Goal: Contribute content: Add original content to the website for others to see

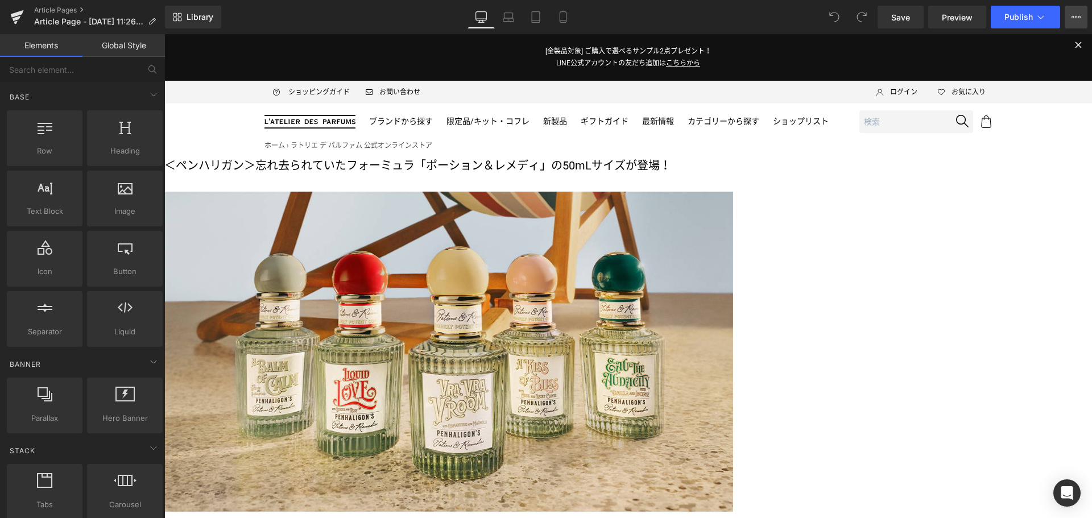
click at [1066, 20] on button "View Live Page View with current Template Save Template to Library Schedule Pub…" at bounding box center [1075, 17] width 23 height 23
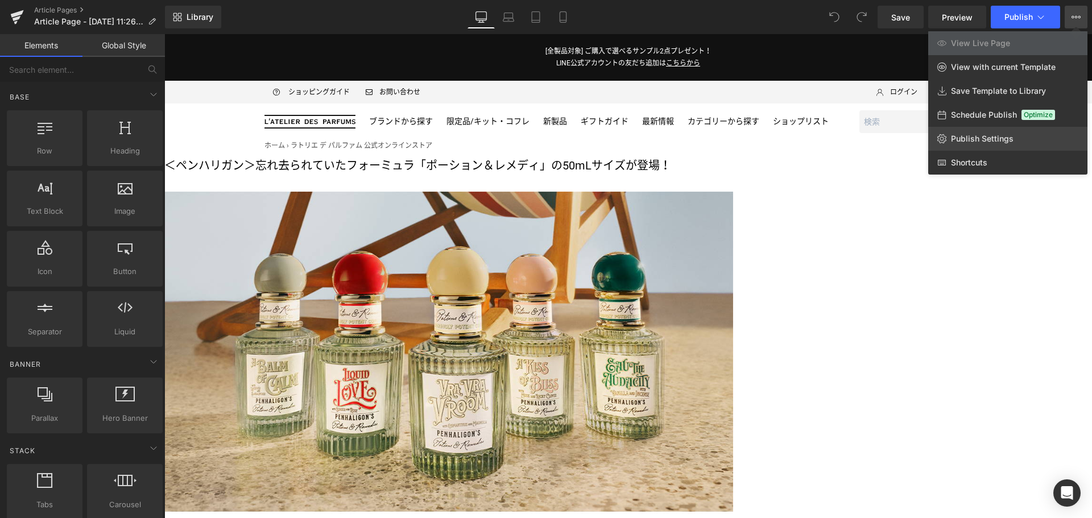
click at [982, 134] on span "Publish Settings" at bounding box center [982, 139] width 63 height 10
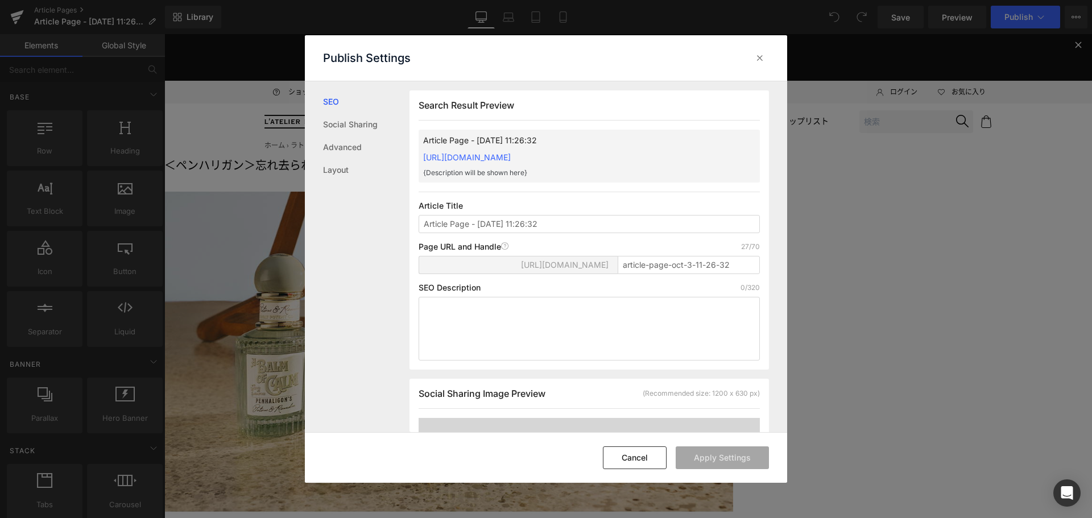
scroll to position [1, 0]
drag, startPoint x: 590, startPoint y: 226, endPoint x: 347, endPoint y: 233, distance: 242.3
click at [347, 233] on div "SEO Social Sharing Advanced Layout Search Result Preview Article Page - Oct 3, …" at bounding box center [546, 256] width 482 height 351
type input "ペンハリガン ― ポーション＆レメディ ニュース"
drag, startPoint x: 735, startPoint y: 265, endPoint x: 617, endPoint y: 273, distance: 118.5
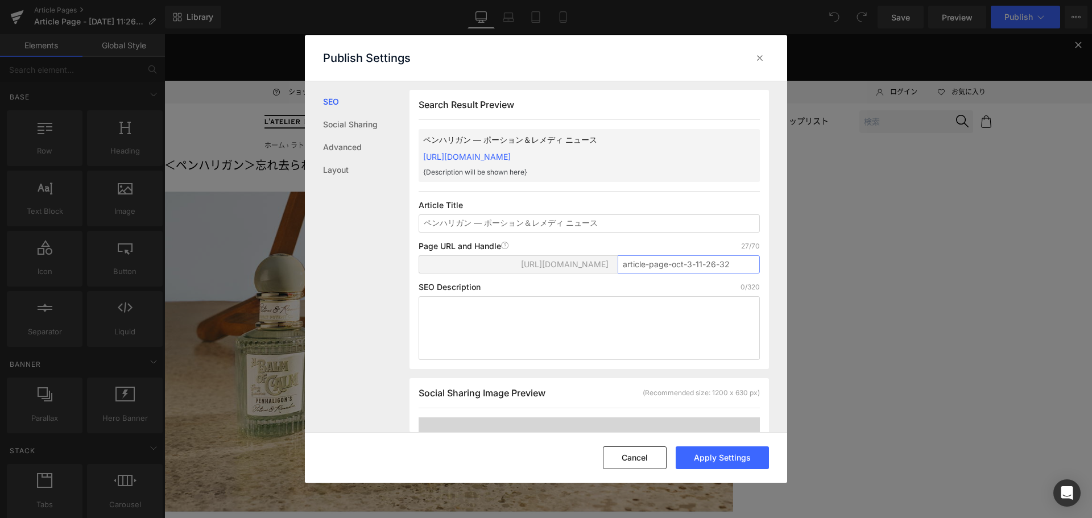
click at [617, 273] on div "https://latelierdesparfumsjp.myshopify.com/blogs/news/ article-page-oct-3-11-26…" at bounding box center [588, 268] width 341 height 27
type input "potionremedies2510"
click at [716, 463] on button "Apply Settings" at bounding box center [721, 457] width 93 height 23
click at [761, 59] on icon at bounding box center [759, 57] width 11 height 11
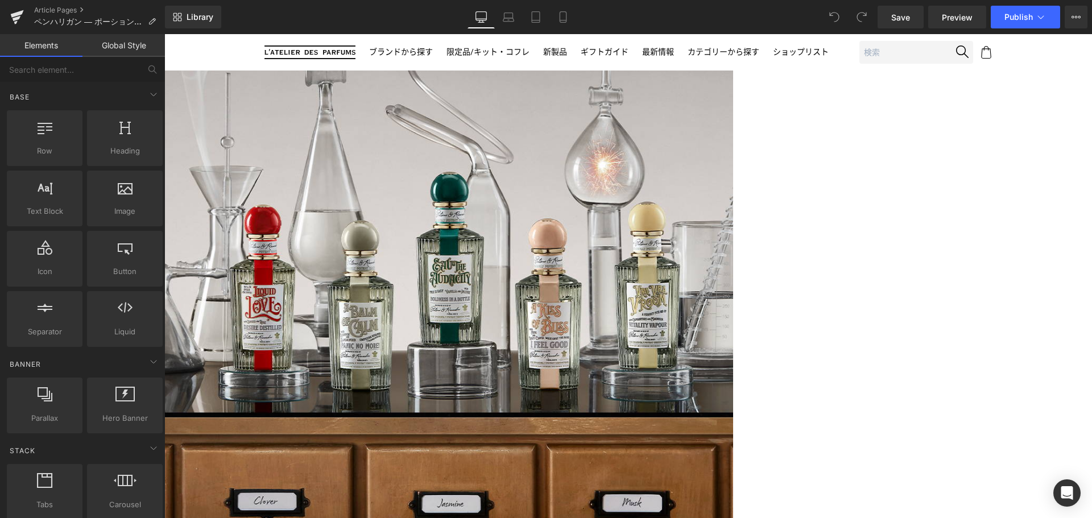
scroll to position [671, 0]
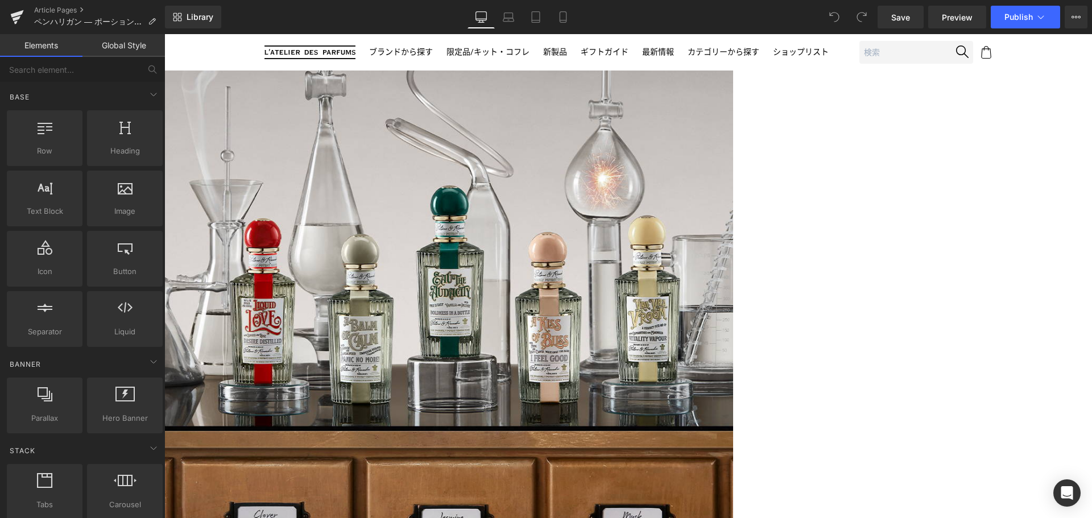
click at [164, 34] on icon at bounding box center [164, 34] width 0 height 0
click at [1025, 202] on div "Liquid ＜ペンハリガン＞忘れ去られていたフォーミュラ「ポーション＆レメディ」の50mLサイズが登場！ Text Block Image Image ペン…" at bounding box center [627, 203] width 927 height 1434
click at [164, 34] on span "Button" at bounding box center [164, 34] width 0 height 0
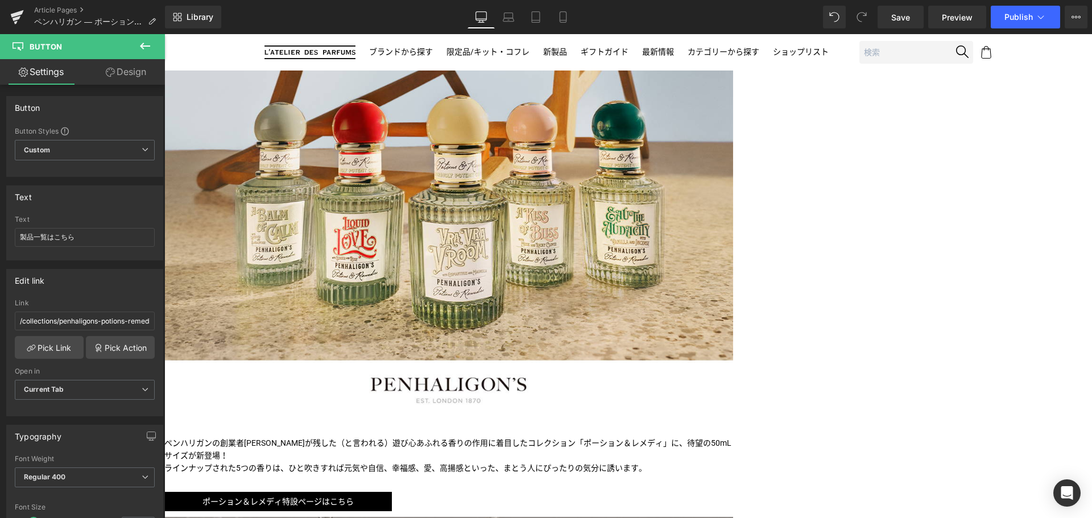
scroll to position [142, 0]
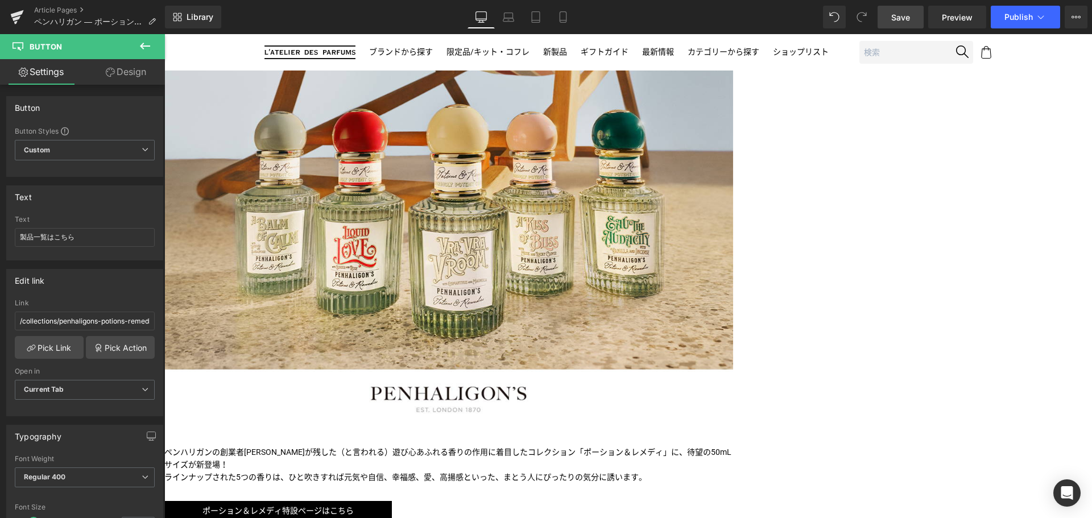
click at [894, 24] on link "Save" at bounding box center [900, 17] width 46 height 23
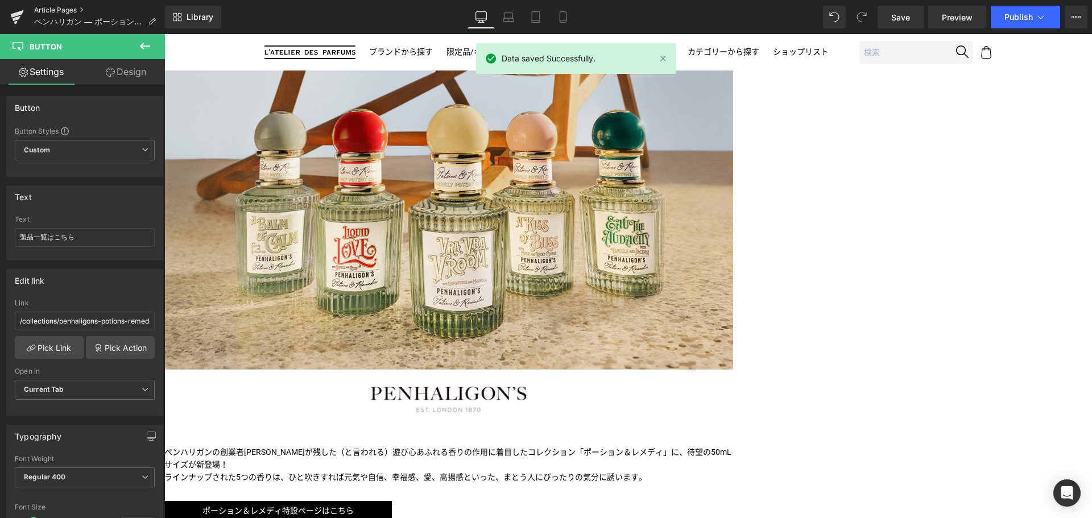
click at [45, 7] on link "Article Pages" at bounding box center [99, 10] width 131 height 9
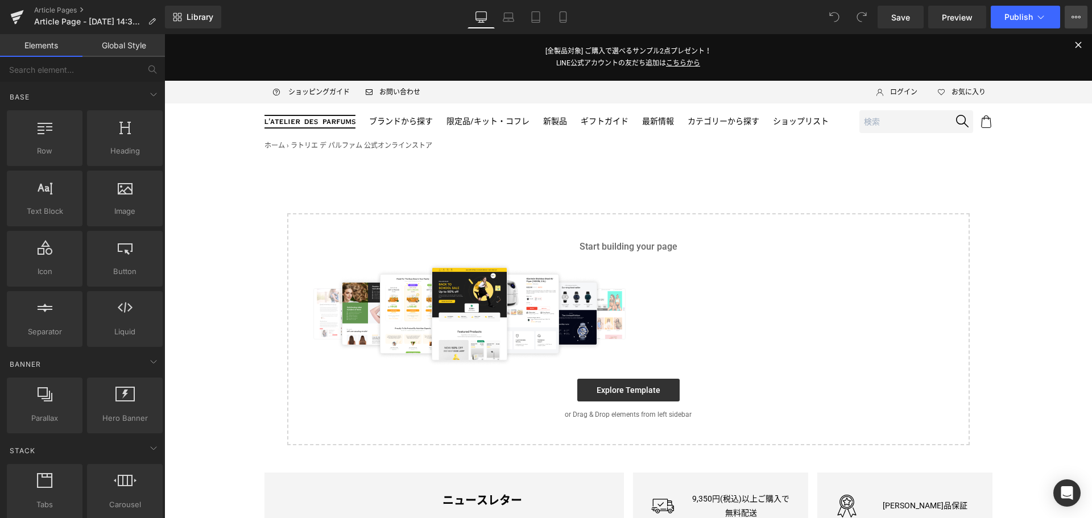
click at [1072, 10] on button "View Live Page View with current Template Save Template to Library Schedule Pub…" at bounding box center [1075, 17] width 23 height 23
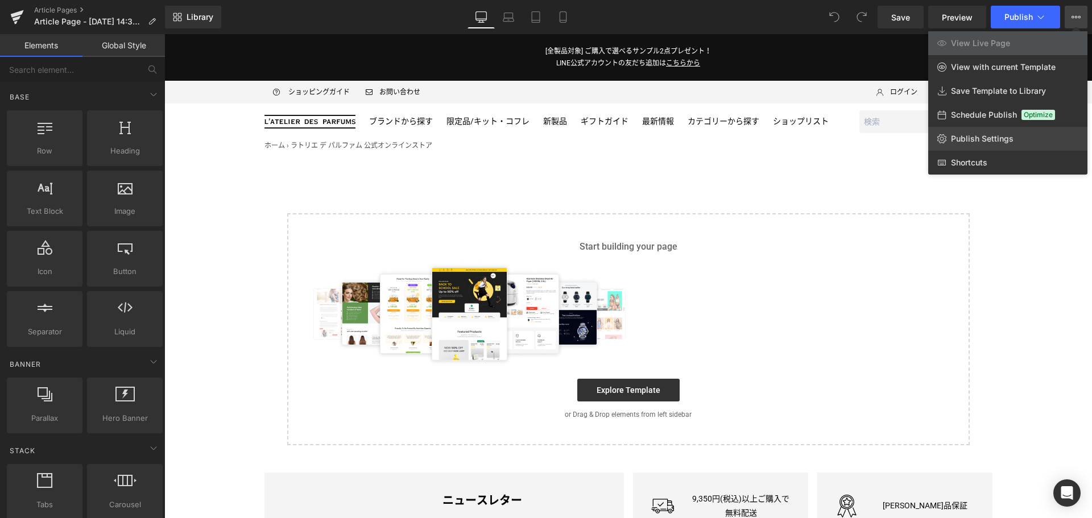
click at [984, 138] on span "Publish Settings" at bounding box center [982, 139] width 63 height 10
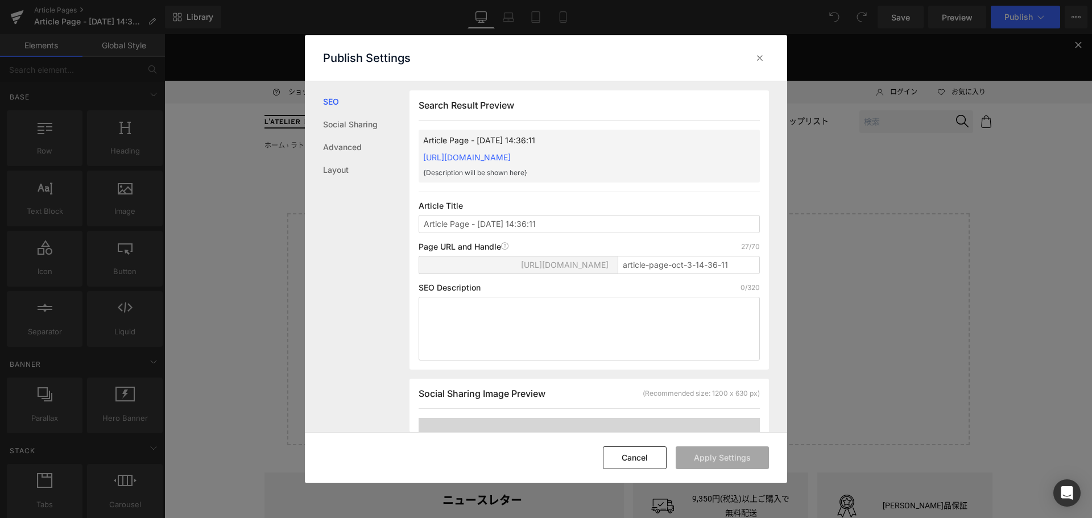
scroll to position [1, 0]
type input "A"
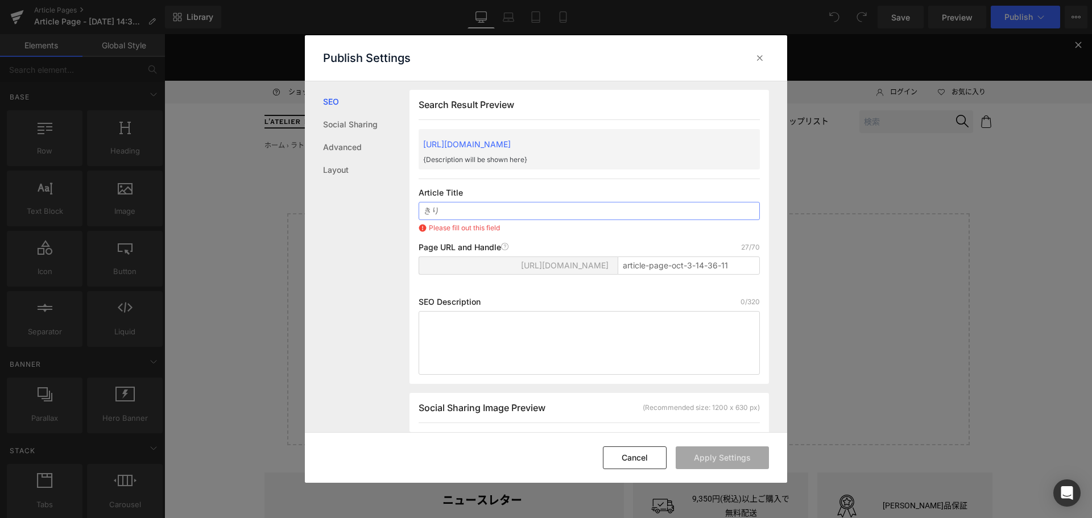
type input "き"
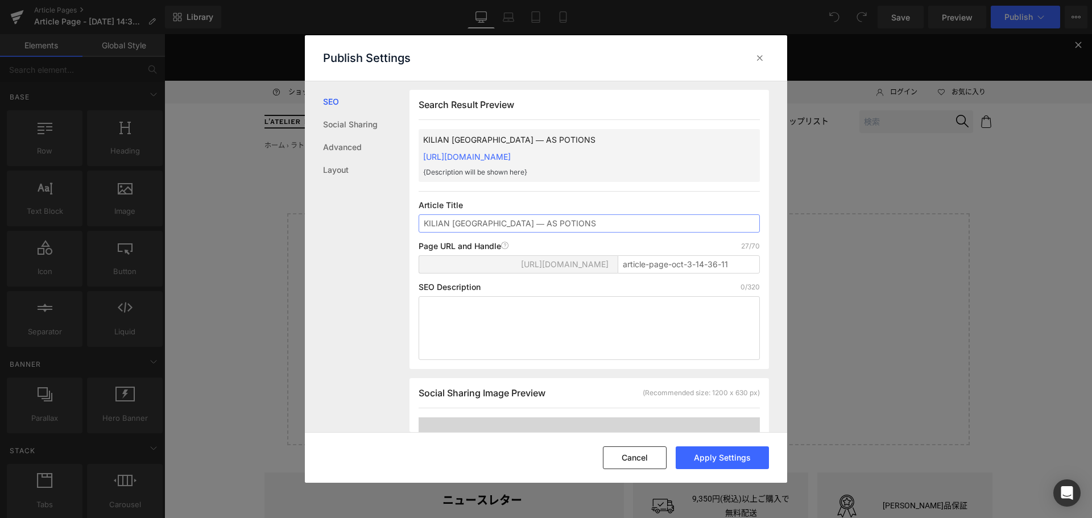
drag, startPoint x: 562, startPoint y: 222, endPoint x: 497, endPoint y: 222, distance: 64.8
click at [497, 222] on input "KILIAN [GEOGRAPHIC_DATA] ― AS POTIONS" at bounding box center [588, 223] width 341 height 18
type input "KILIAN [GEOGRAPHIC_DATA] ― AS on the rocks"
click at [717, 267] on input "article-page-oct-3-14-36-11" at bounding box center [688, 264] width 142 height 18
drag, startPoint x: 735, startPoint y: 264, endPoint x: 602, endPoint y: 293, distance: 135.7
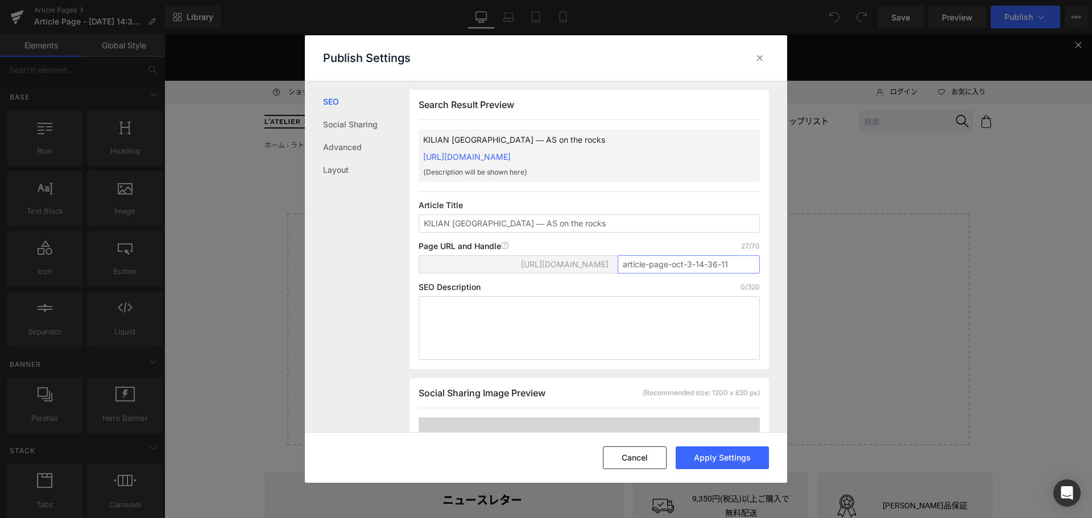
click at [602, 293] on div "Search Result Preview KILIAN [GEOGRAPHIC_DATA] ― AS on the rocks [URL][DOMAIN_N…" at bounding box center [588, 229] width 359 height 279
type input "a"
type input "asontherocks2510"
click at [720, 462] on button "Apply Settings" at bounding box center [721, 457] width 93 height 23
click at [596, 226] on input "KILIAN [GEOGRAPHIC_DATA] ― AS on the rocks" at bounding box center [588, 223] width 341 height 18
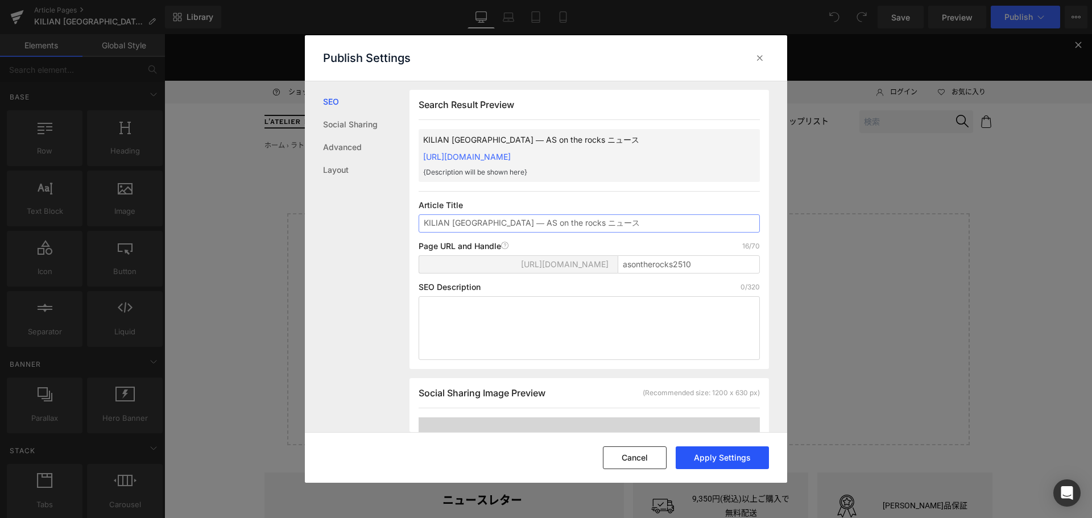
type input "KILIAN [GEOGRAPHIC_DATA] ― AS on the rocks ニュース"
click at [704, 457] on button "Apply Settings" at bounding box center [721, 457] width 93 height 23
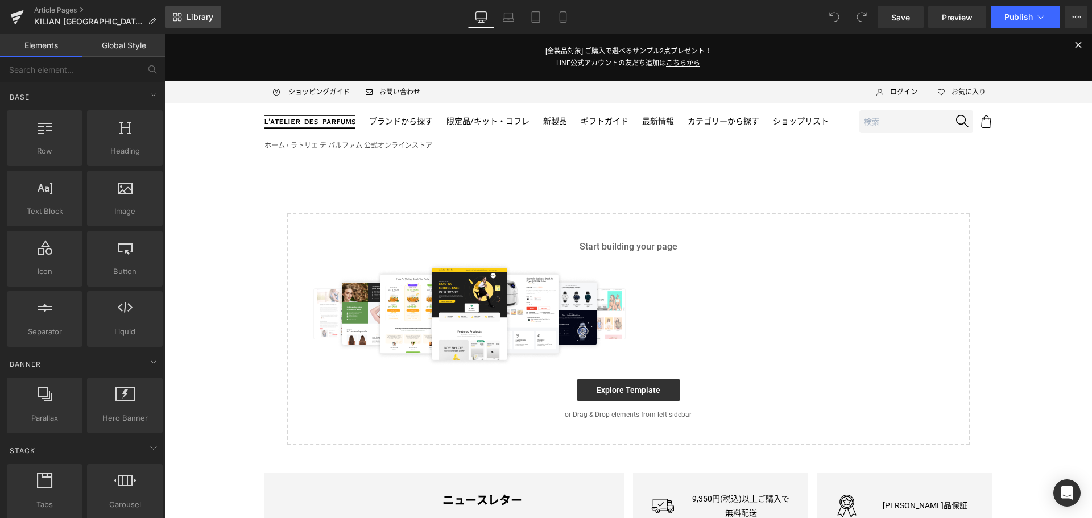
click at [203, 27] on link "Library" at bounding box center [193, 17] width 56 height 23
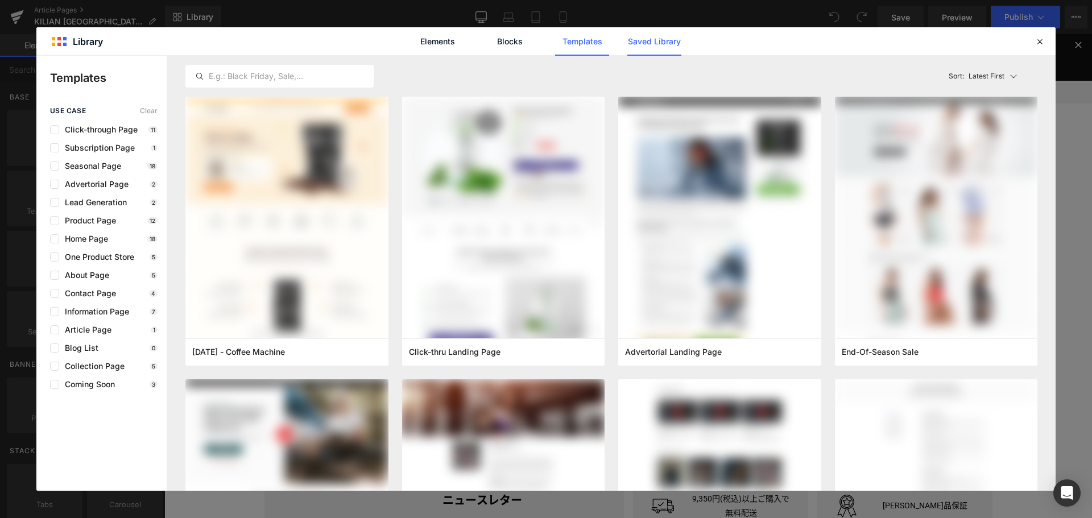
click at [645, 40] on link "Saved Library" at bounding box center [654, 41] width 54 height 28
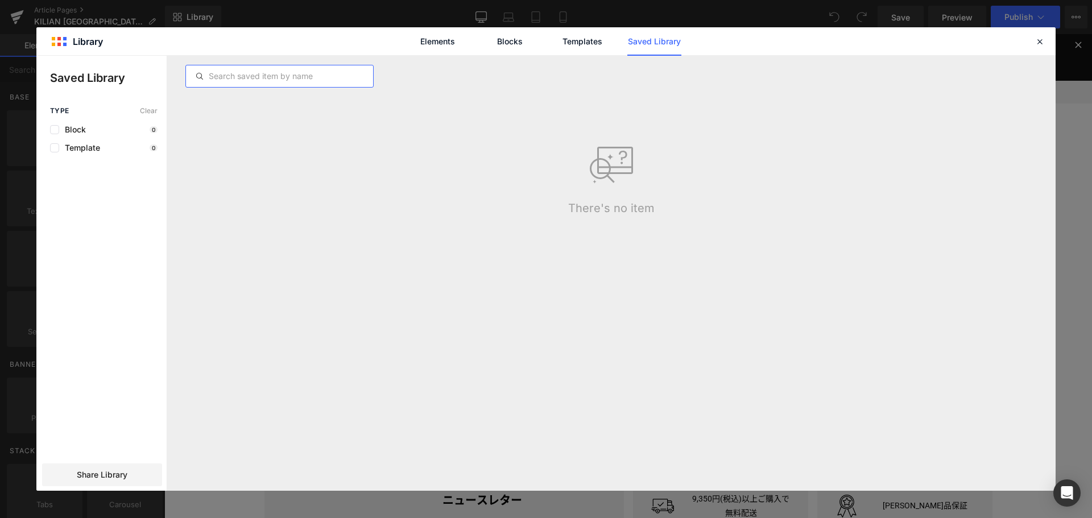
click at [275, 74] on input "text" at bounding box center [279, 76] width 187 height 14
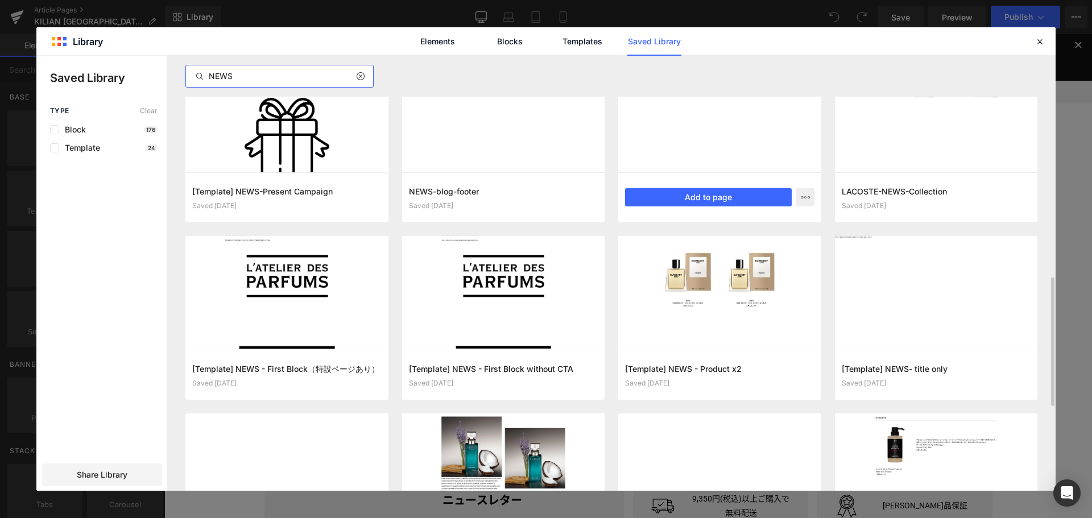
scroll to position [750, 0]
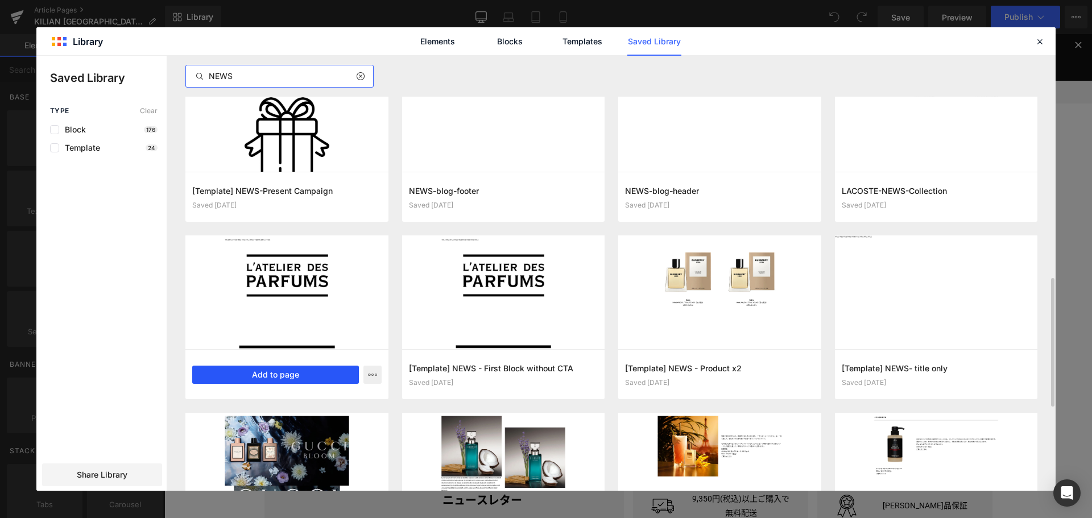
type input "NEWS"
click at [264, 371] on button "Add to page" at bounding box center [275, 375] width 167 height 18
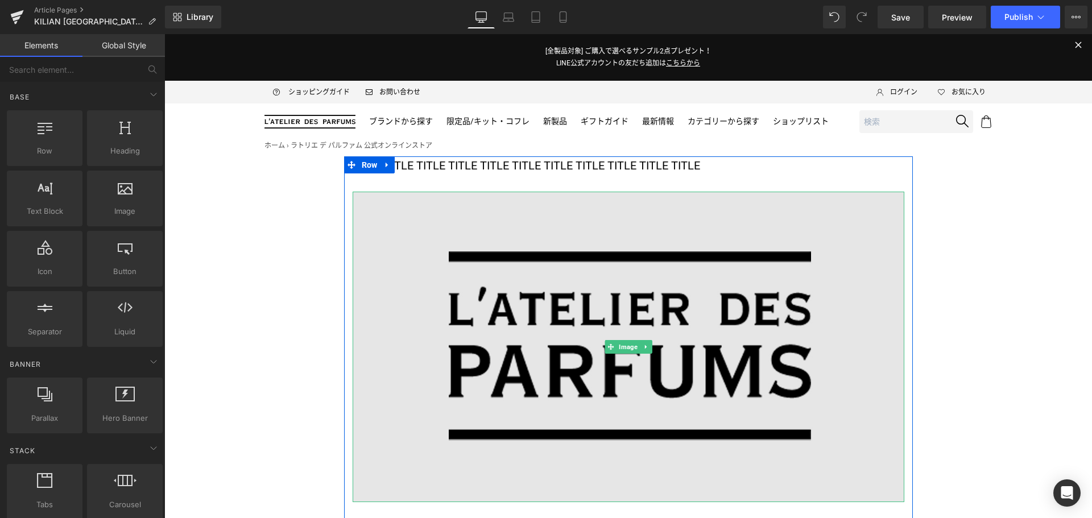
click at [524, 294] on img at bounding box center [627, 347] width 551 height 310
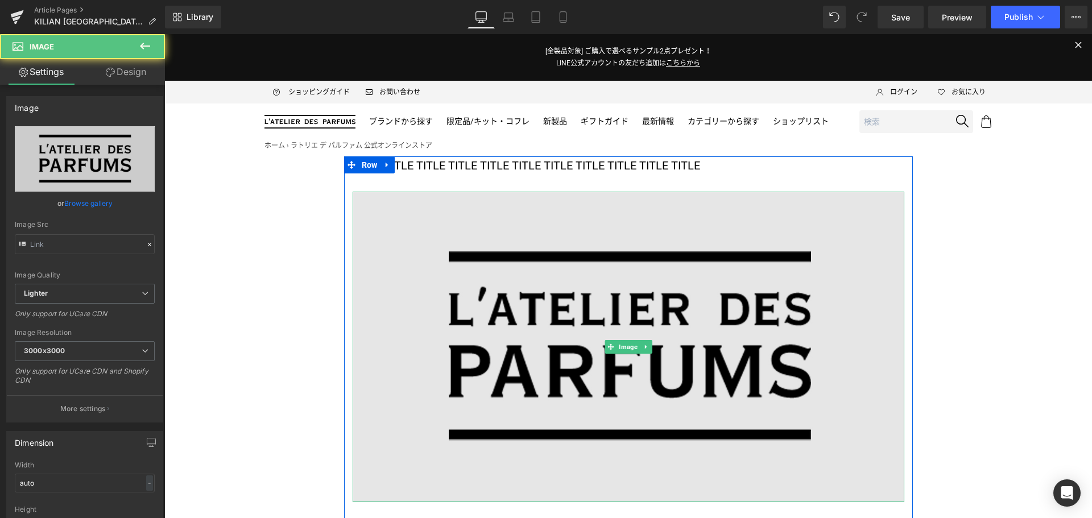
type input "[URL][DOMAIN_NAME]"
click at [568, 271] on img at bounding box center [627, 347] width 551 height 310
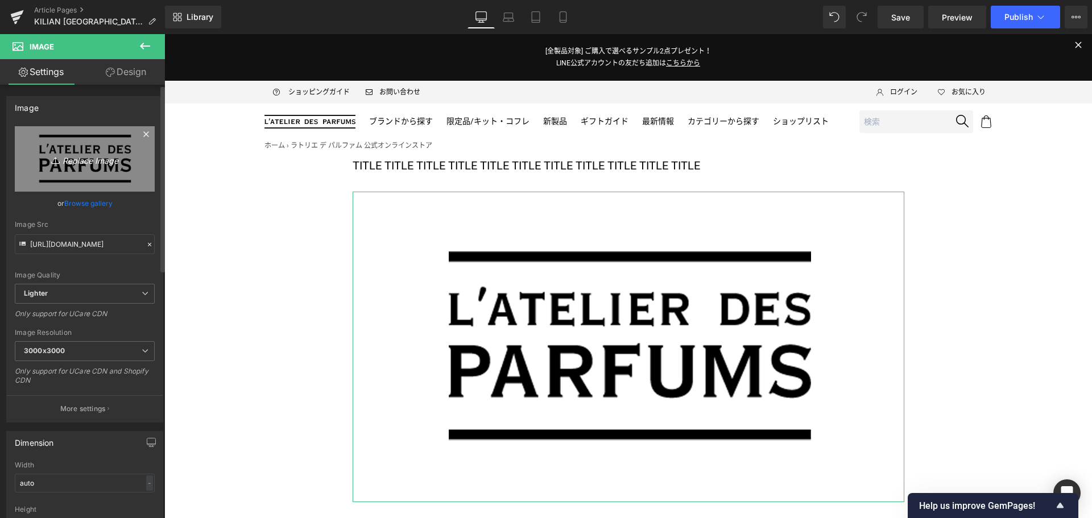
click at [66, 172] on link "Replace Image" at bounding box center [85, 158] width 140 height 65
type input "C:\fakepath\KL-ASOTR-KV-1200x675.jpg"
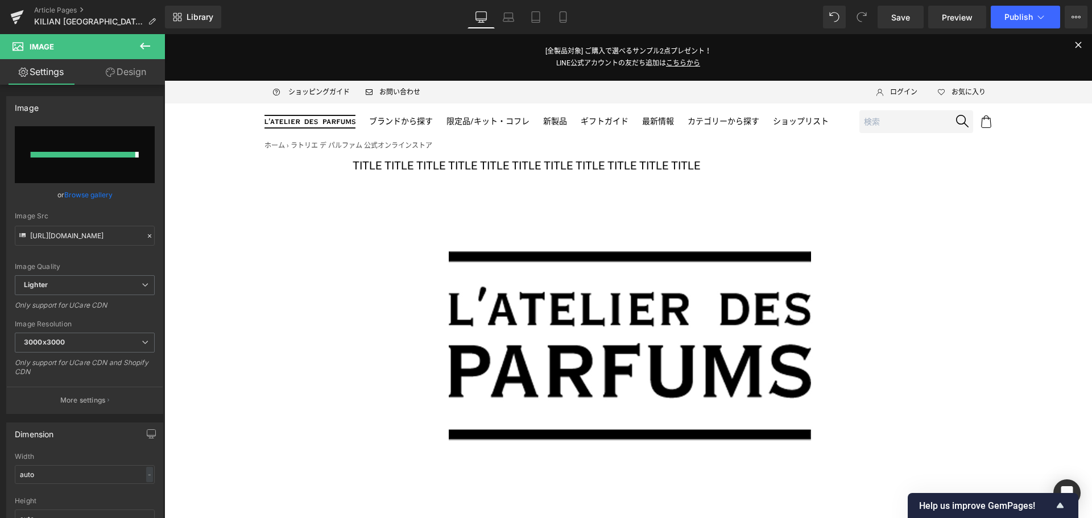
type input "[URL][DOMAIN_NAME]"
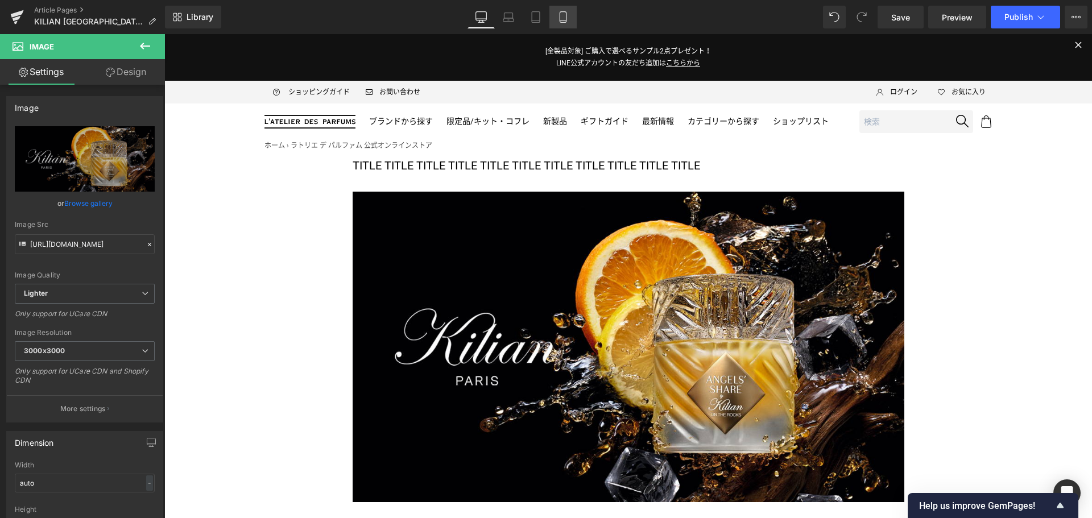
click at [563, 15] on icon at bounding box center [562, 16] width 11 height 11
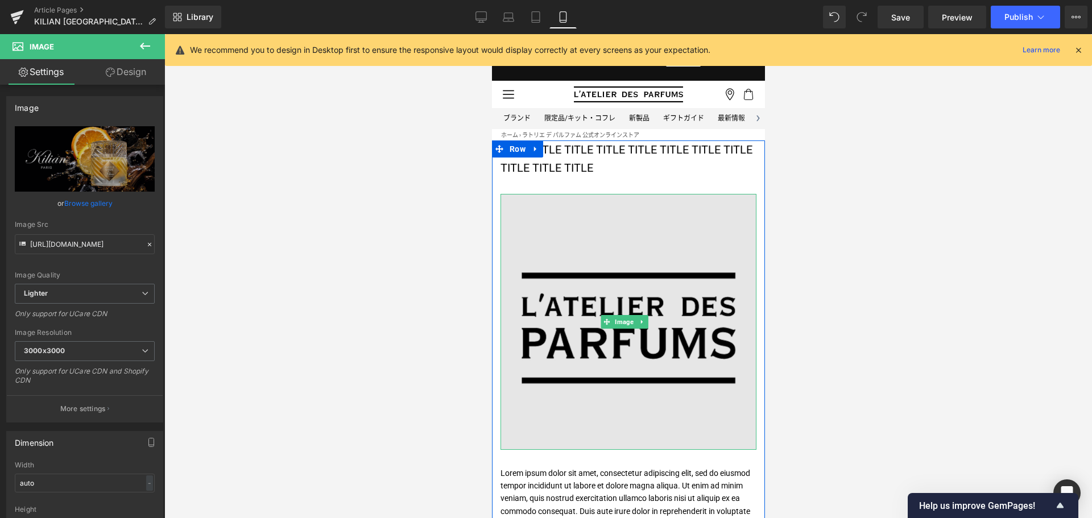
click at [585, 261] on img at bounding box center [628, 322] width 256 height 256
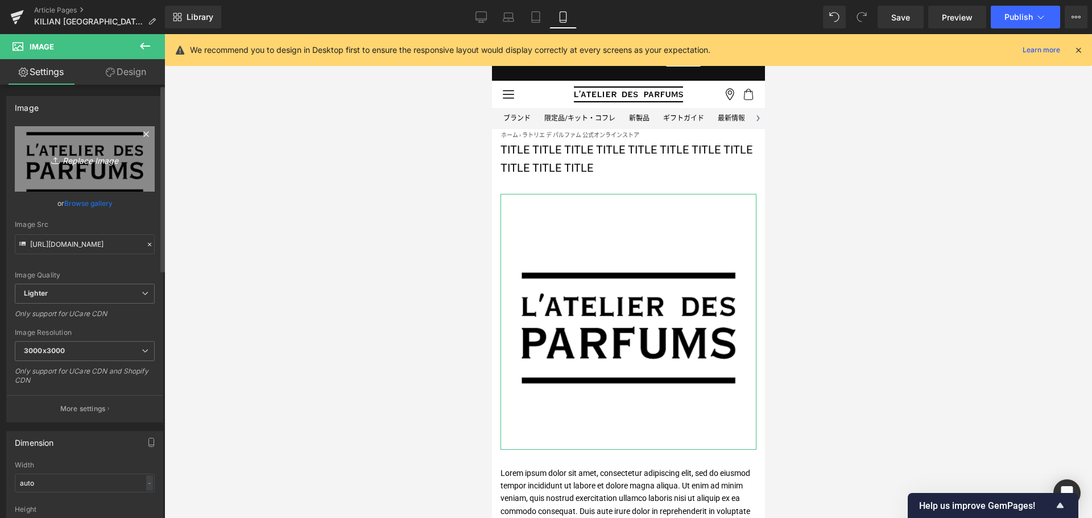
click at [98, 155] on icon "Replace Image" at bounding box center [84, 159] width 91 height 14
type input "C:\fakepath\KL-ASOTR-KV-1080x1080.jpg"
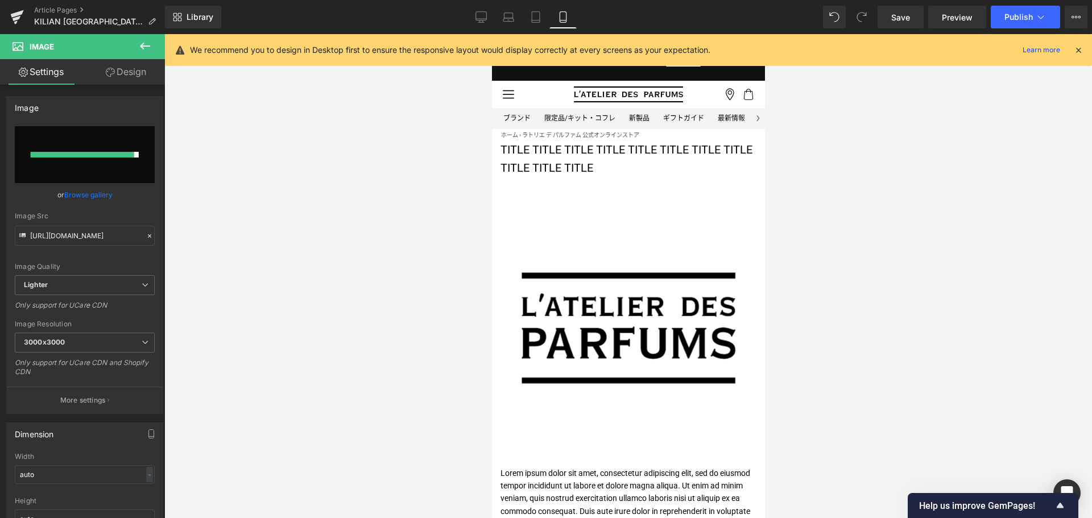
type input "[URL][DOMAIN_NAME]"
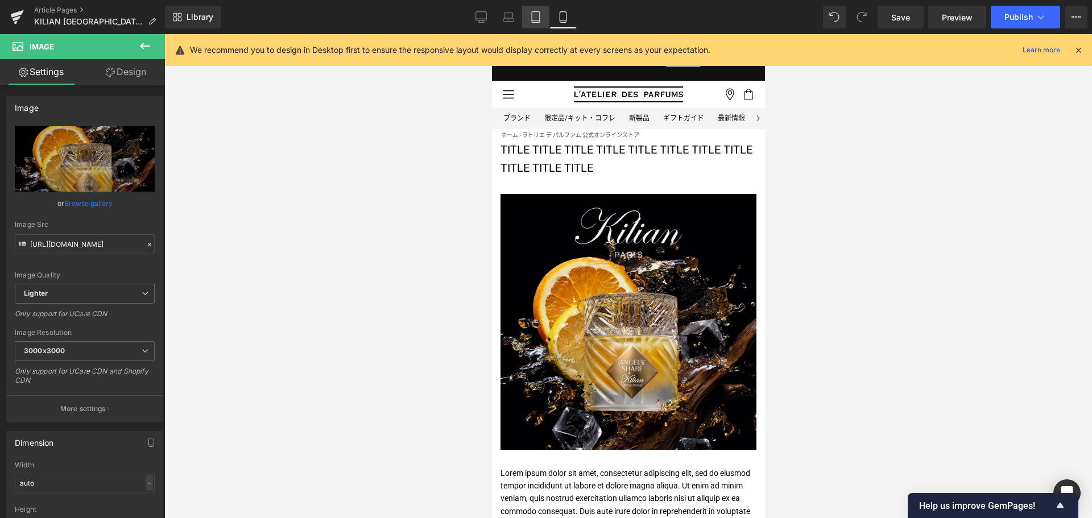
click at [541, 20] on icon at bounding box center [535, 16] width 11 height 11
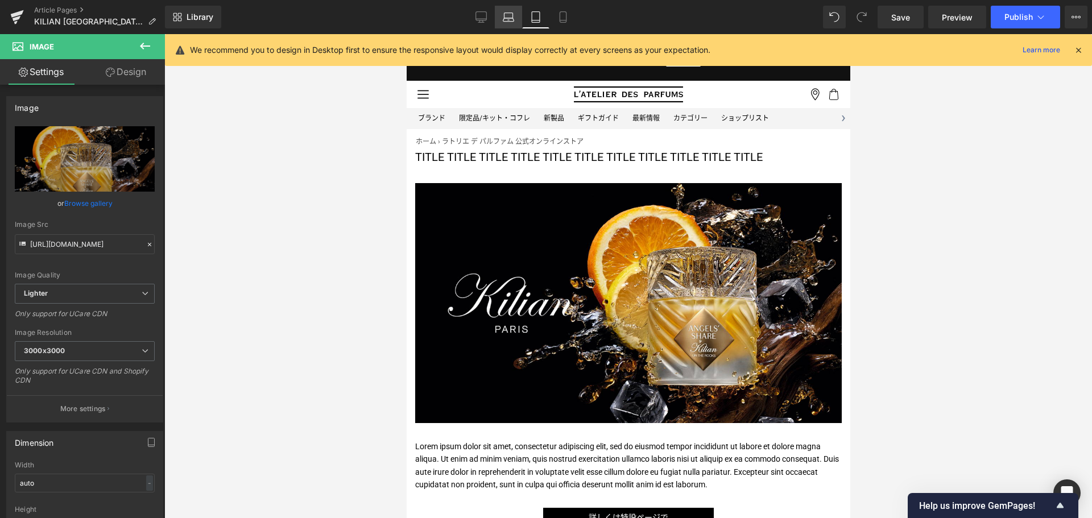
click at [515, 19] on link "Laptop" at bounding box center [508, 17] width 27 height 23
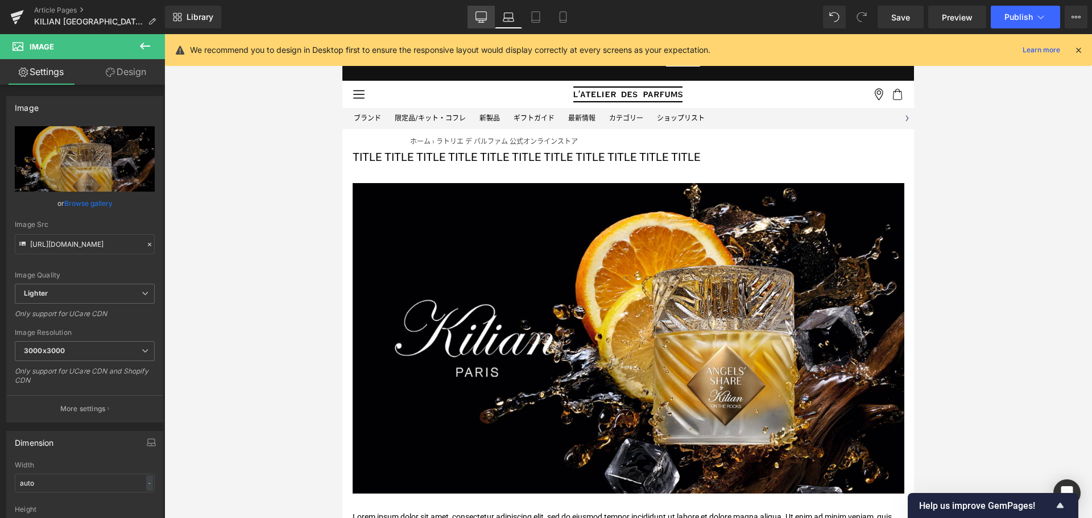
click at [483, 18] on icon at bounding box center [480, 16] width 11 height 11
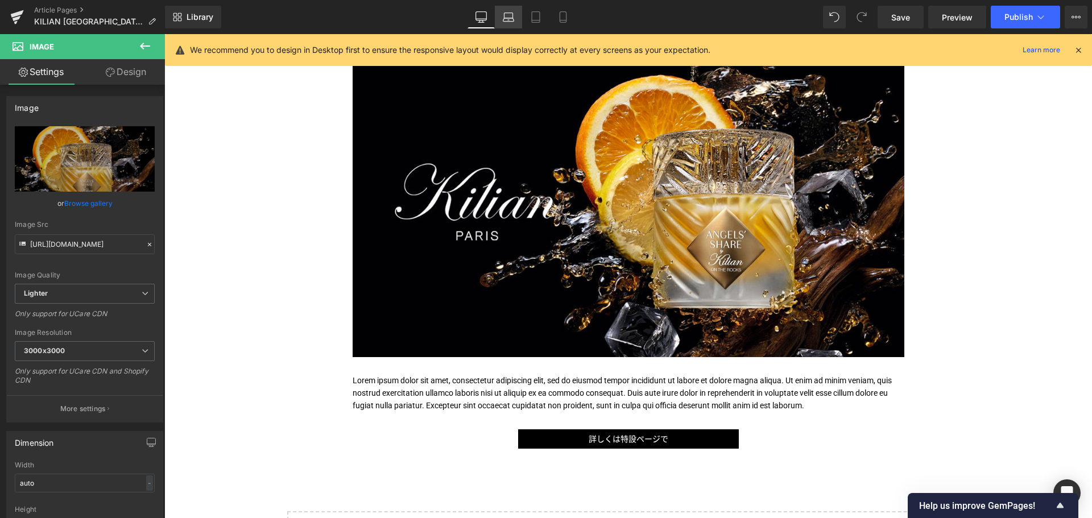
scroll to position [142, 0]
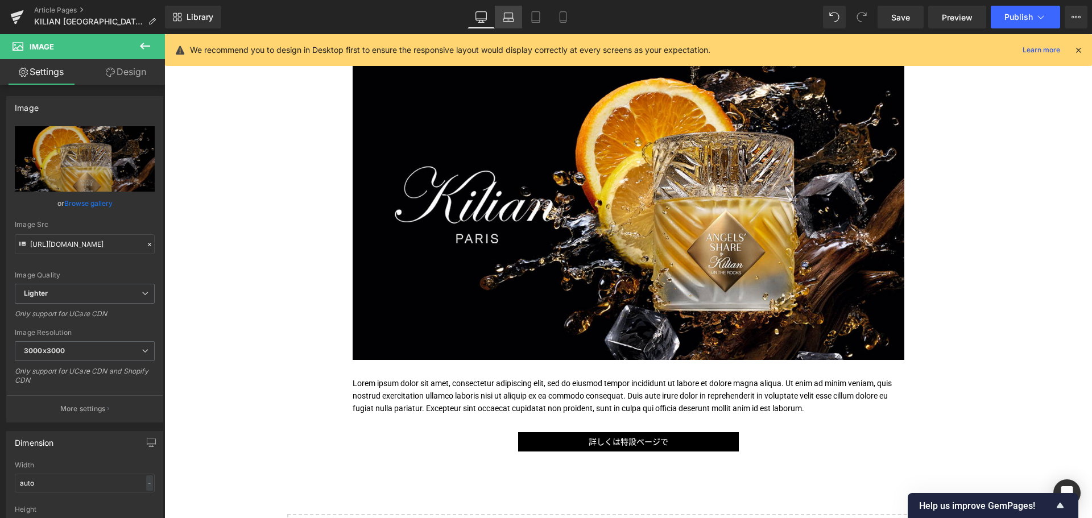
click at [514, 9] on link "Laptop" at bounding box center [508, 17] width 27 height 23
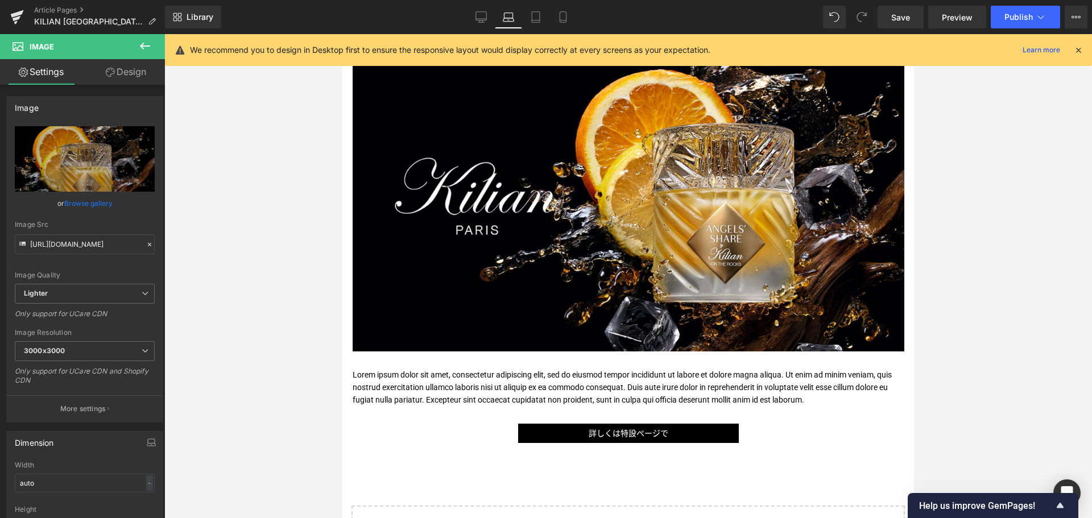
scroll to position [0, 0]
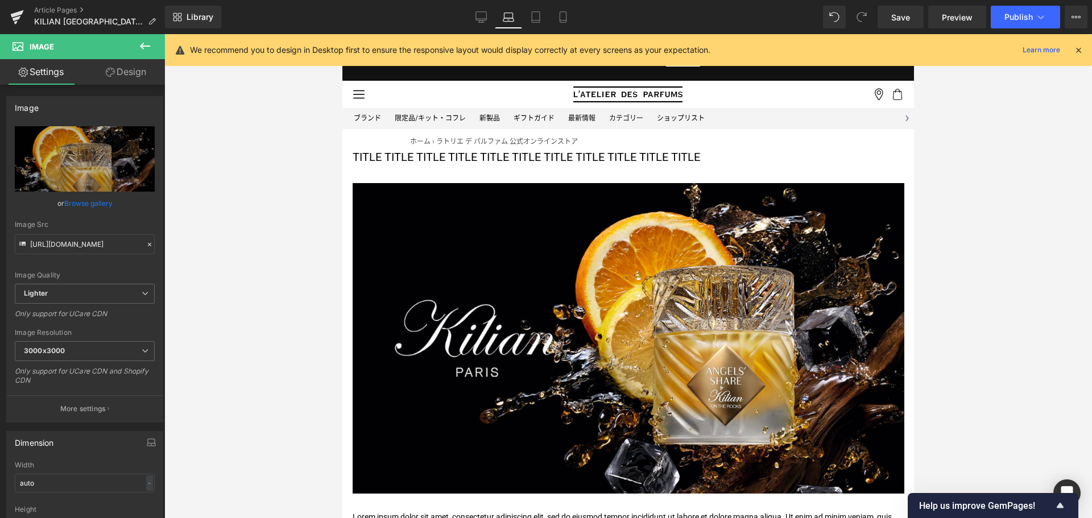
click at [514, 9] on link "Laptop" at bounding box center [508, 17] width 27 height 23
click at [534, 18] on icon at bounding box center [535, 16] width 11 height 11
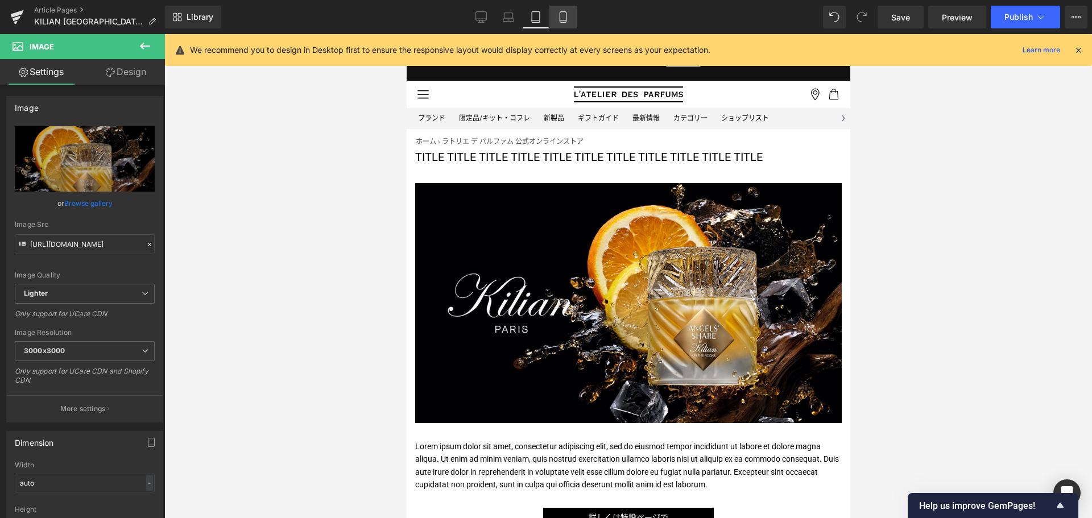
click at [562, 15] on icon at bounding box center [562, 16] width 11 height 11
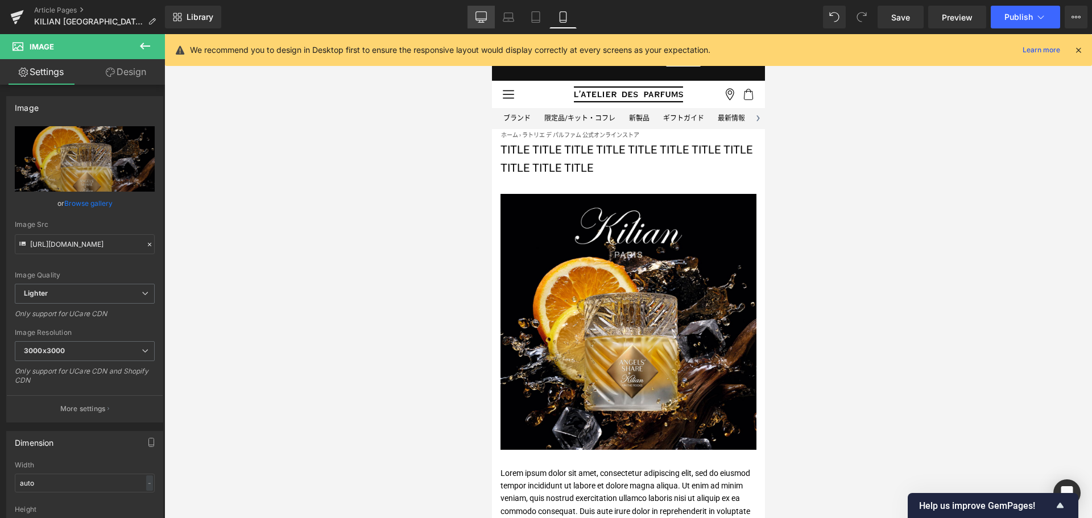
click at [488, 11] on link "Desktop" at bounding box center [480, 17] width 27 height 23
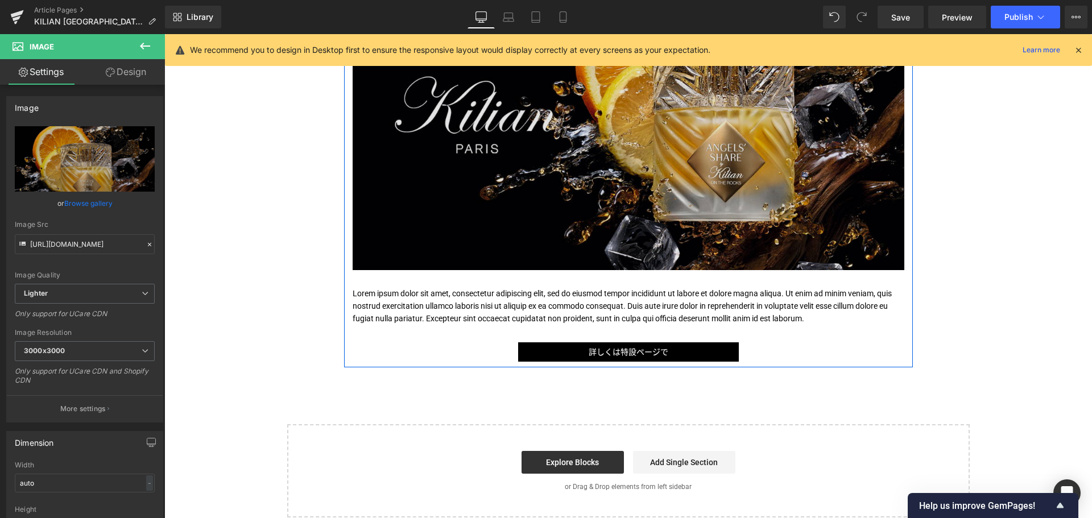
scroll to position [233, 0]
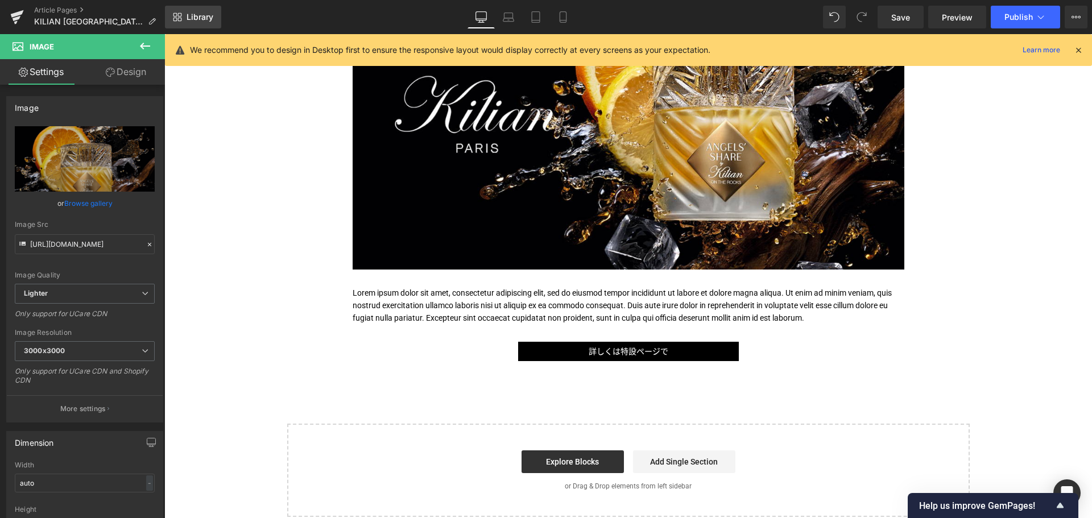
click at [184, 19] on link "Library" at bounding box center [193, 17] width 56 height 23
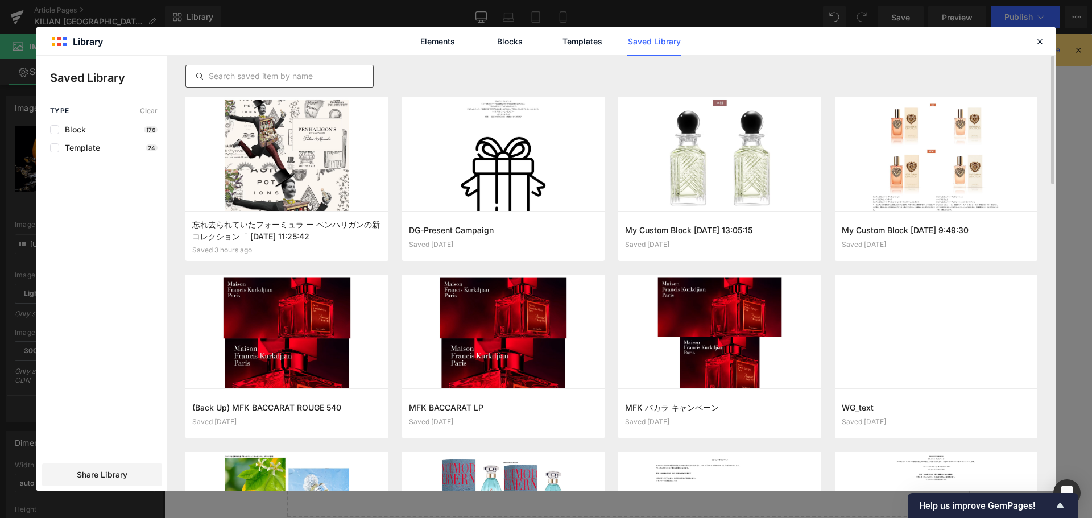
click at [275, 81] on input "text" at bounding box center [279, 76] width 187 height 14
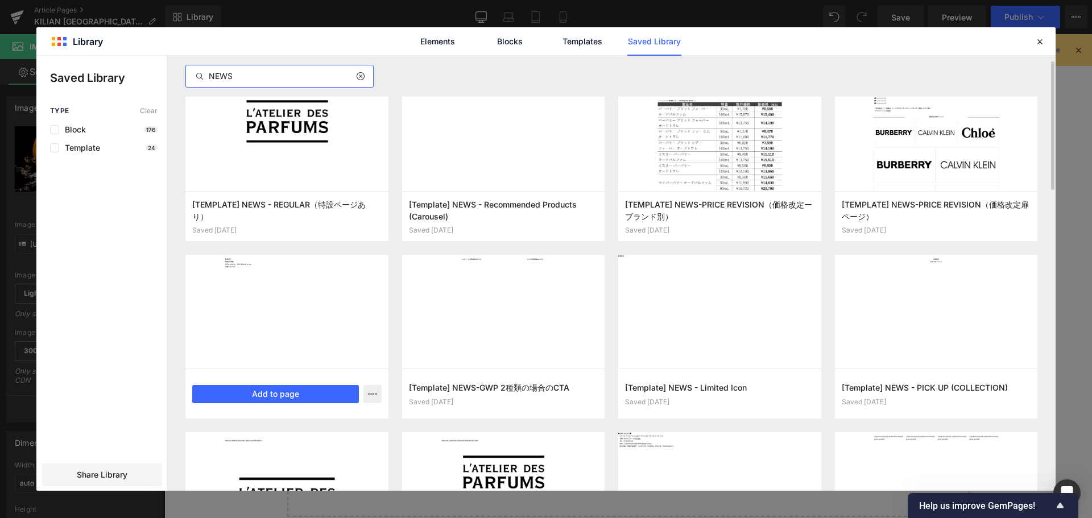
scroll to position [0, 0]
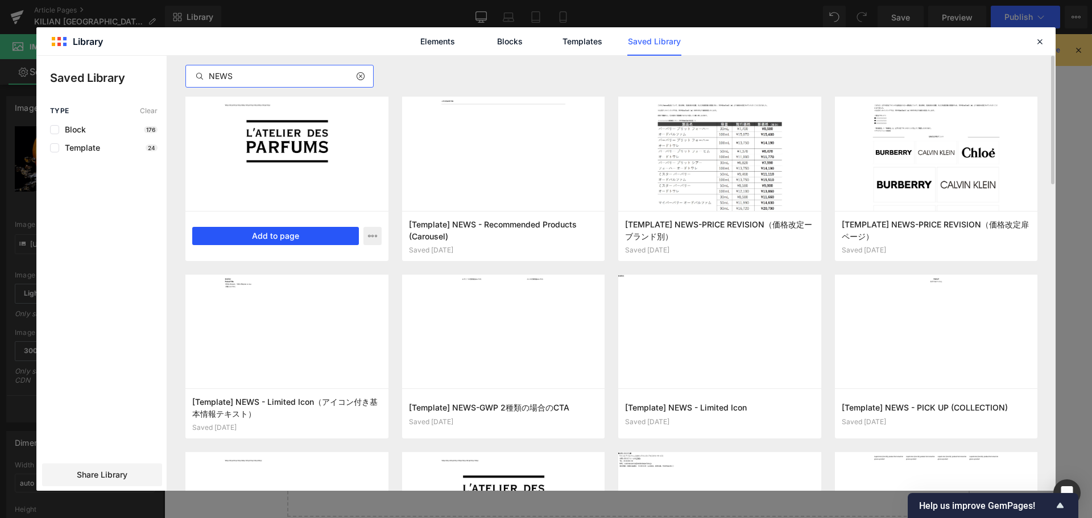
type input "NEWS"
click at [312, 236] on button "Add to page" at bounding box center [275, 236] width 167 height 18
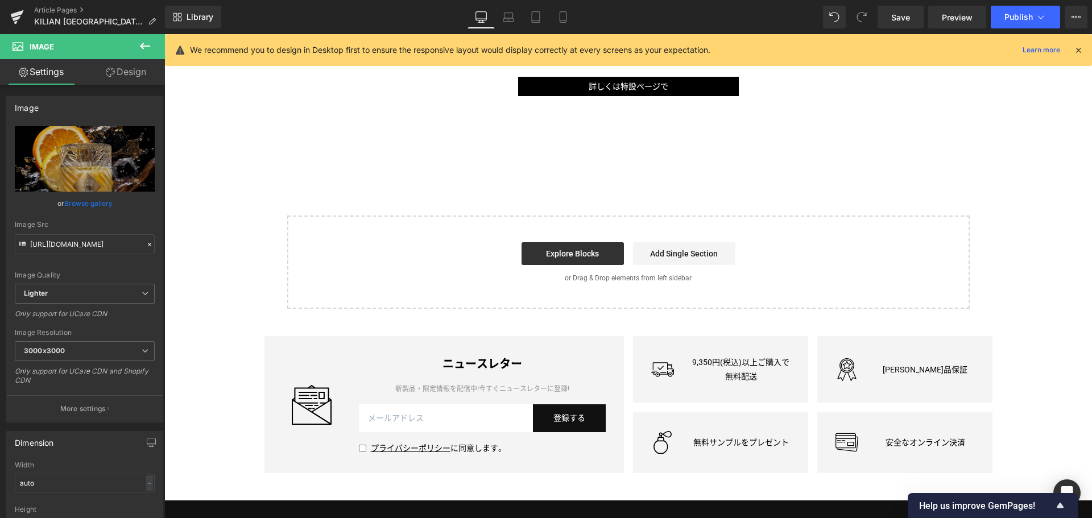
scroll to position [508, 0]
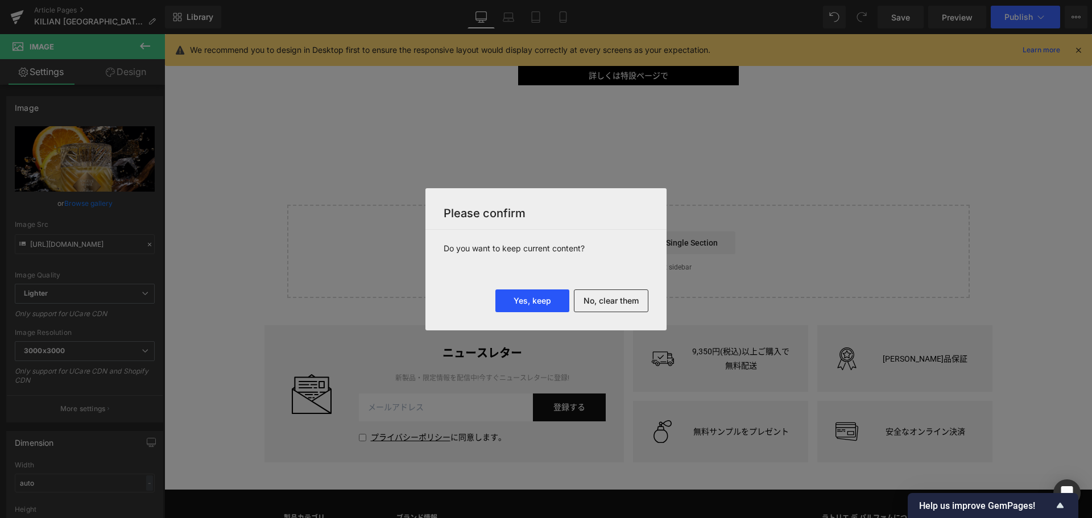
click at [545, 304] on button "Yes, keep" at bounding box center [532, 300] width 74 height 23
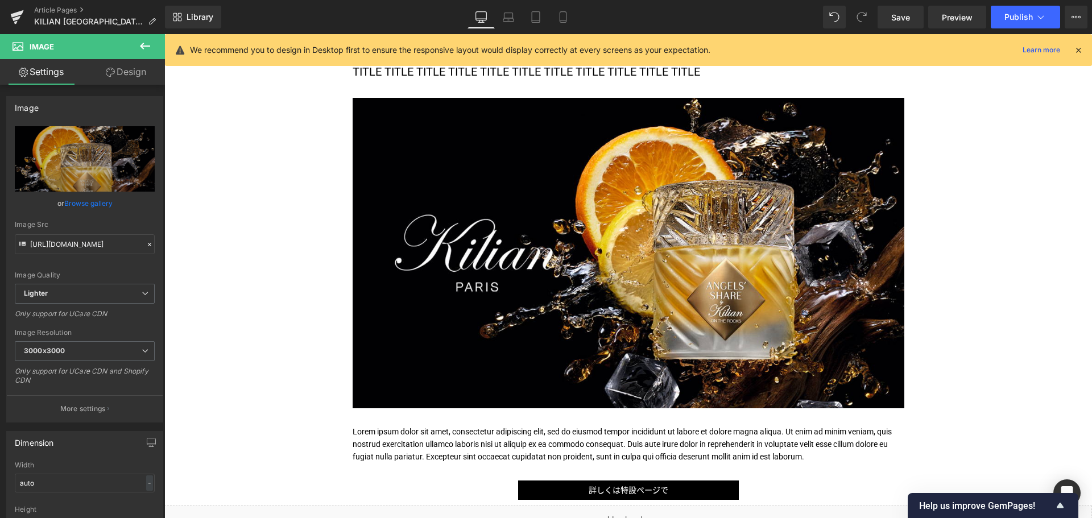
scroll to position [0, 0]
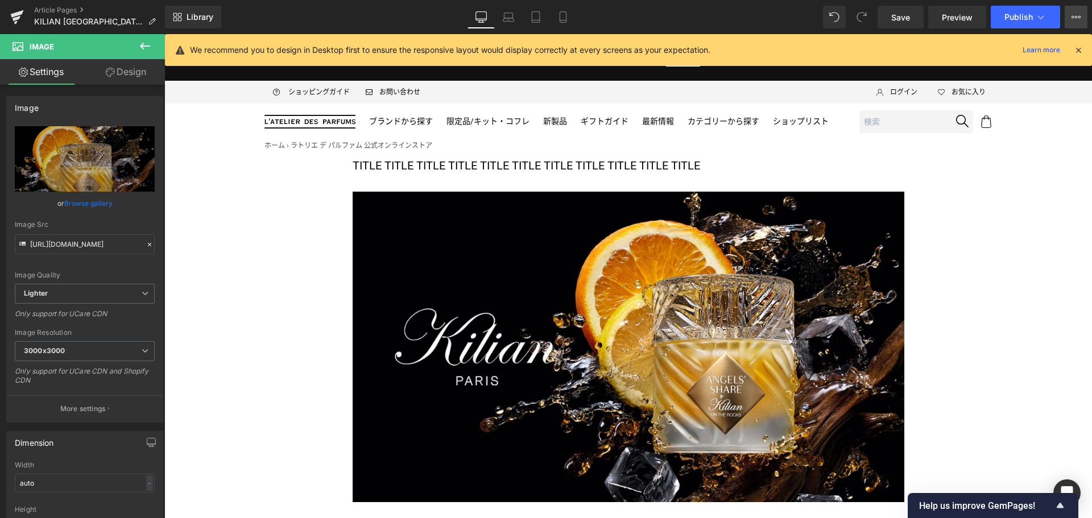
click at [1077, 13] on icon at bounding box center [1075, 17] width 9 height 9
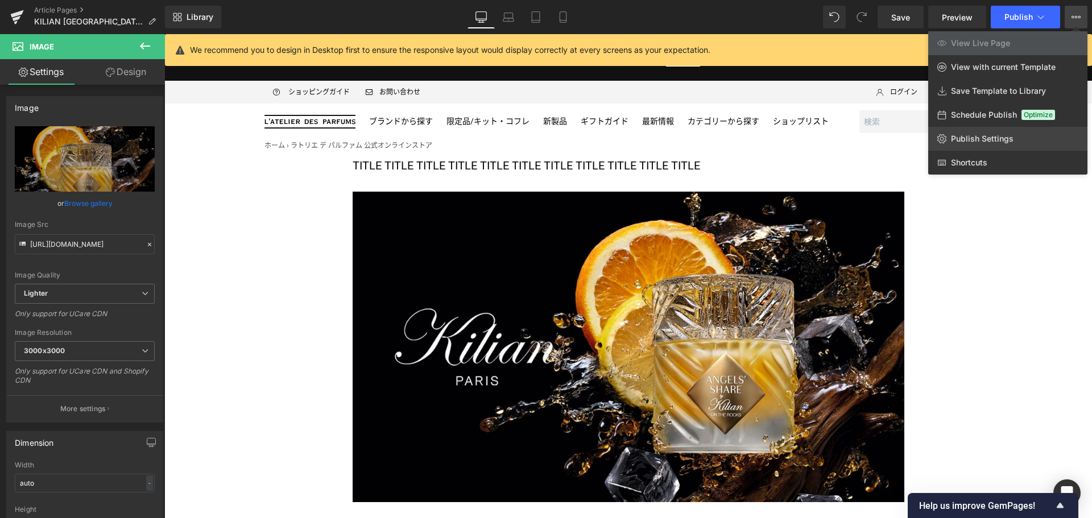
click at [1016, 131] on link "Publish Settings" at bounding box center [1007, 139] width 159 height 24
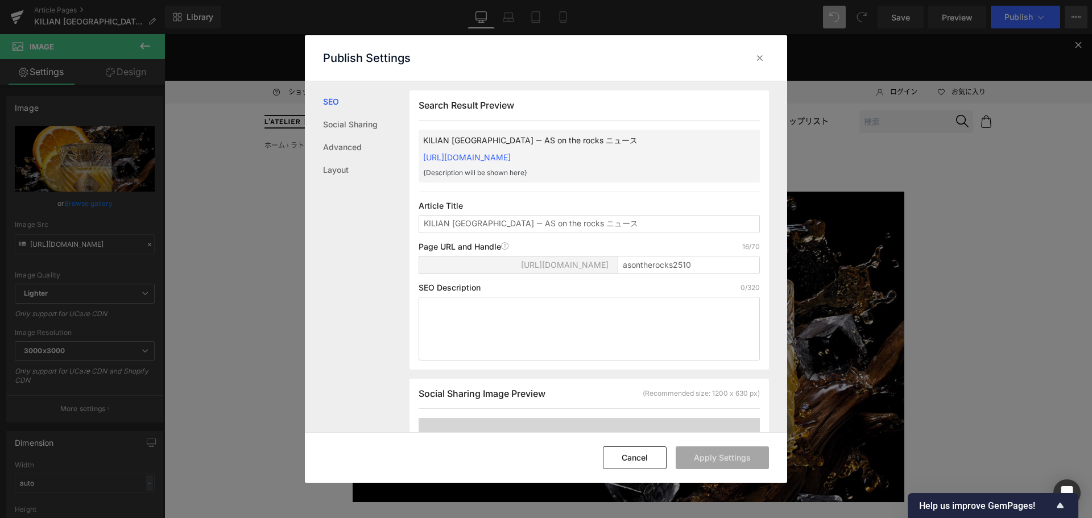
scroll to position [1, 0]
click at [764, 56] on icon at bounding box center [759, 57] width 11 height 11
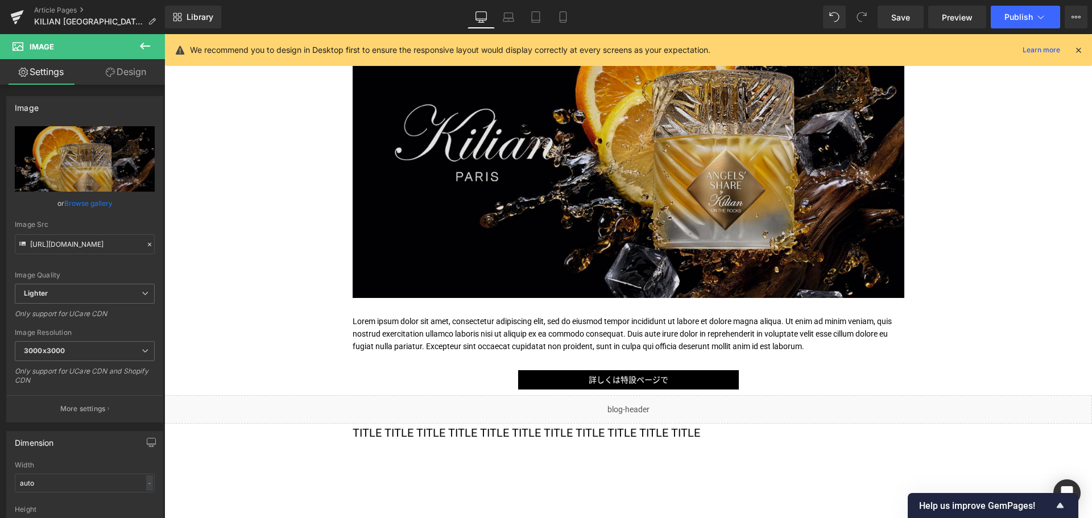
scroll to position [201, 0]
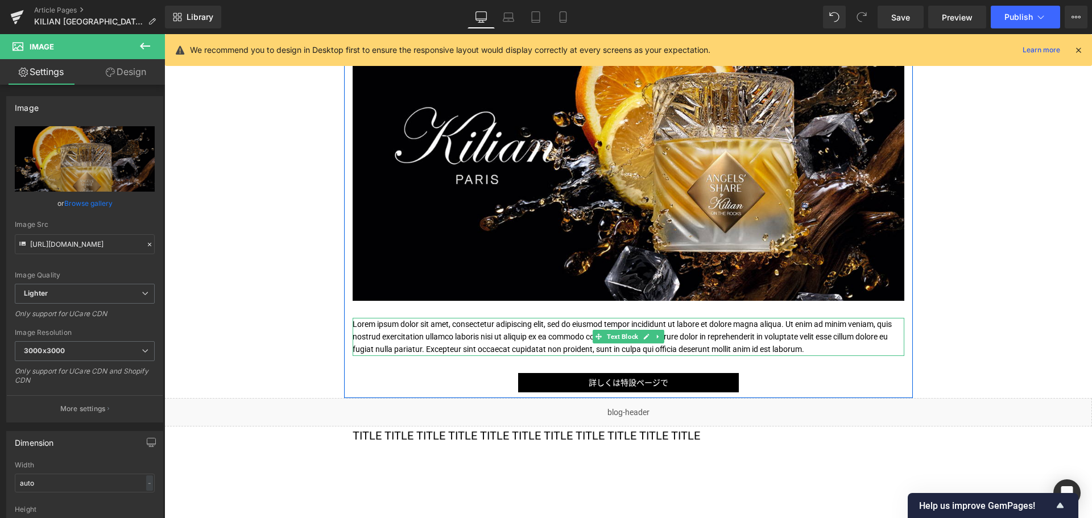
click at [656, 337] on icon at bounding box center [657, 336] width 6 height 7
click at [661, 337] on icon at bounding box center [664, 337] width 6 height 6
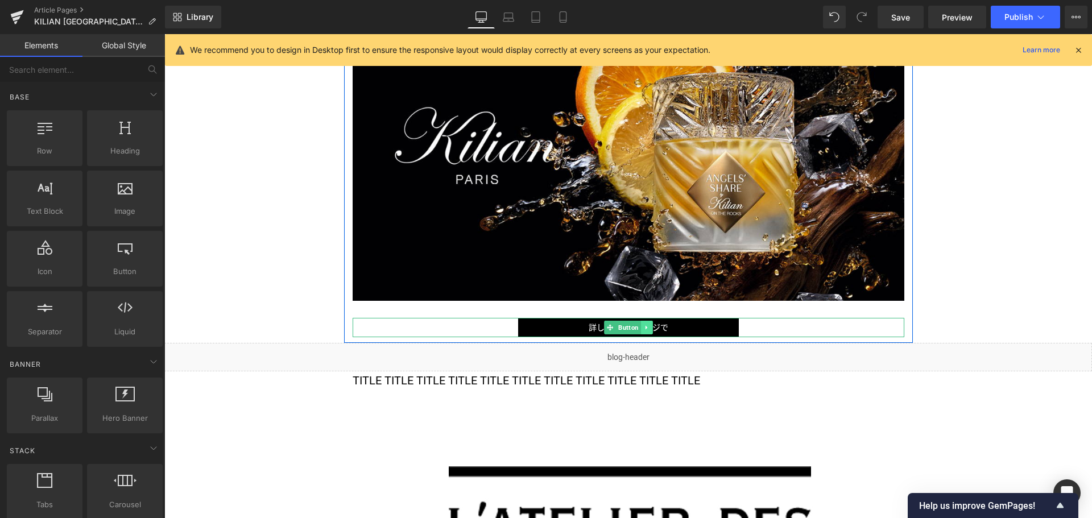
click at [644, 327] on icon at bounding box center [646, 327] width 6 height 7
click at [649, 327] on icon at bounding box center [652, 327] width 6 height 6
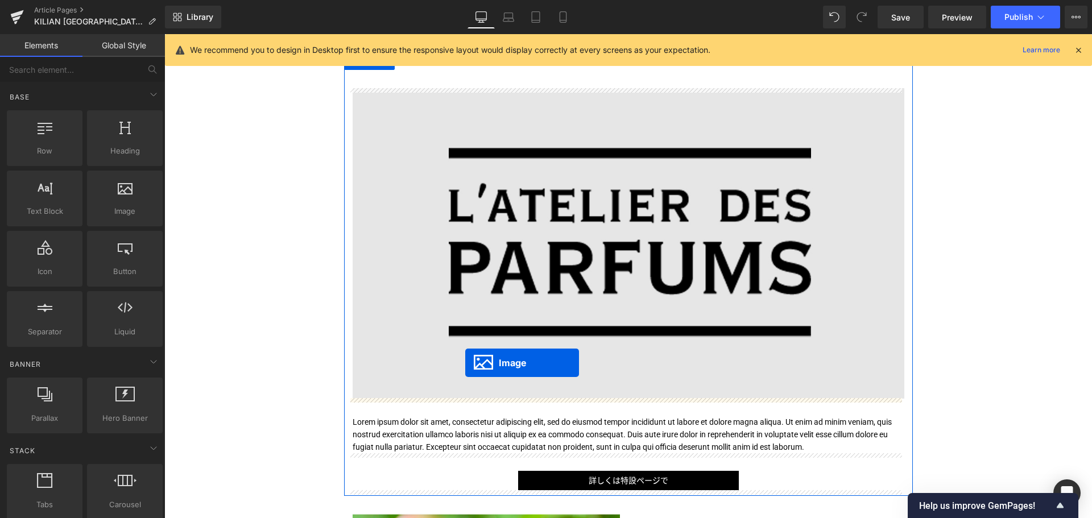
drag, startPoint x: 602, startPoint y: 143, endPoint x: 465, endPoint y: 363, distance: 258.7
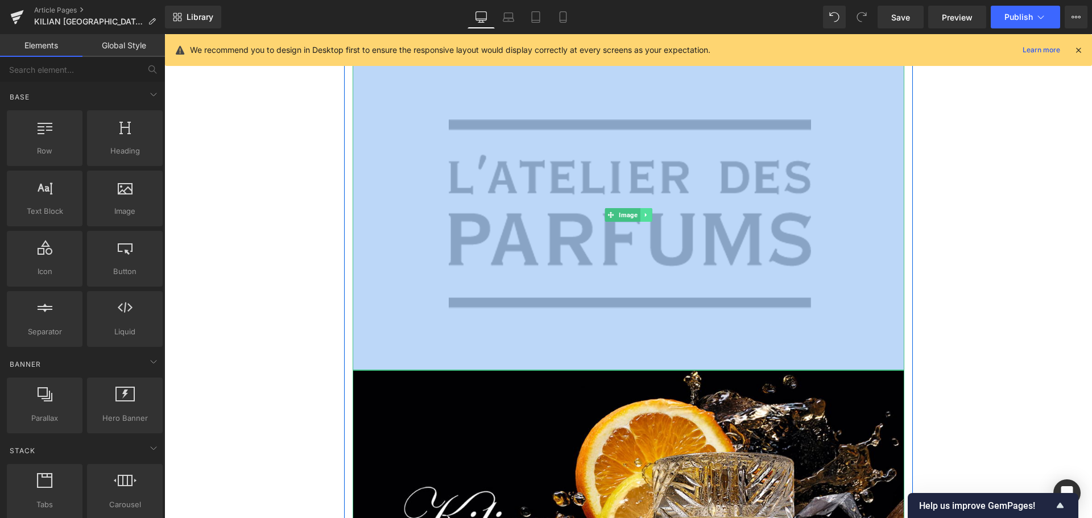
drag, startPoint x: 269, startPoint y: 277, endPoint x: 641, endPoint y: 214, distance: 377.2
click at [644, 214] on icon at bounding box center [645, 215] width 2 height 4
click at [648, 214] on icon at bounding box center [651, 214] width 6 height 7
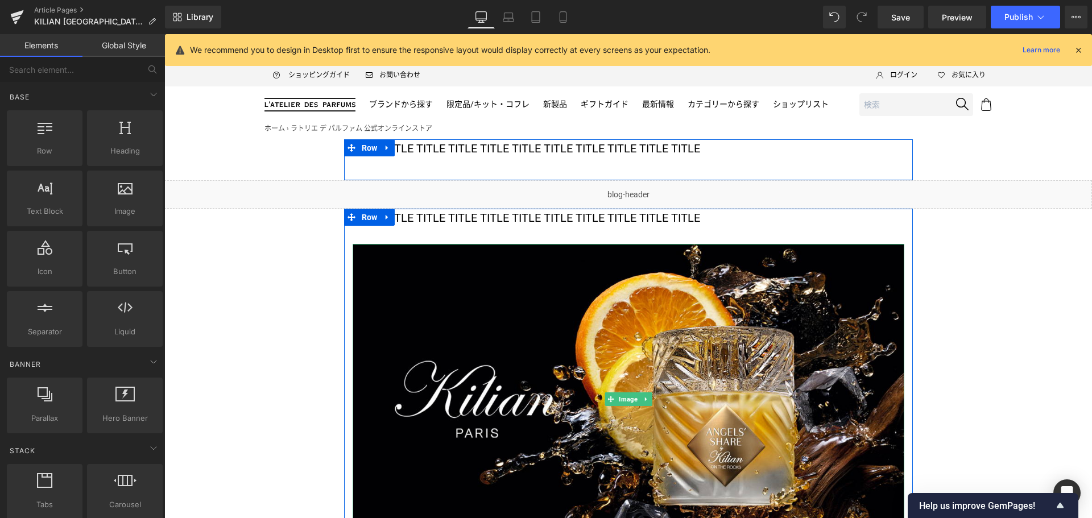
scroll to position [0, 0]
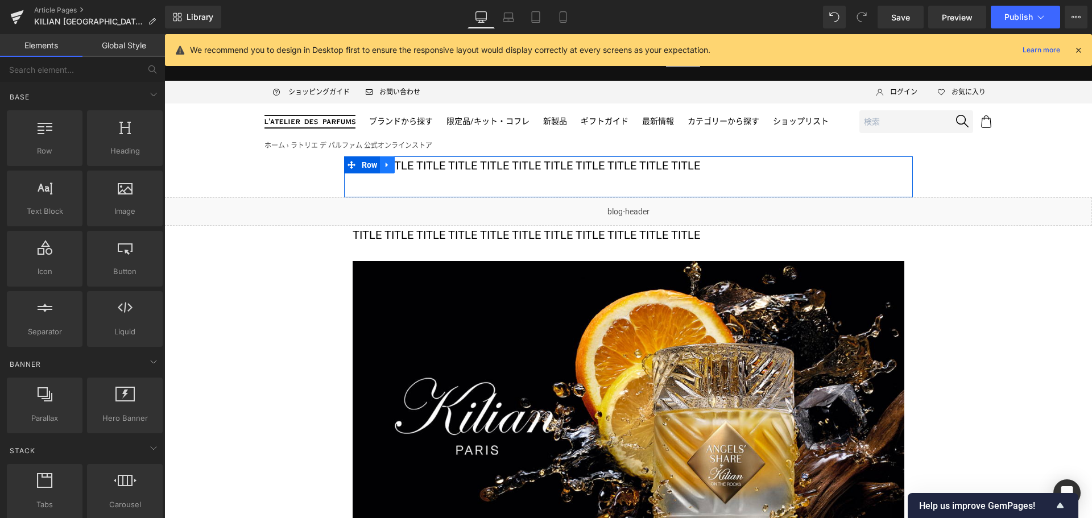
click at [383, 163] on icon at bounding box center [387, 165] width 8 height 9
click at [413, 165] on icon at bounding box center [417, 165] width 8 height 8
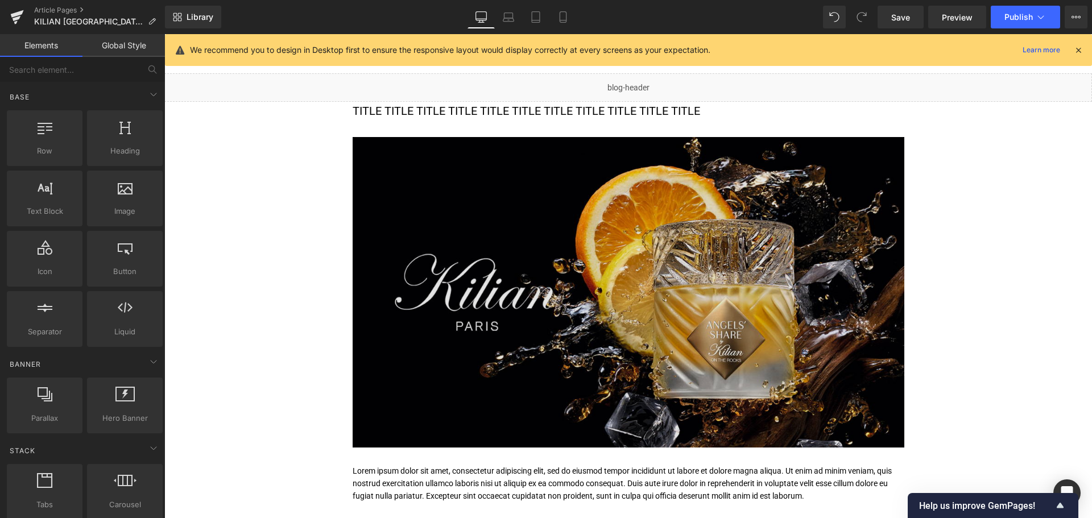
scroll to position [82, 0]
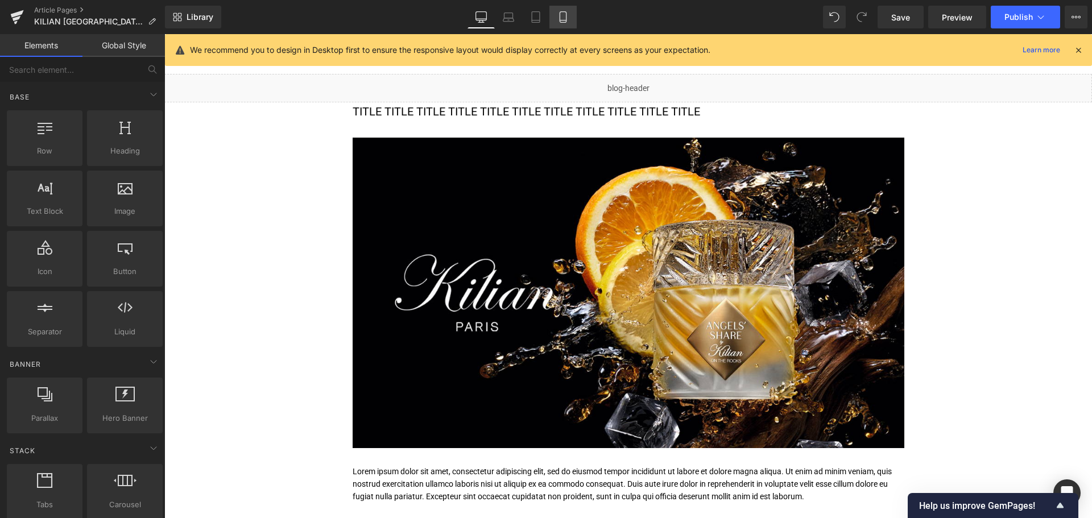
click at [569, 13] on link "Mobile" at bounding box center [562, 17] width 27 height 23
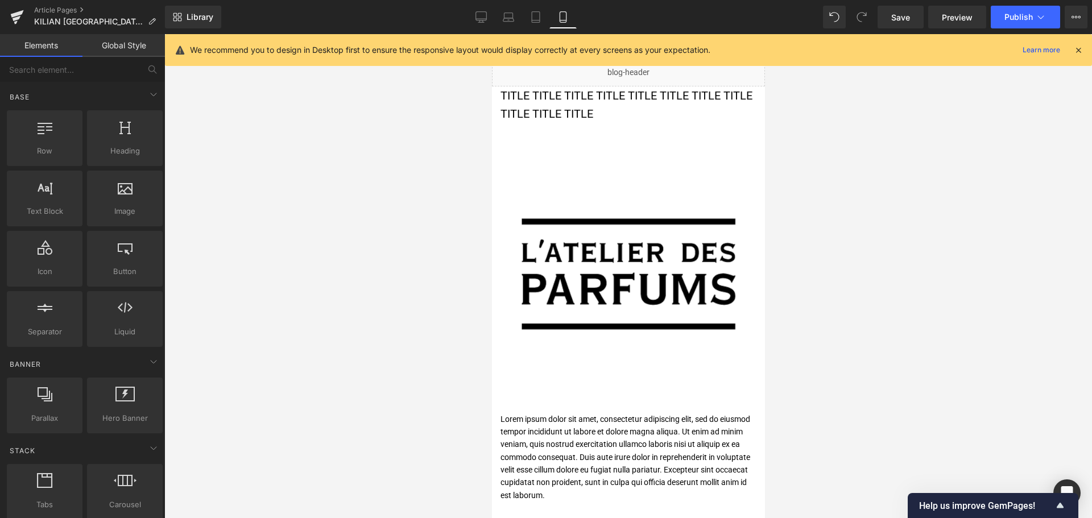
scroll to position [106, 0]
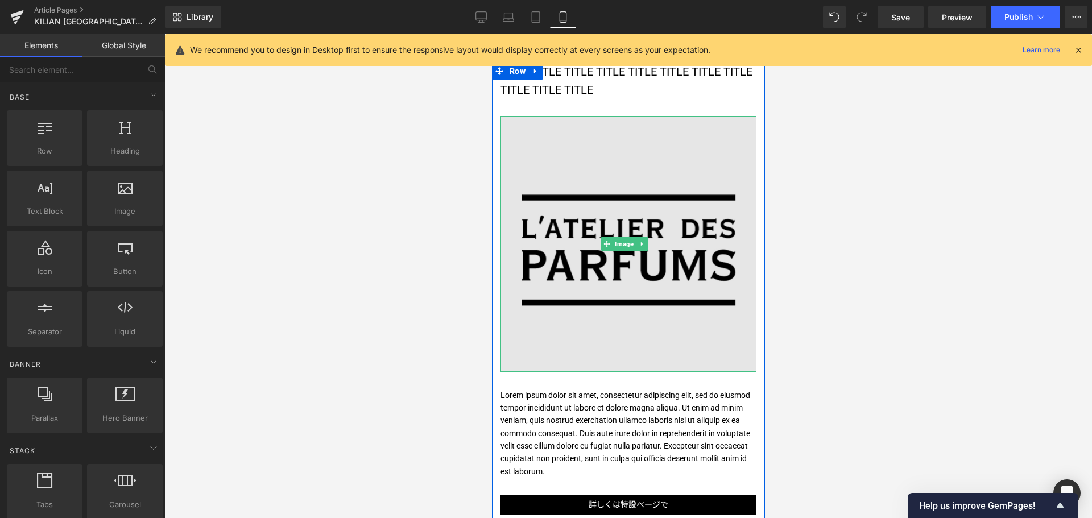
click at [594, 223] on img at bounding box center [628, 244] width 256 height 256
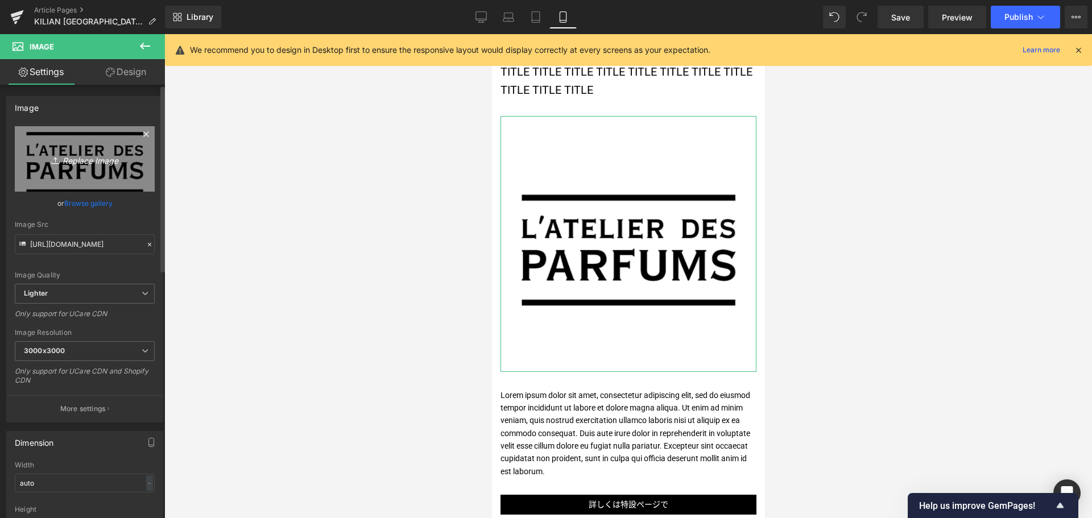
click at [107, 163] on icon "Replace Image" at bounding box center [84, 159] width 91 height 14
type input "C:\fakepath\KL-ASOTR-KV-1080x1080.jpg"
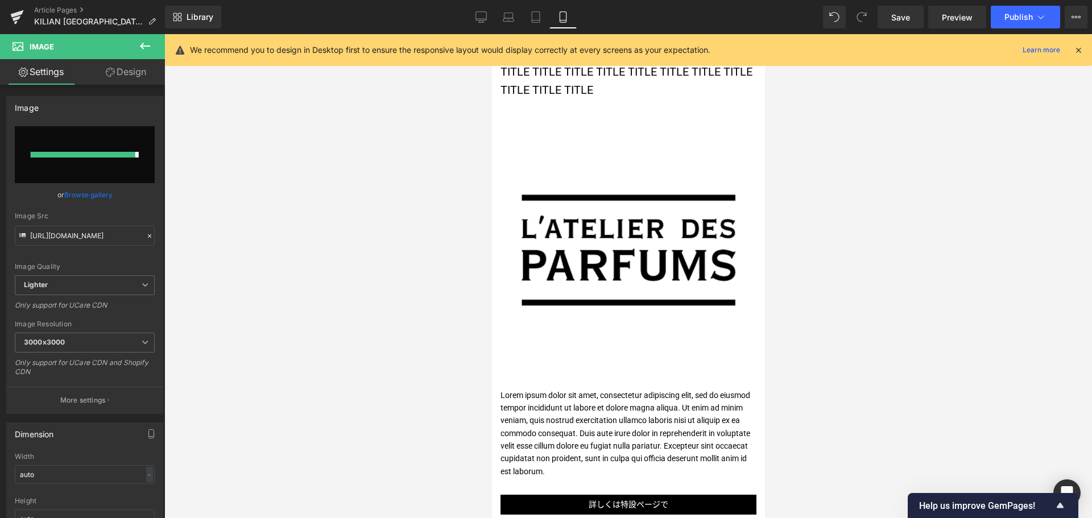
type input "[URL][DOMAIN_NAME]"
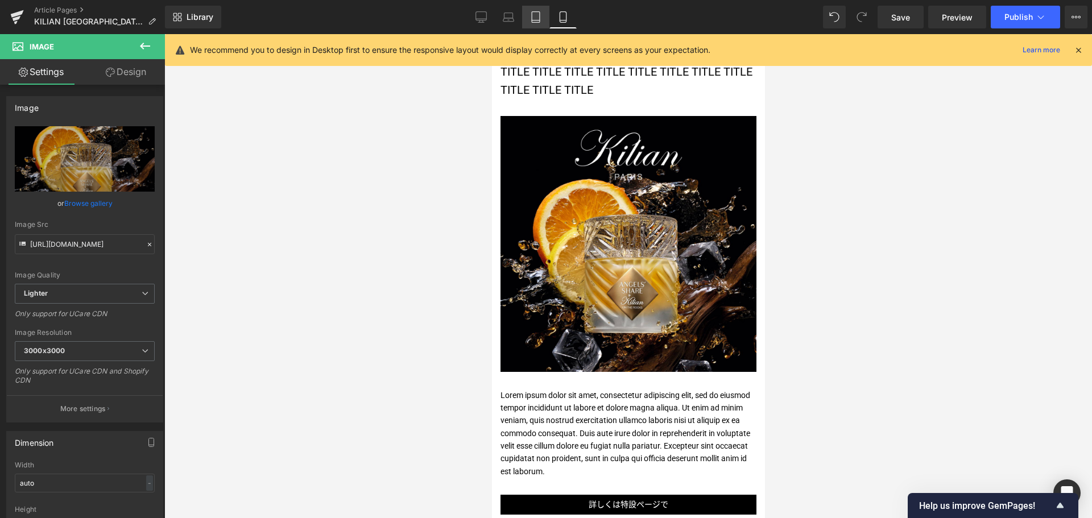
click at [538, 20] on icon at bounding box center [536, 20] width 8 height 0
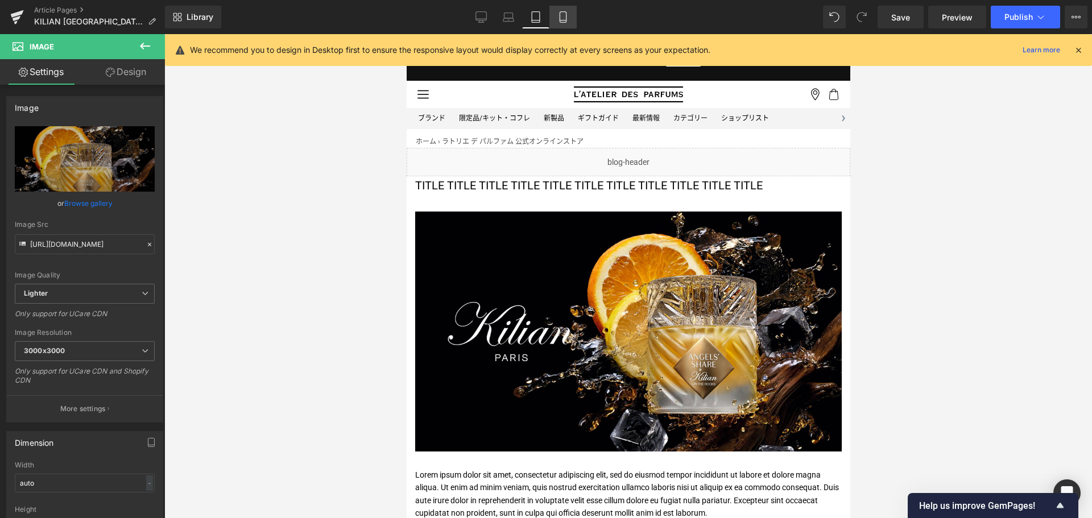
click at [565, 19] on icon at bounding box center [562, 16] width 11 height 11
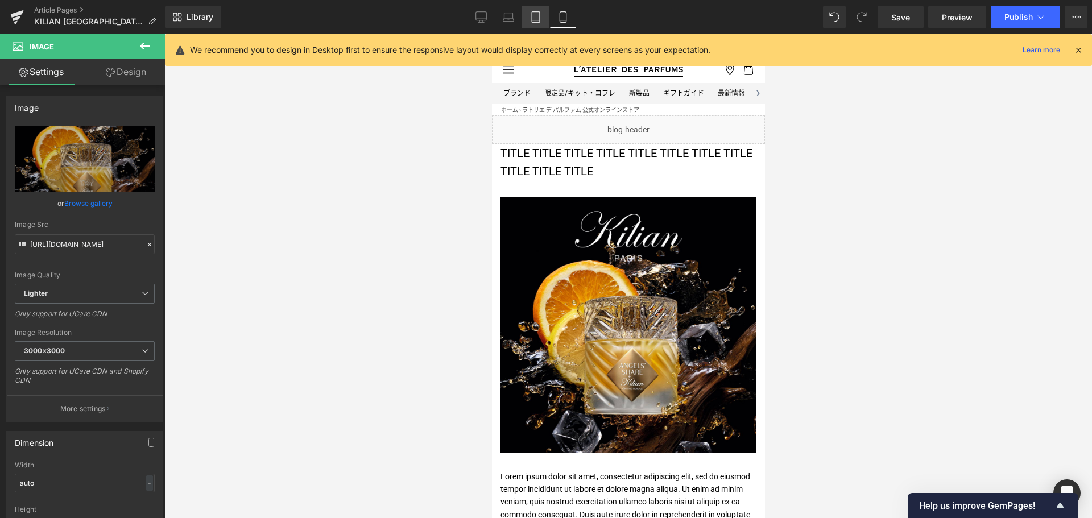
click at [542, 18] on link "Tablet" at bounding box center [535, 17] width 27 height 23
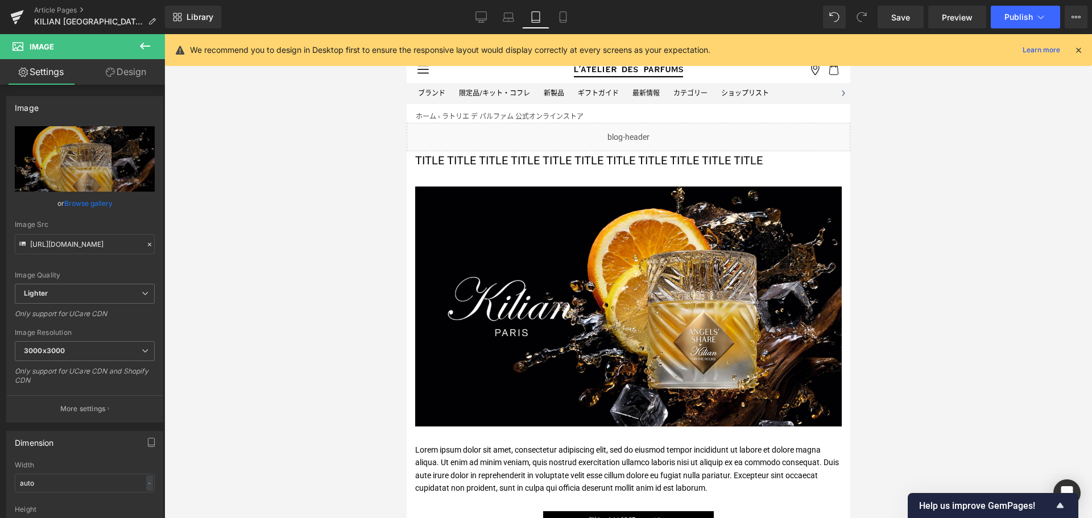
scroll to position [0, 0]
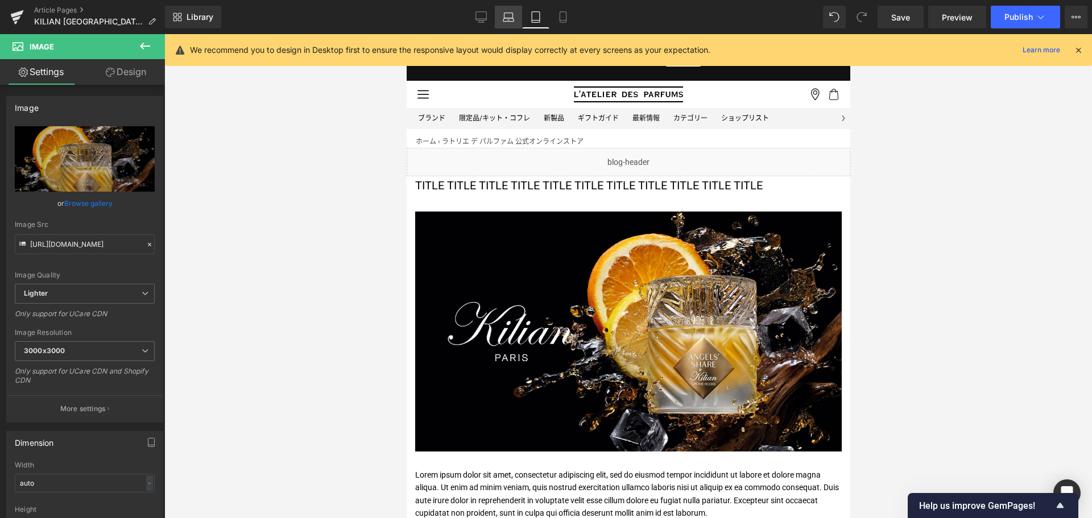
click at [512, 19] on icon at bounding box center [508, 16] width 11 height 11
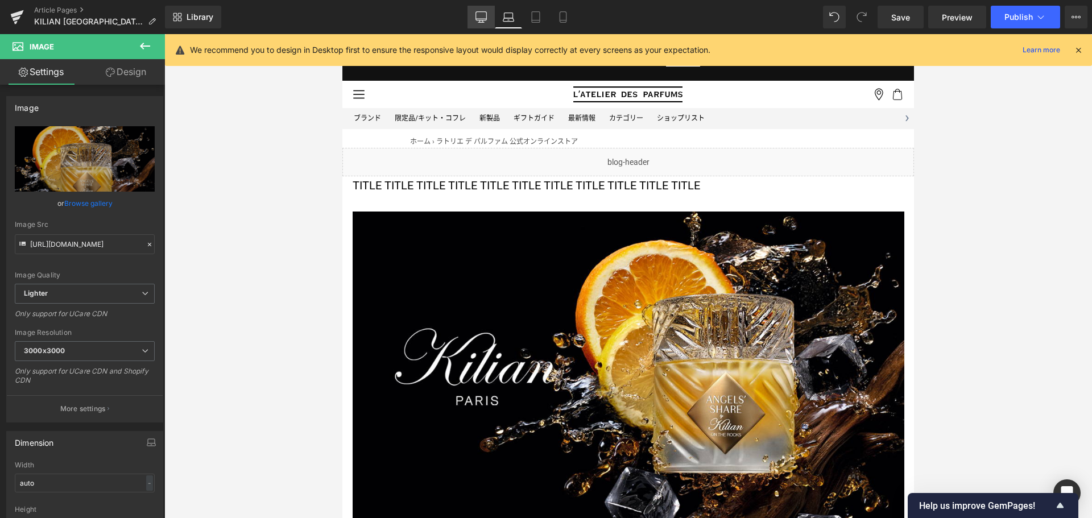
click at [476, 18] on icon at bounding box center [481, 16] width 11 height 9
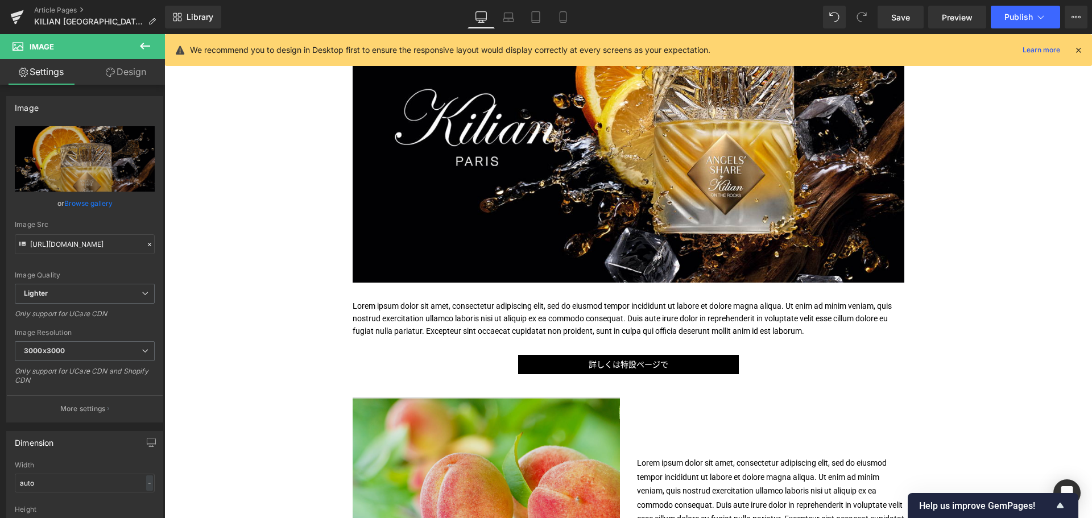
scroll to position [248, 0]
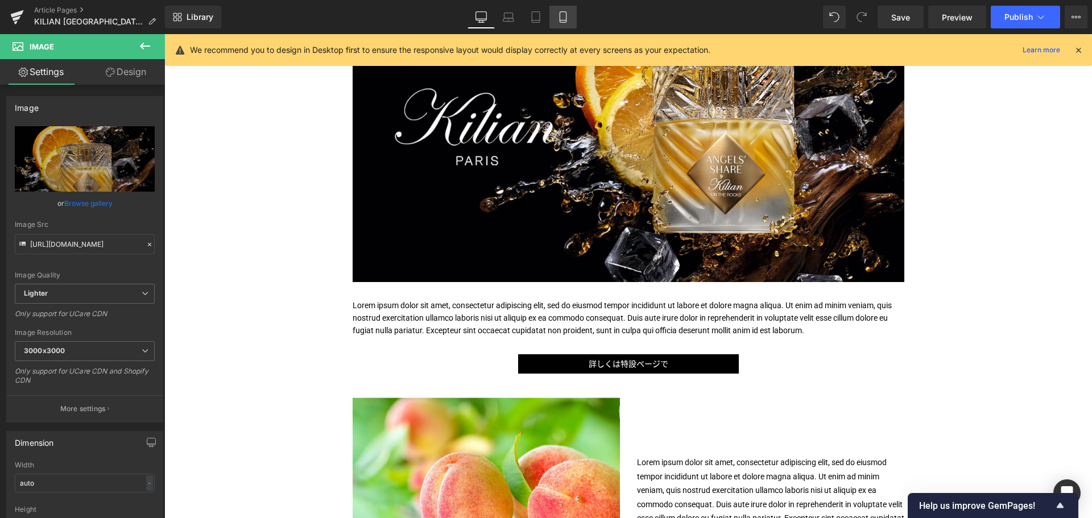
click at [564, 7] on link "Mobile" at bounding box center [562, 17] width 27 height 23
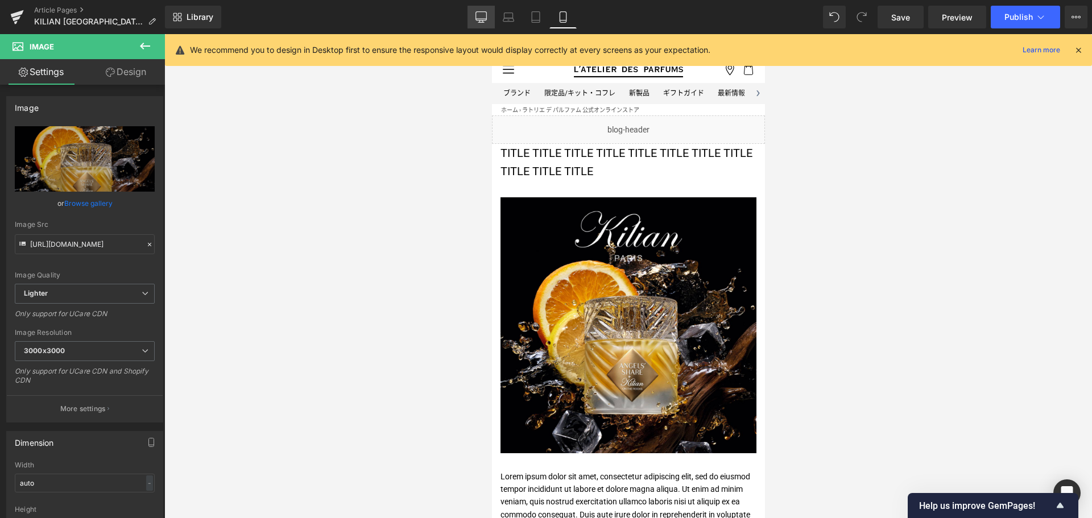
click at [482, 17] on icon at bounding box center [480, 16] width 11 height 11
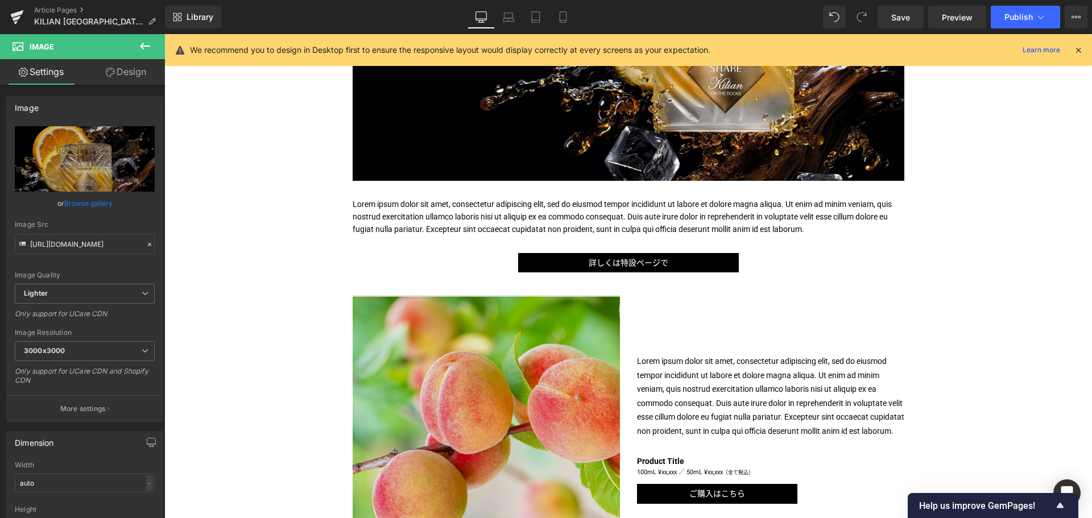
scroll to position [351, 0]
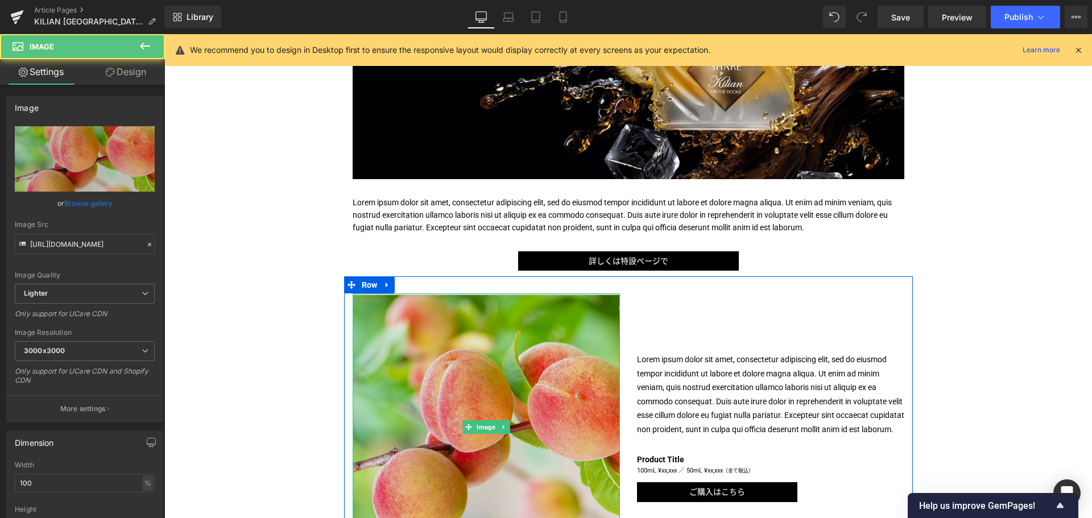
click at [444, 366] on img at bounding box center [485, 426] width 267 height 267
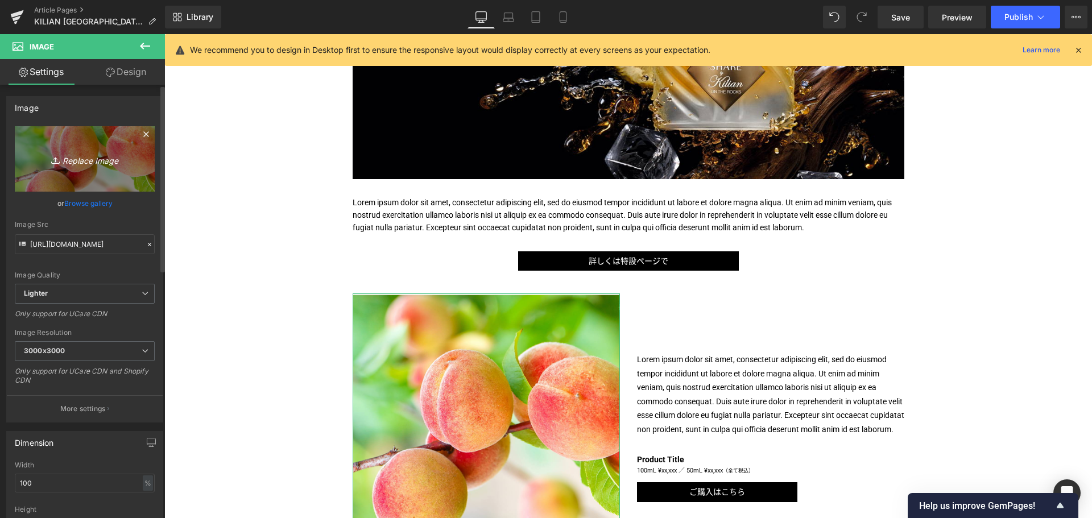
click at [76, 176] on link "Replace Image" at bounding box center [85, 158] width 140 height 65
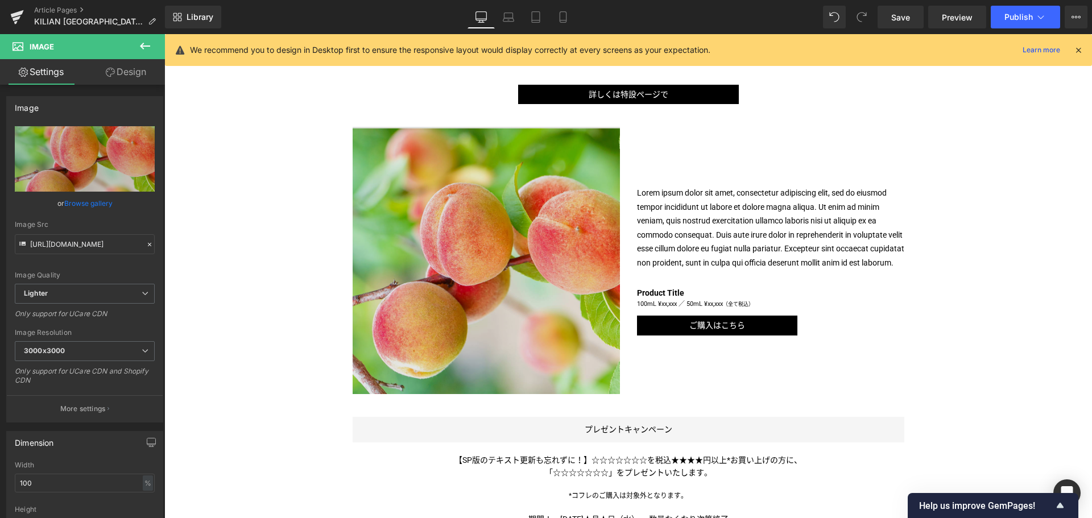
scroll to position [518, 0]
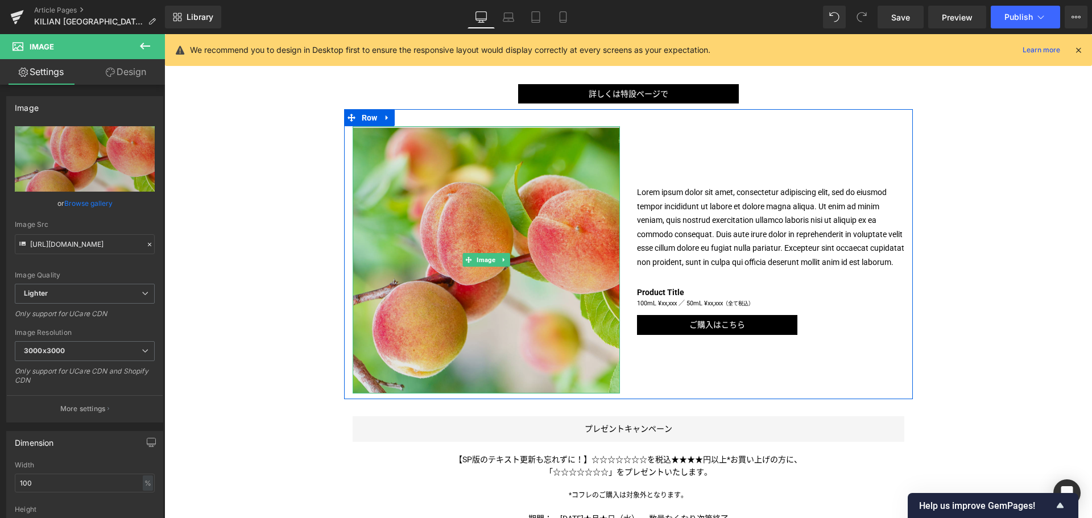
click at [471, 267] on img at bounding box center [485, 259] width 267 height 267
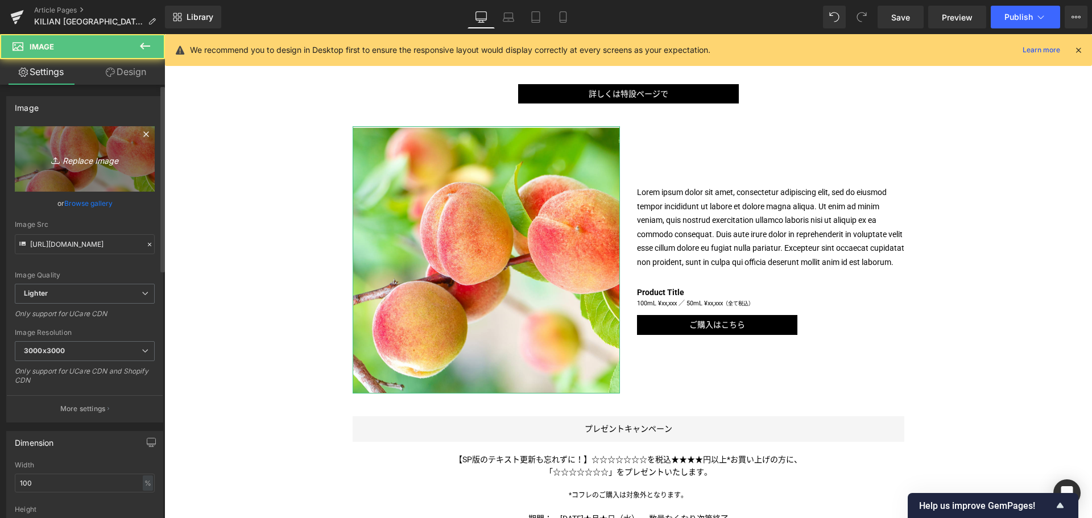
click at [99, 144] on link "Replace Image" at bounding box center [85, 158] width 140 height 65
type input "C:\fakepath\KL-ASOTR-CPS-Iconization-1200x1200.jpg"
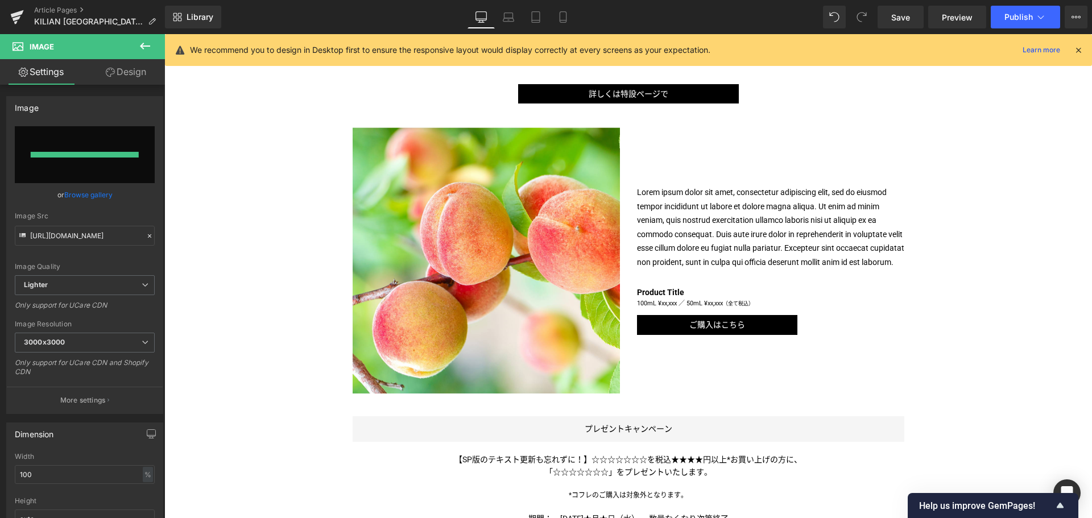
type input "[URL][DOMAIN_NAME]"
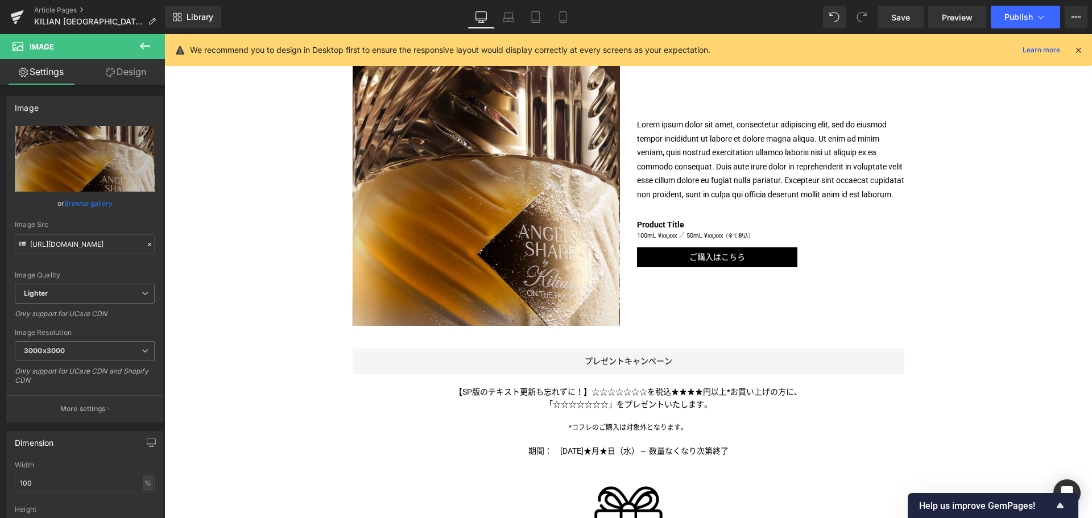
scroll to position [587, 0]
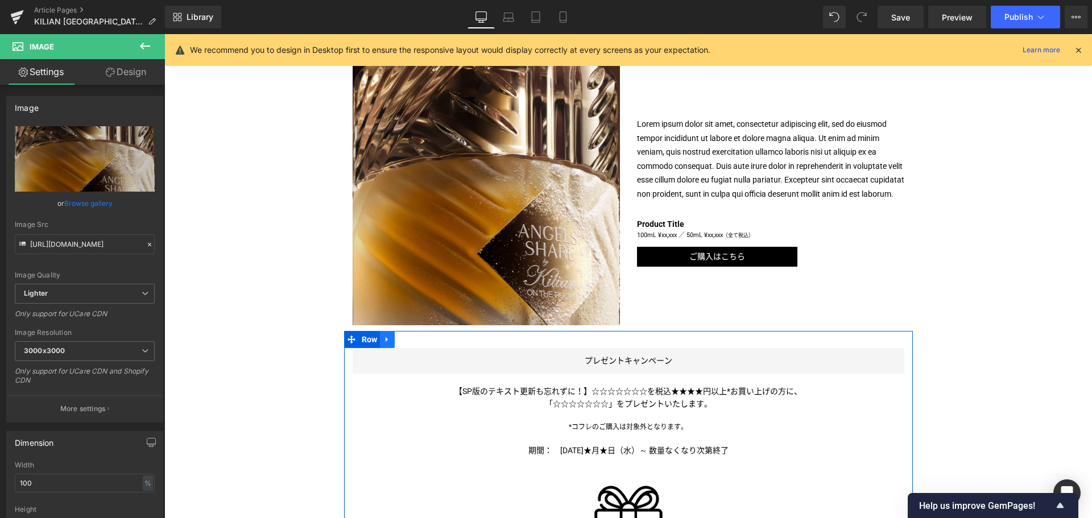
click at [383, 334] on link at bounding box center [387, 339] width 15 height 17
click at [416, 338] on icon at bounding box center [417, 339] width 8 height 8
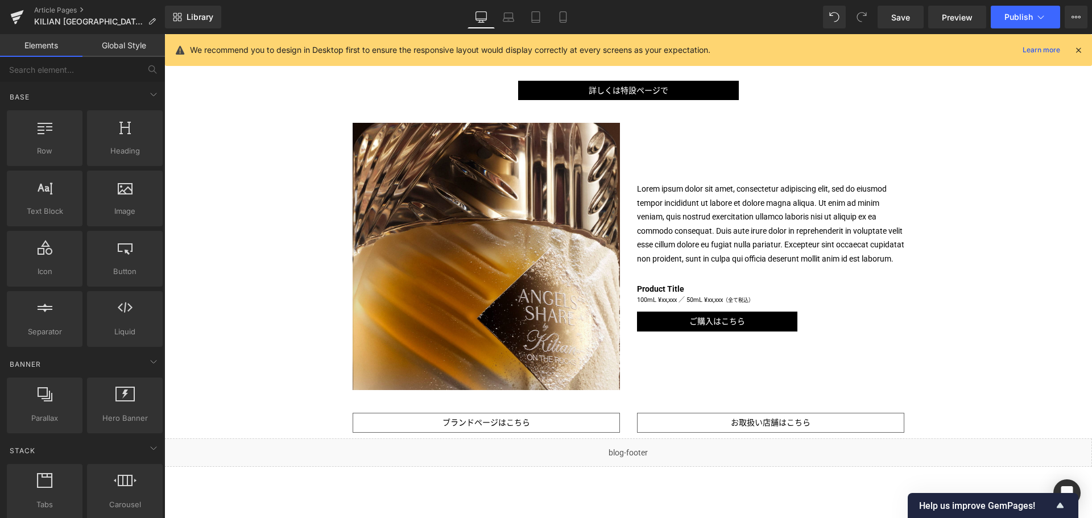
scroll to position [521, 0]
click at [206, 9] on link "Library" at bounding box center [193, 17] width 56 height 23
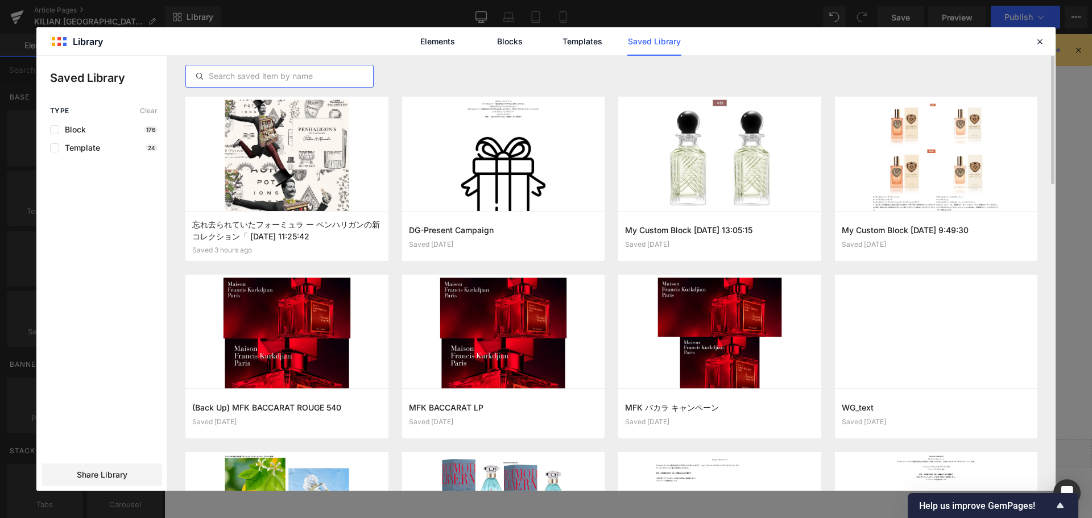
click at [255, 76] on input "text" at bounding box center [279, 76] width 187 height 14
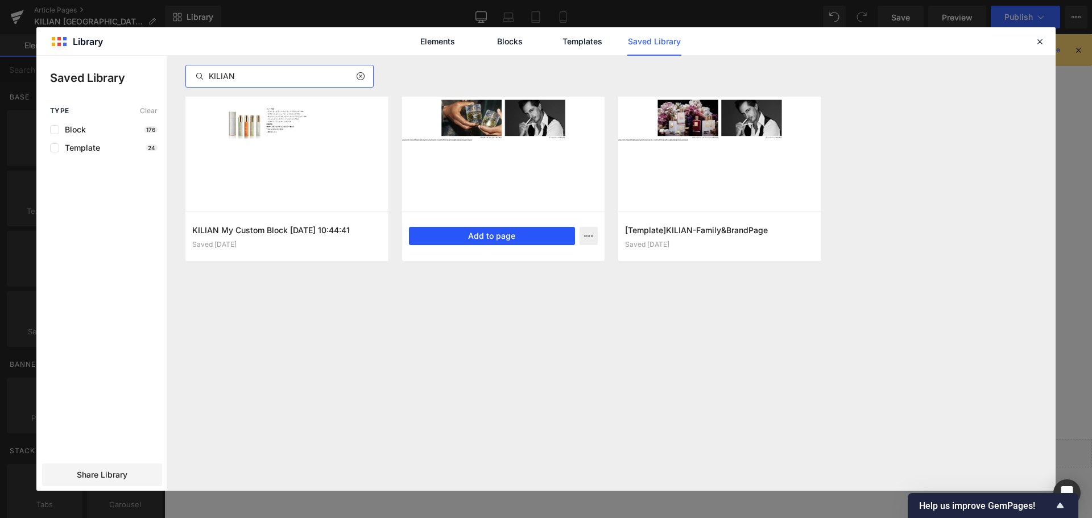
type input "KILIAN"
click at [509, 240] on button "Add to page" at bounding box center [492, 236] width 167 height 18
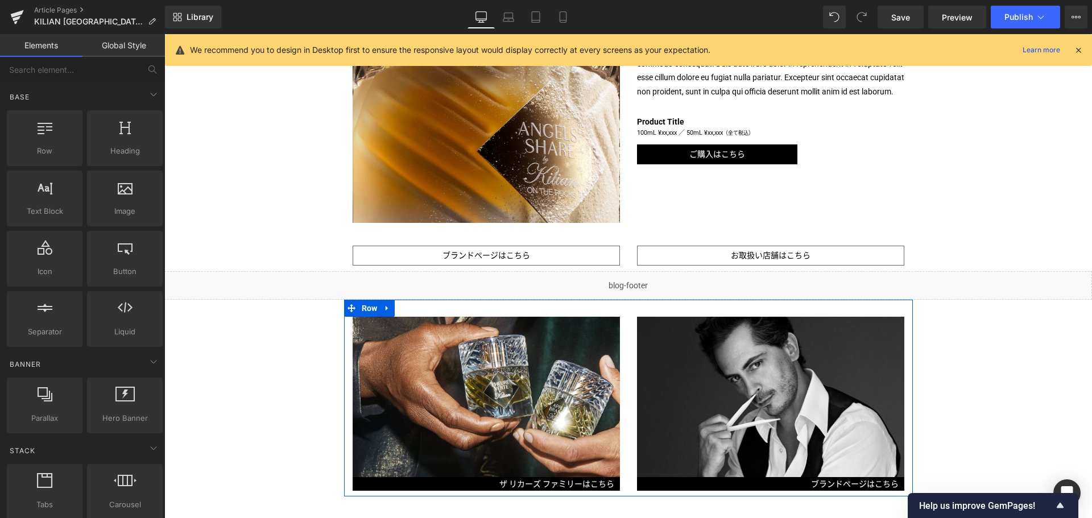
scroll to position [687, 0]
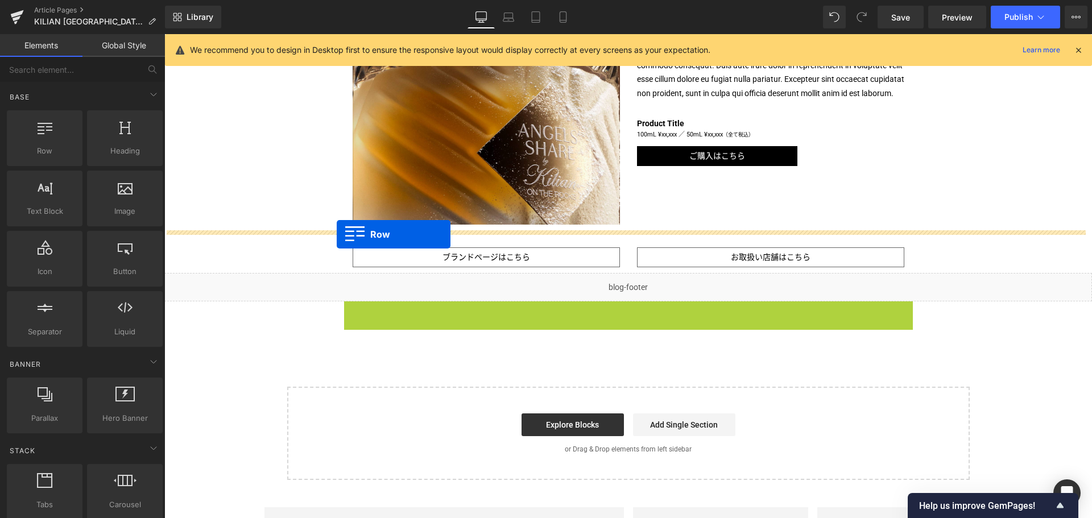
drag, startPoint x: 345, startPoint y: 312, endPoint x: 343, endPoint y: 239, distance: 72.8
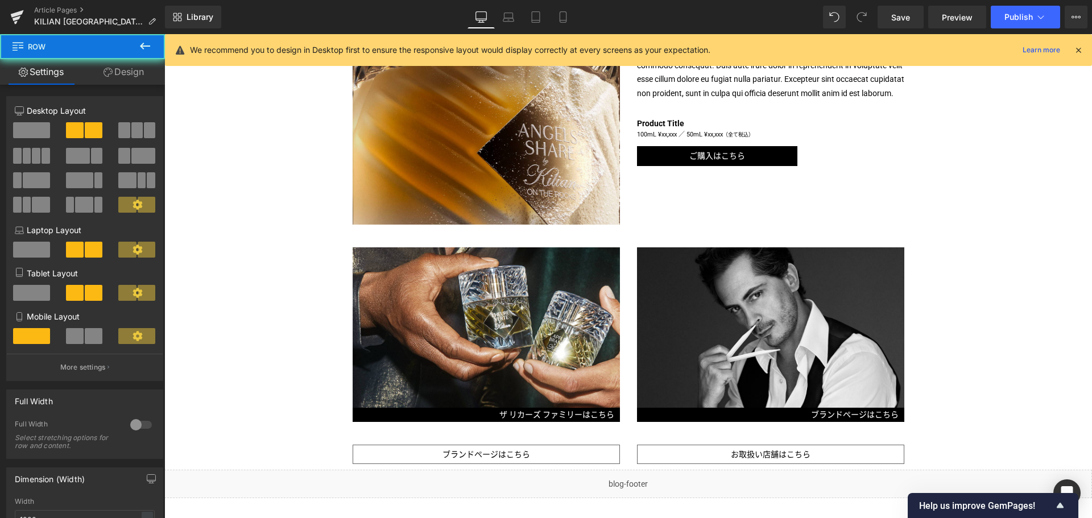
click at [350, 239] on div "Image ザ リカーズ ファミリーはこちら Text Block Image ブランドページはこちら Text Block Row" at bounding box center [628, 328] width 569 height 197
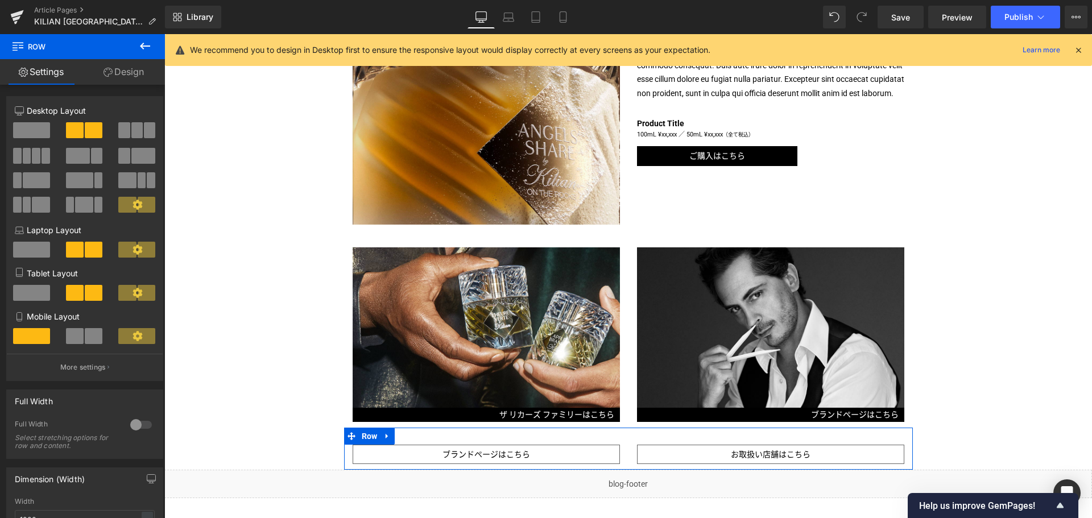
click at [383, 439] on icon at bounding box center [387, 435] width 8 height 9
click at [413, 431] on link at bounding box center [416, 436] width 15 height 17
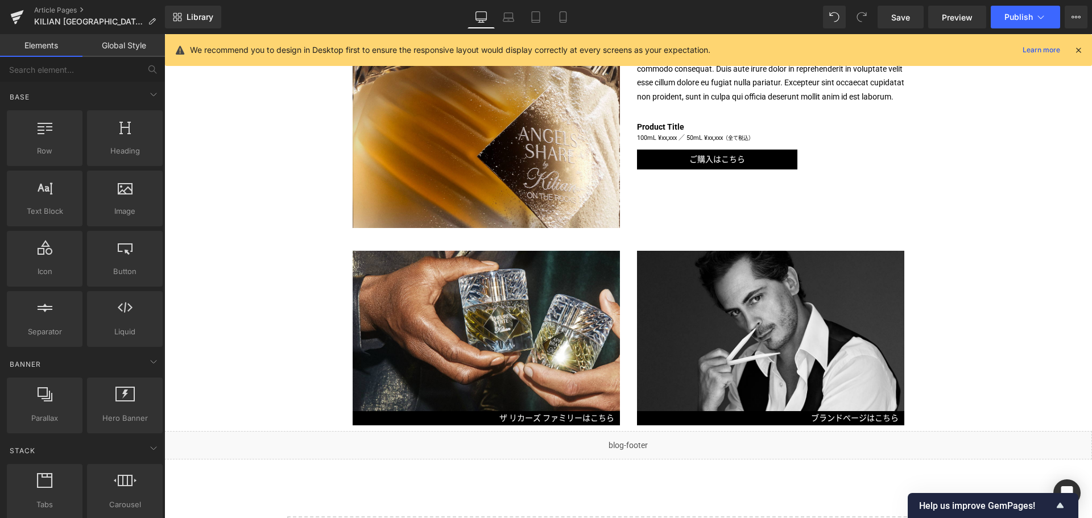
scroll to position [692, 0]
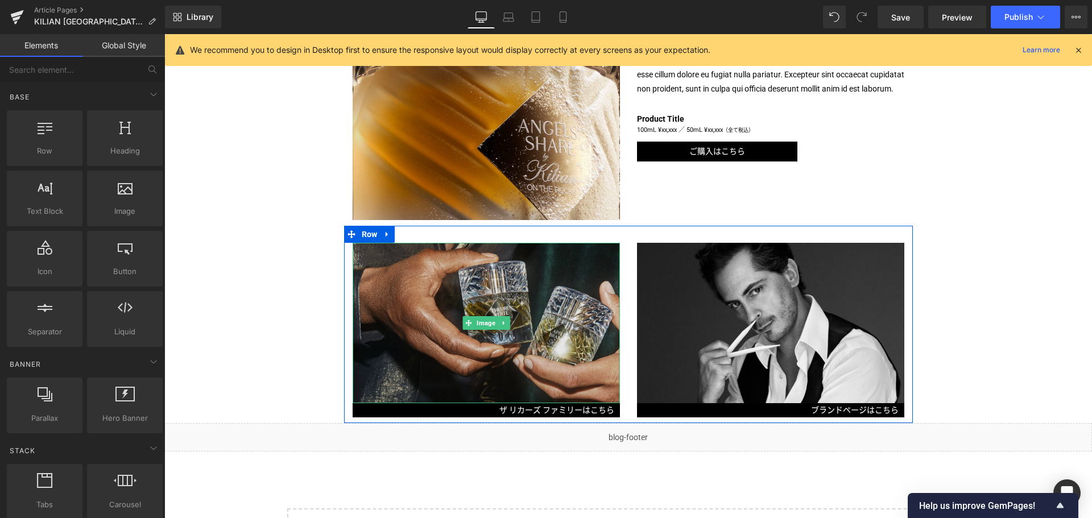
click at [489, 348] on img at bounding box center [485, 323] width 267 height 160
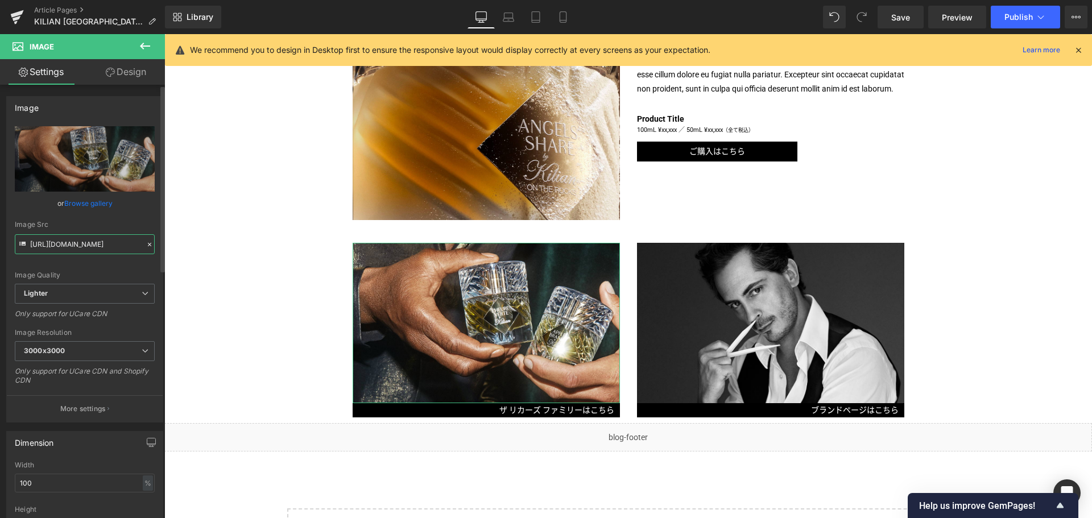
click at [98, 243] on input "[URL][DOMAIN_NAME]" at bounding box center [85, 244] width 140 height 20
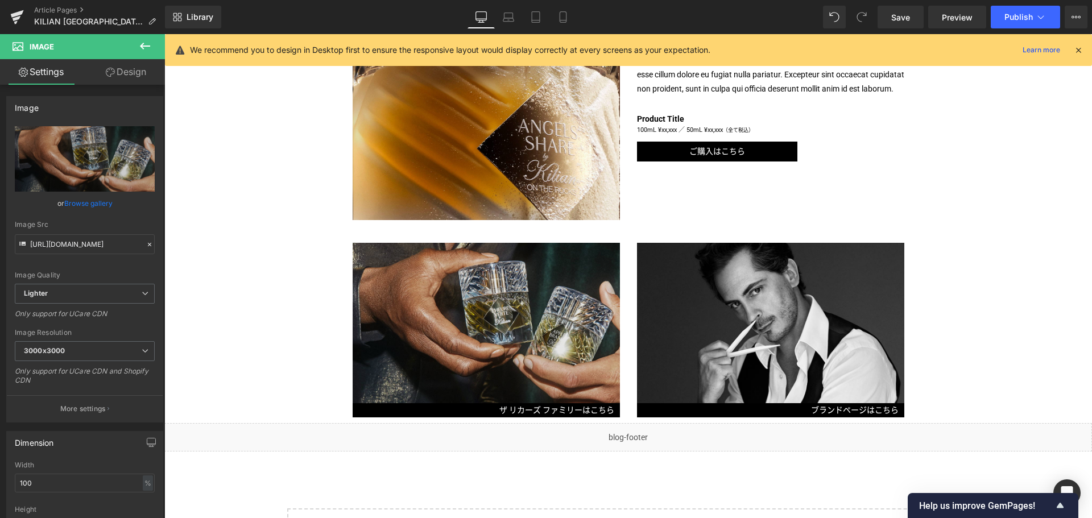
click at [480, 308] on img at bounding box center [485, 323] width 267 height 160
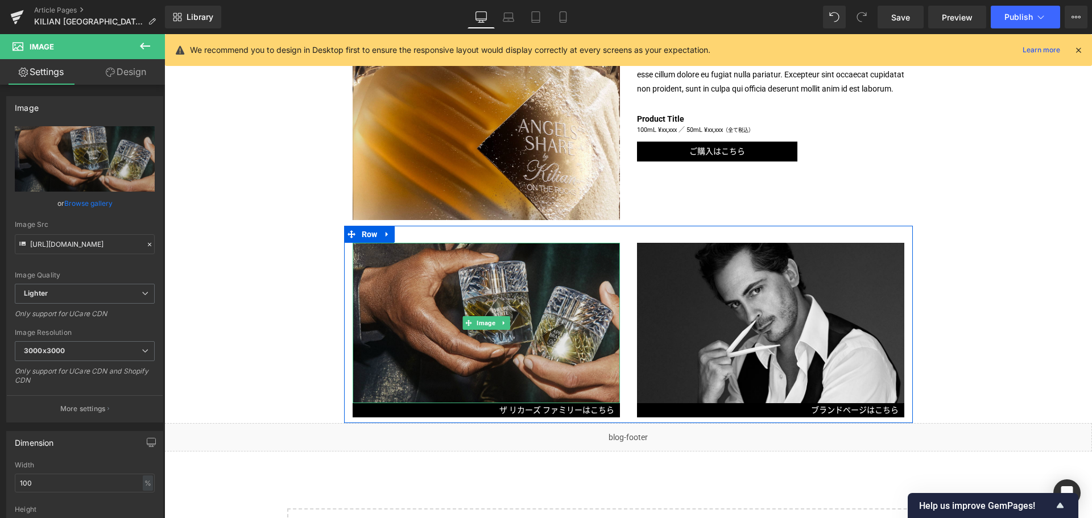
click at [480, 308] on img at bounding box center [485, 323] width 267 height 160
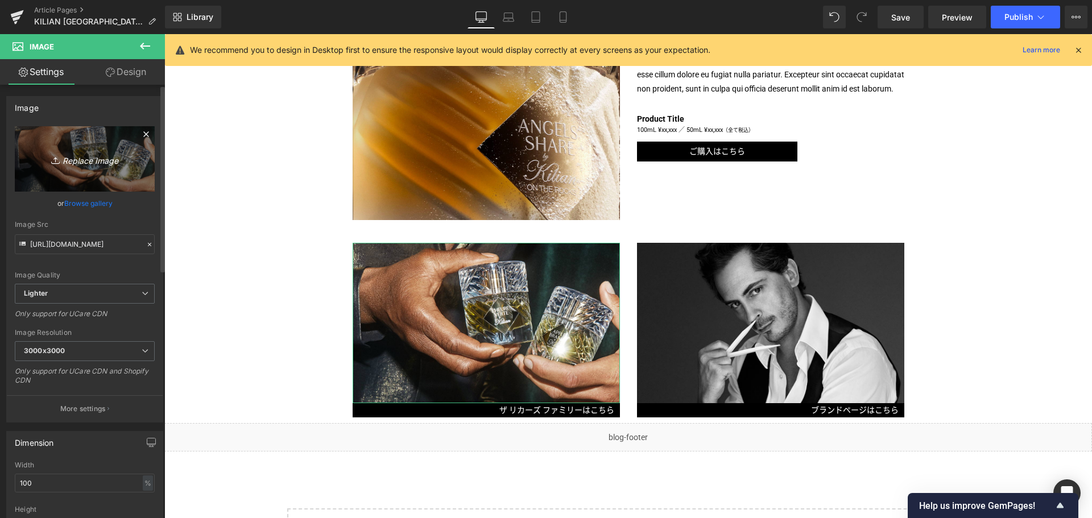
click at [80, 179] on link "Replace Image" at bounding box center [85, 158] width 140 height 65
type input "C:\fakepath\KL-ASOTR-CPS-Liquors-1000x600.jpg"
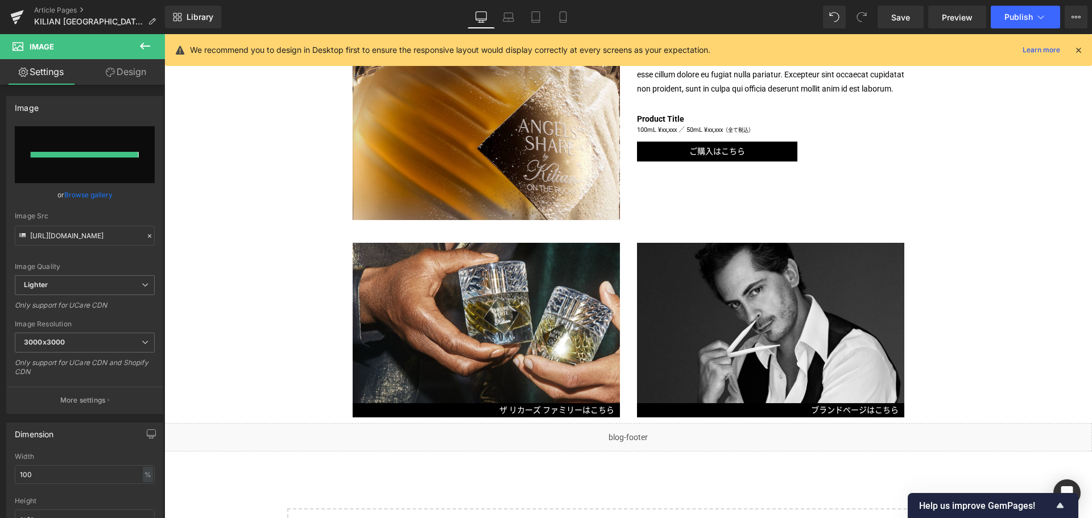
type input "[URL][DOMAIN_NAME]"
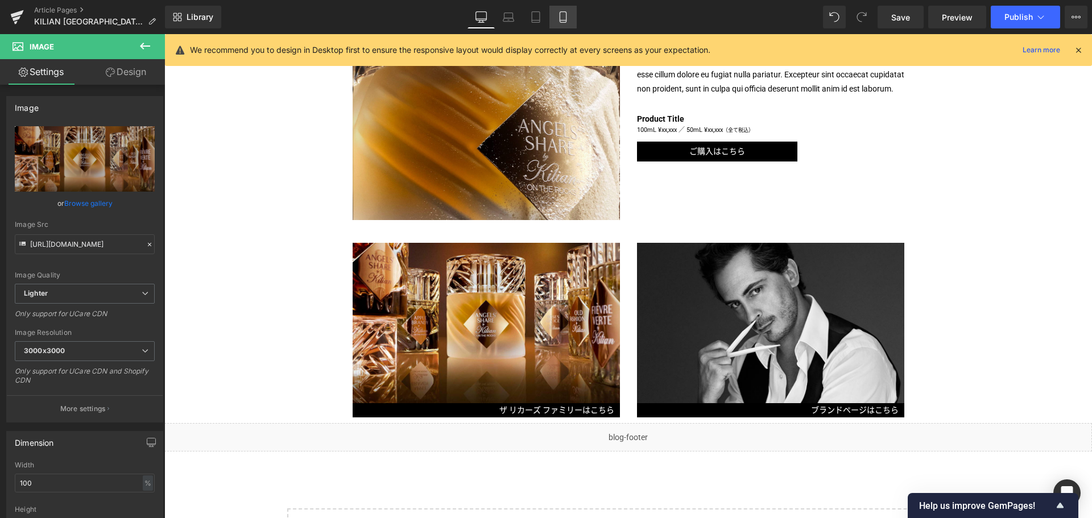
click at [565, 26] on link "Mobile" at bounding box center [562, 17] width 27 height 23
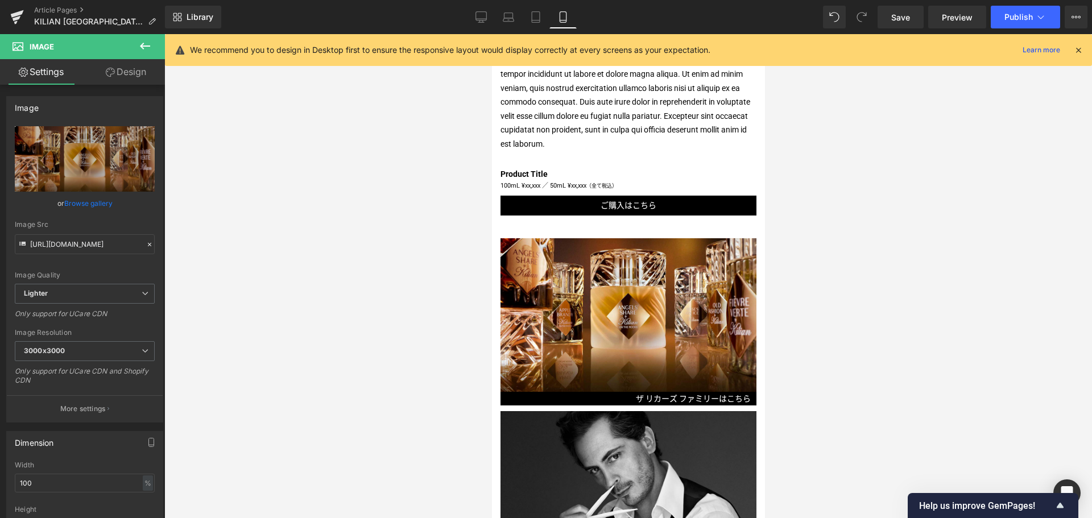
scroll to position [869, 0]
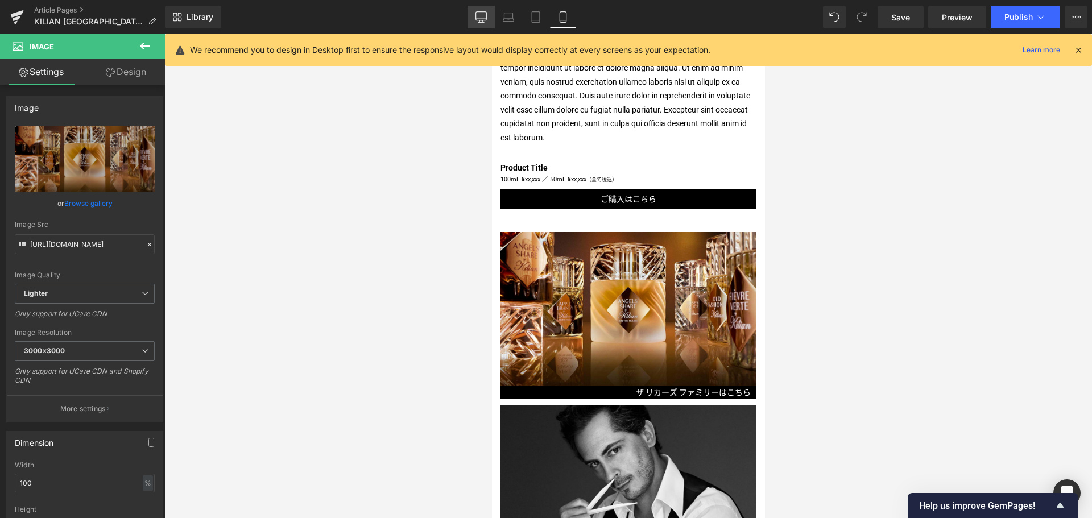
click at [494, 19] on link "Desktop" at bounding box center [480, 17] width 27 height 23
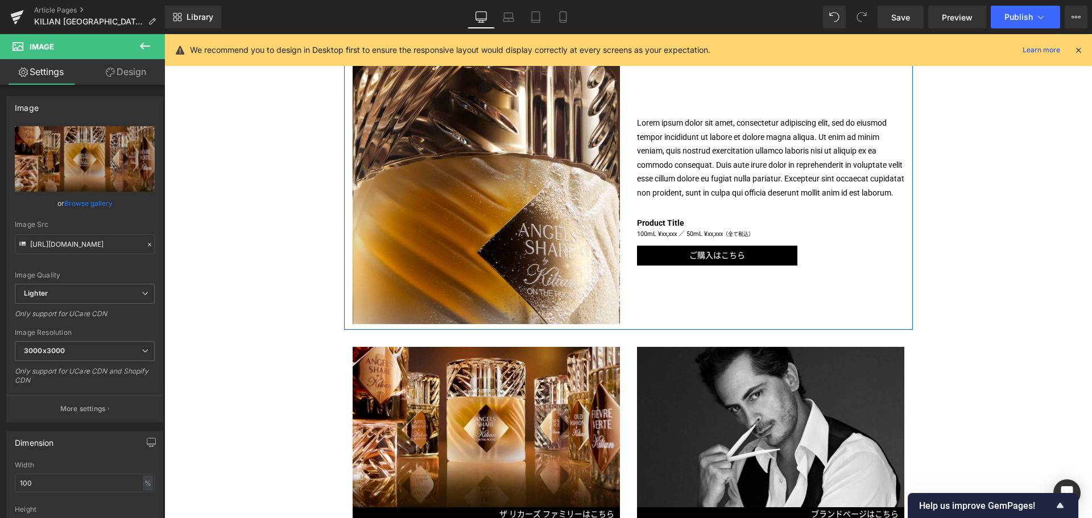
scroll to position [584, 0]
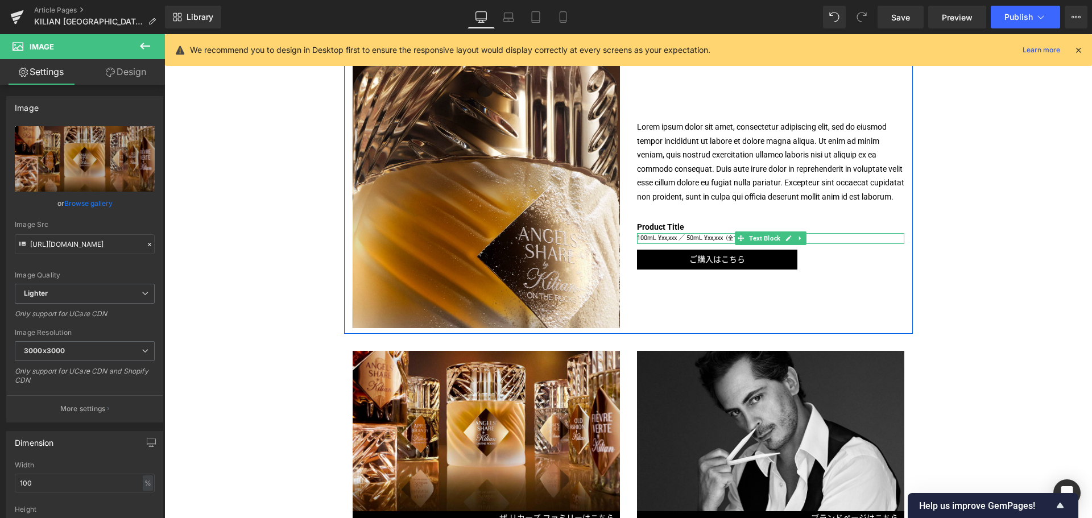
click at [686, 244] on p "100mL ¥xx,xxx ／ 50mL ¥xx,xxx （全て税込）" at bounding box center [770, 238] width 267 height 11
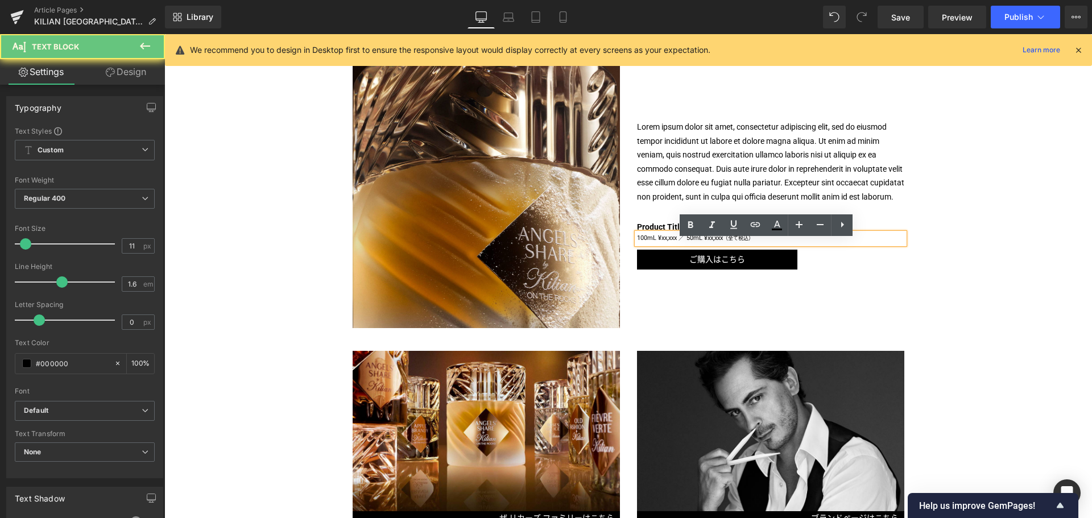
click at [683, 244] on p "100mL ¥xx,xxx ／ 50mL ¥xx,xxx （全て税込）" at bounding box center [770, 238] width 267 height 11
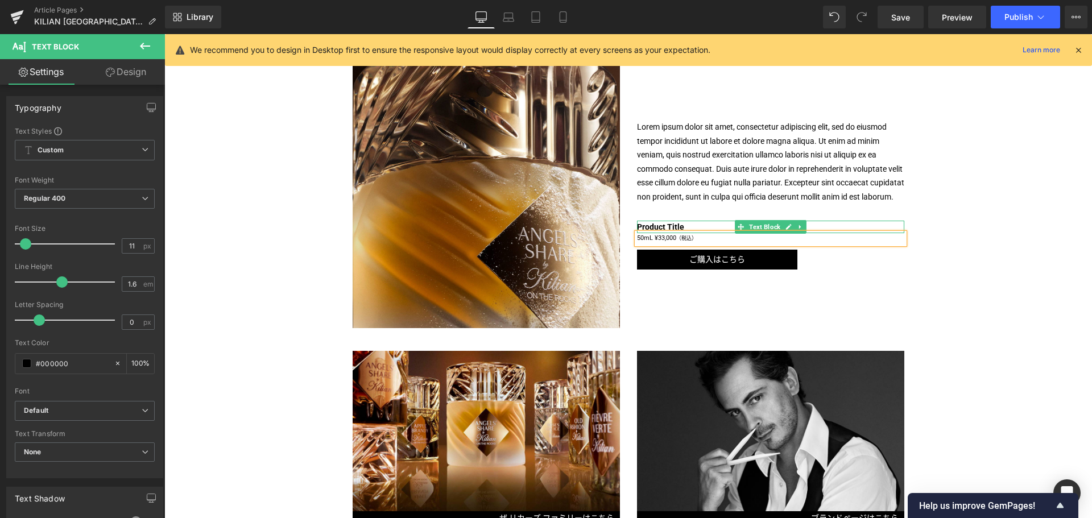
click at [653, 231] on b "Product Title" at bounding box center [660, 226] width 47 height 9
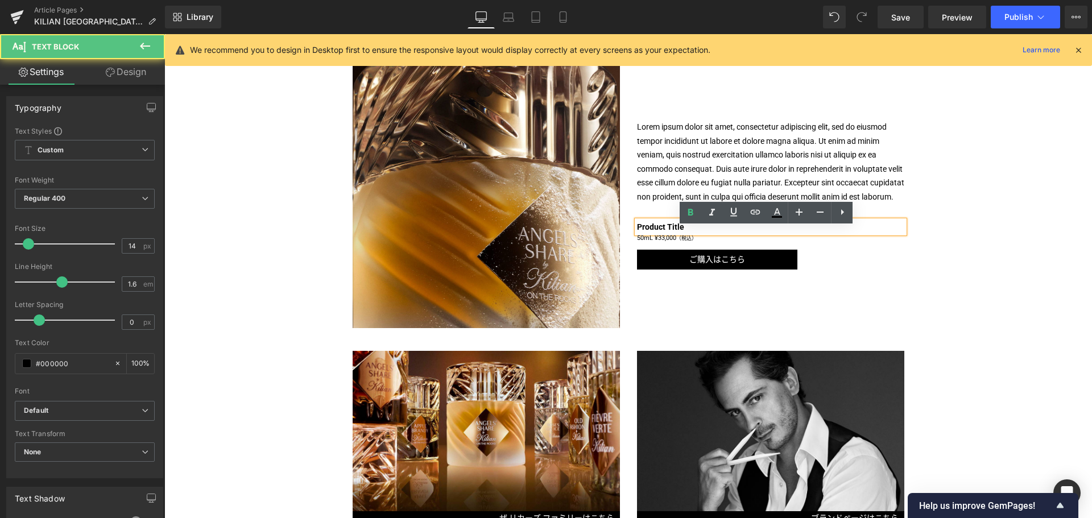
click at [652, 231] on b "Product Title" at bounding box center [660, 226] width 47 height 9
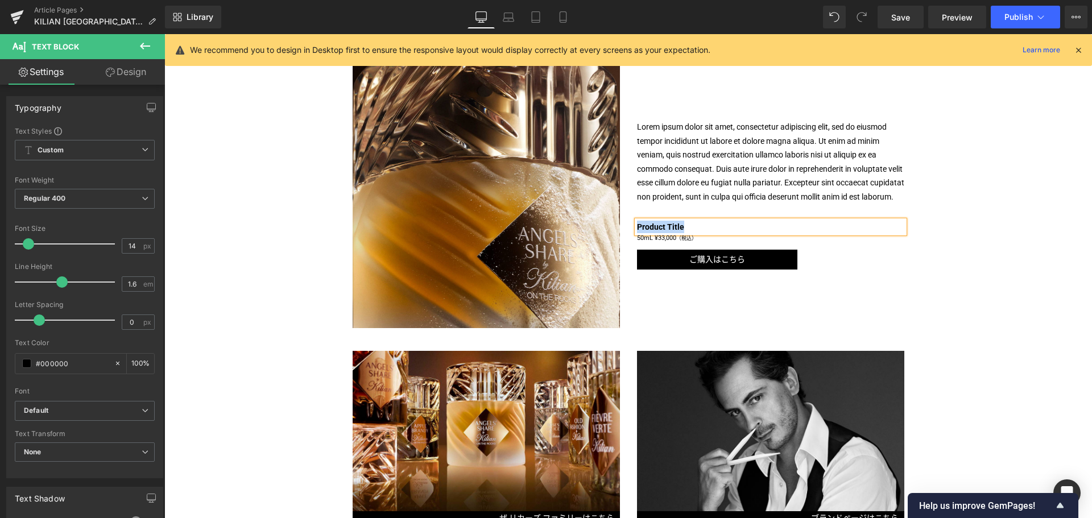
paste div
click at [716, 182] on p "Lorem ipsum dolor sit amet, consectetur adipiscing elit, sed do eiusmod tempor …" at bounding box center [770, 162] width 267 height 84
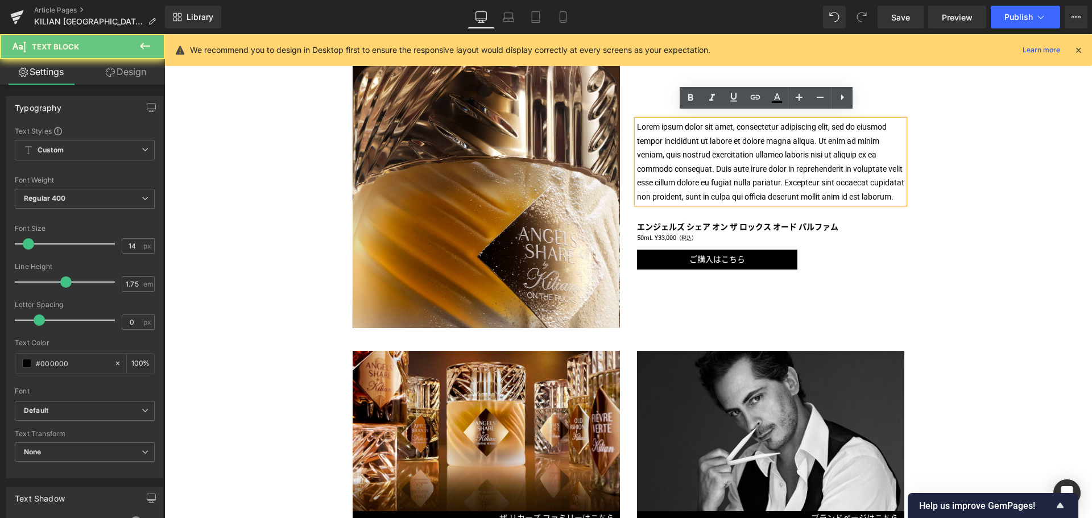
click at [716, 182] on p "Lorem ipsum dolor sit amet, consectetur adipiscing elit, sed do eiusmod tempor …" at bounding box center [770, 162] width 267 height 84
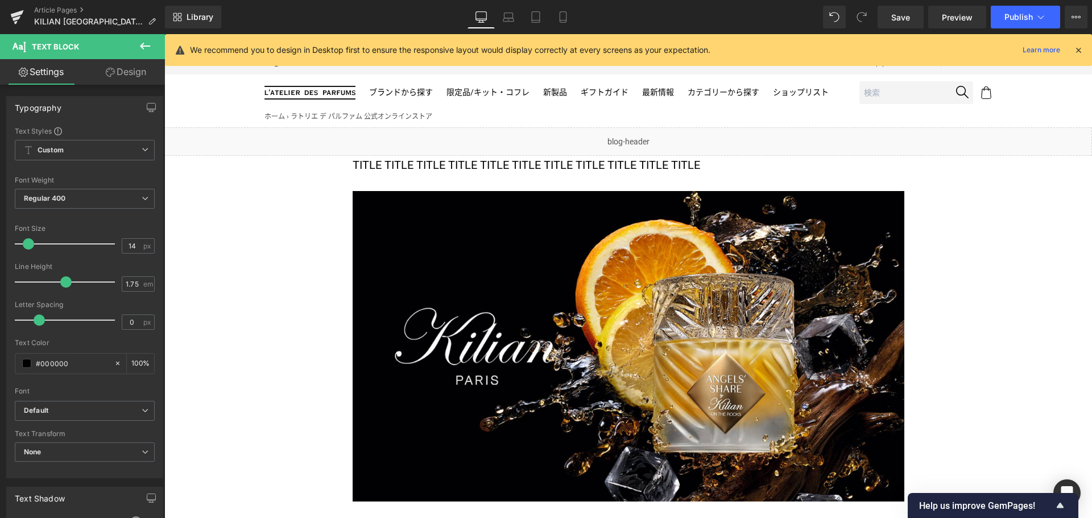
scroll to position [28, 0]
click at [463, 169] on p "TITLE TITLE TITLE TITLE TITLE TITLE TITLE TITLE TITLE TITLE TITLE" at bounding box center [627, 165] width 551 height 18
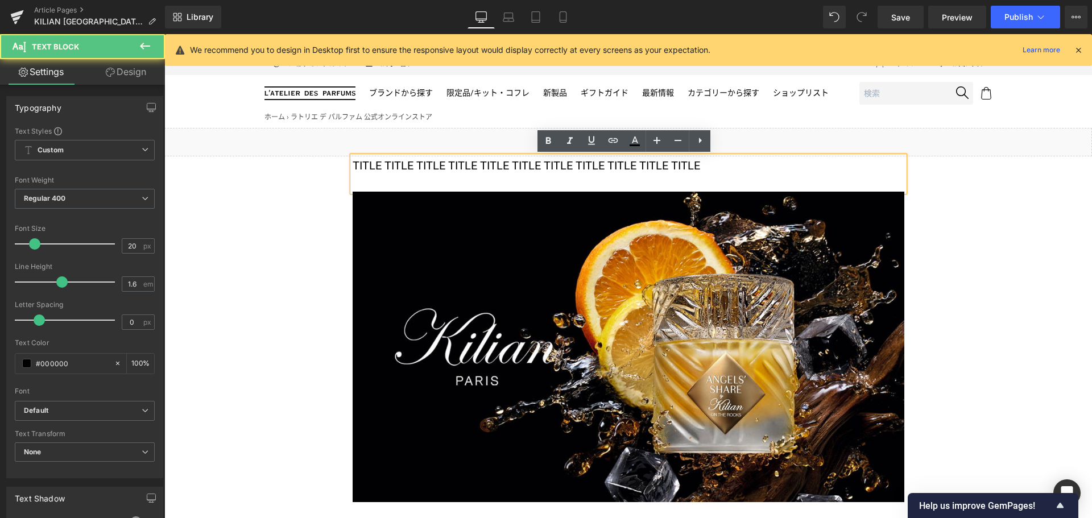
click at [463, 169] on p "TITLE TITLE TITLE TITLE TITLE TITLE TITLE TITLE TITLE TITLE TITLE" at bounding box center [627, 165] width 551 height 18
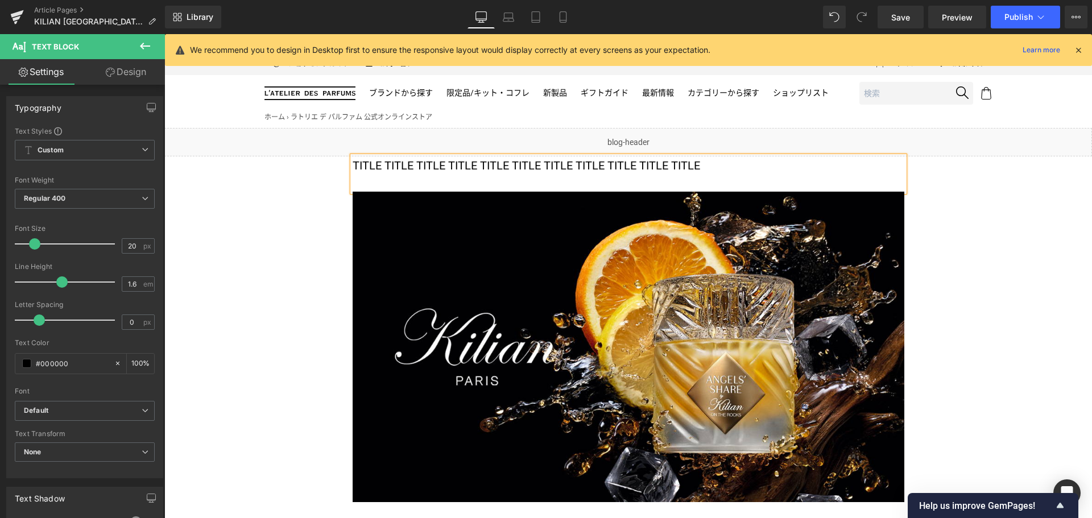
paste div
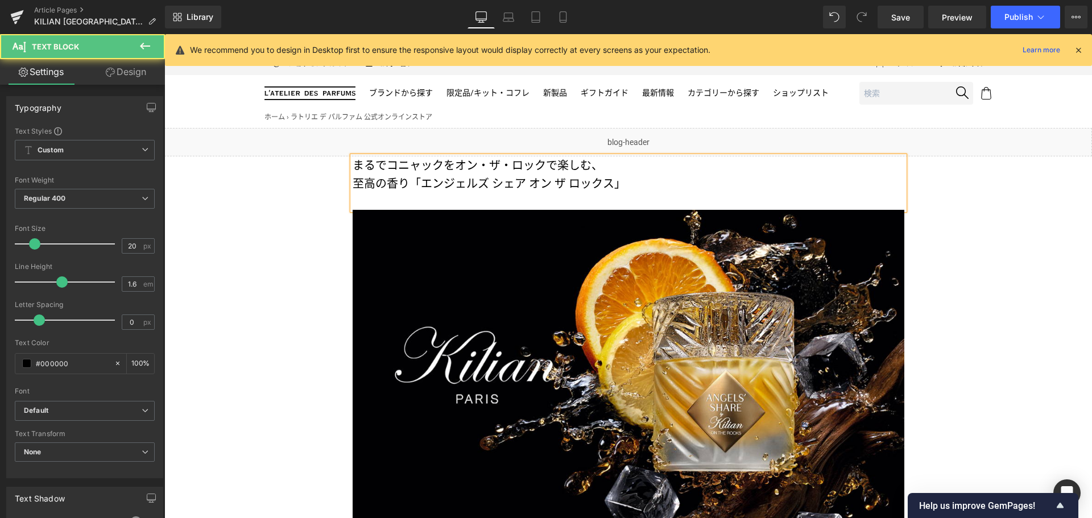
click at [608, 156] on p "まるでコニャックをオン・ザ・ロックで楽しむ、" at bounding box center [627, 165] width 551 height 18
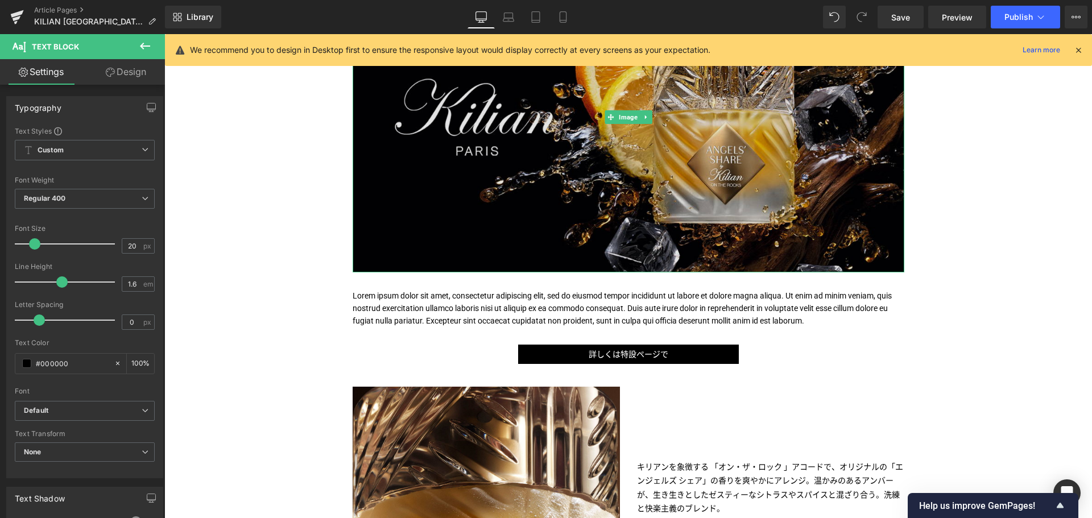
scroll to position [259, 0]
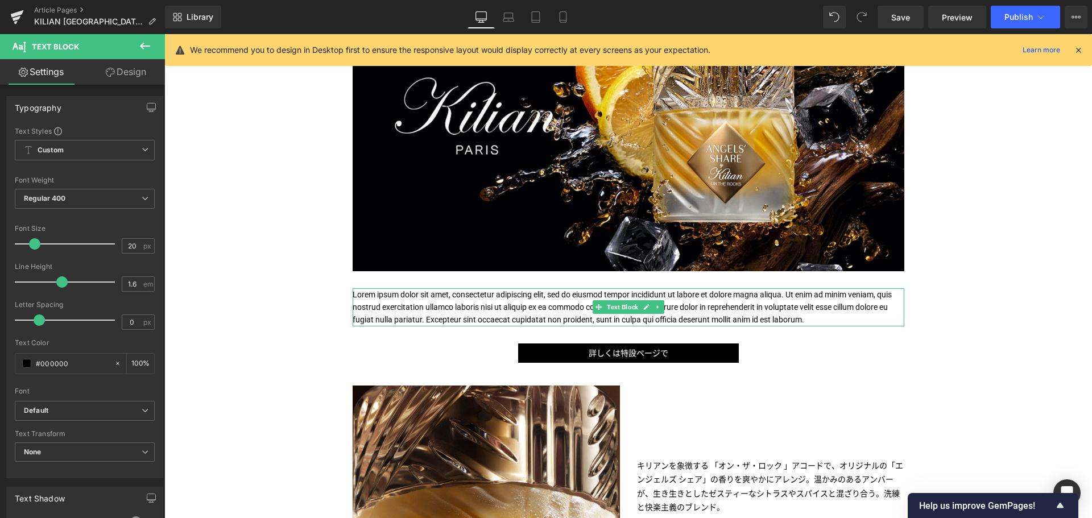
click at [553, 312] on p "Lorem ipsum dolor sit amet, consectetur adipiscing elit, sed do eiusmod tempor …" at bounding box center [627, 307] width 551 height 38
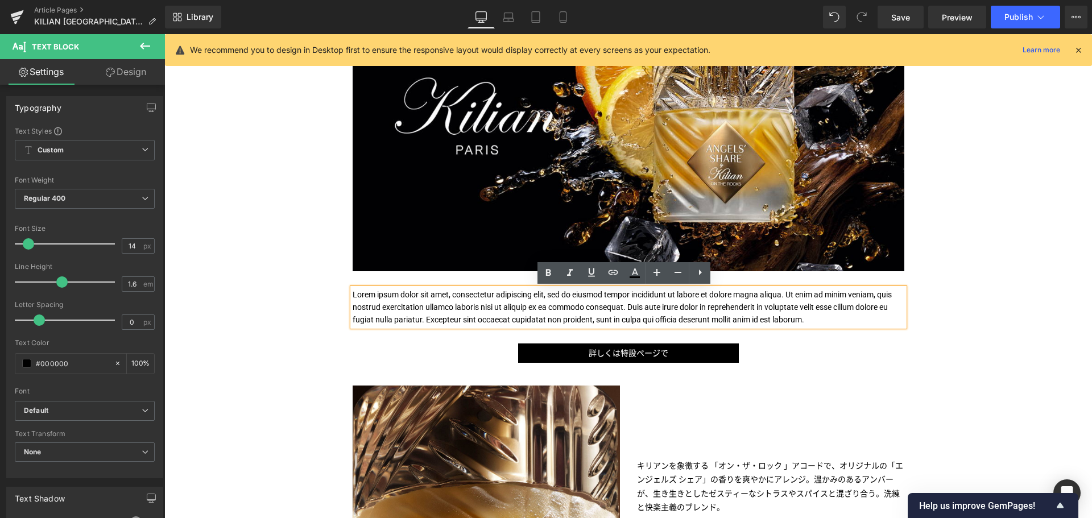
click at [553, 312] on p "Lorem ipsum dolor sit amet, consectetur adipiscing elit, sed do eiusmod tempor …" at bounding box center [627, 307] width 551 height 38
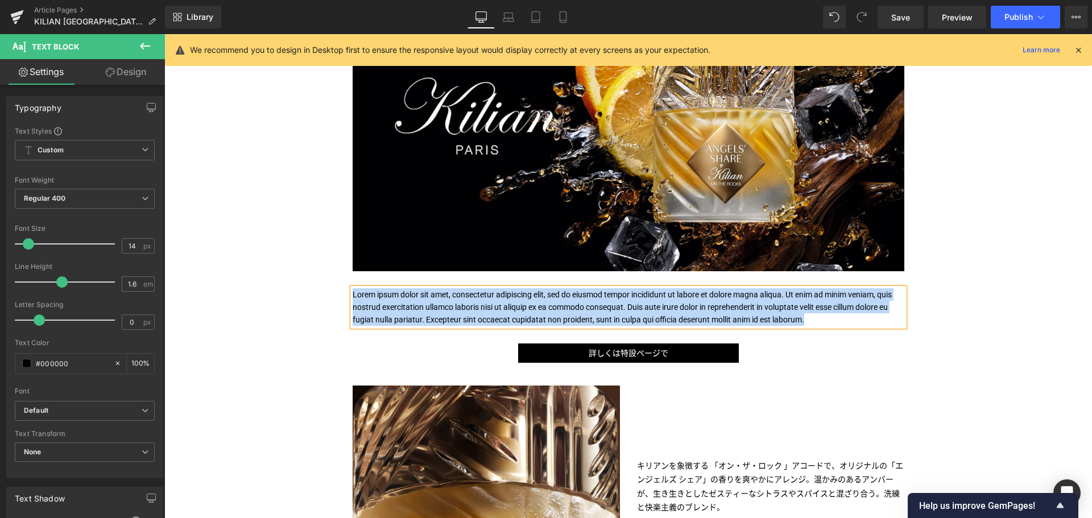
paste div
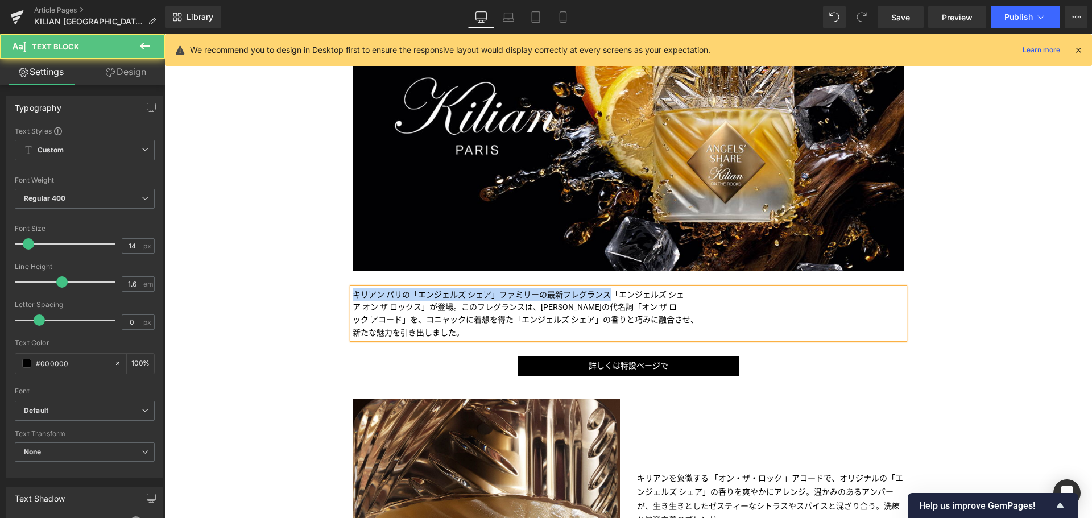
drag, startPoint x: 607, startPoint y: 293, endPoint x: 247, endPoint y: 293, distance: 360.4
click at [247, 293] on div "Liquid まるでコニャックをオン・ザ・ロックで楽しむ、 至高の香り「エンジェルズ シェア オン ザ ロックス」 Text Block Image Imag…" at bounding box center [627, 472] width 927 height 1150
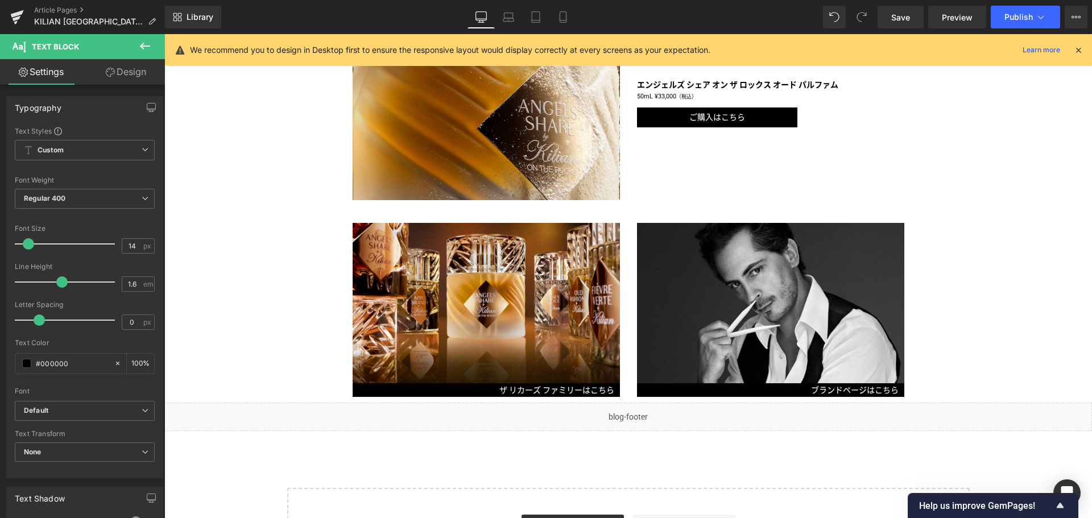
scroll to position [700, 0]
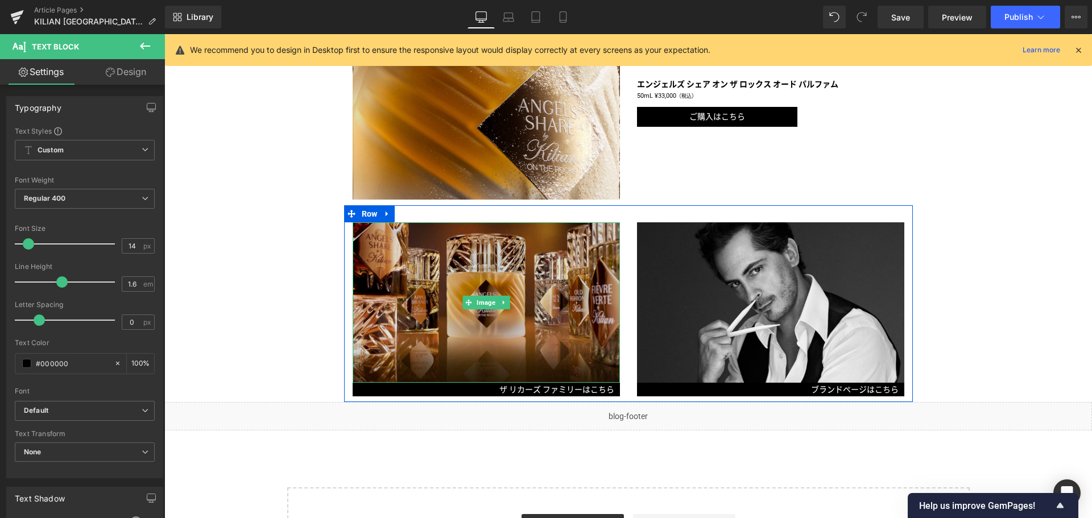
click at [448, 358] on img at bounding box center [485, 302] width 267 height 160
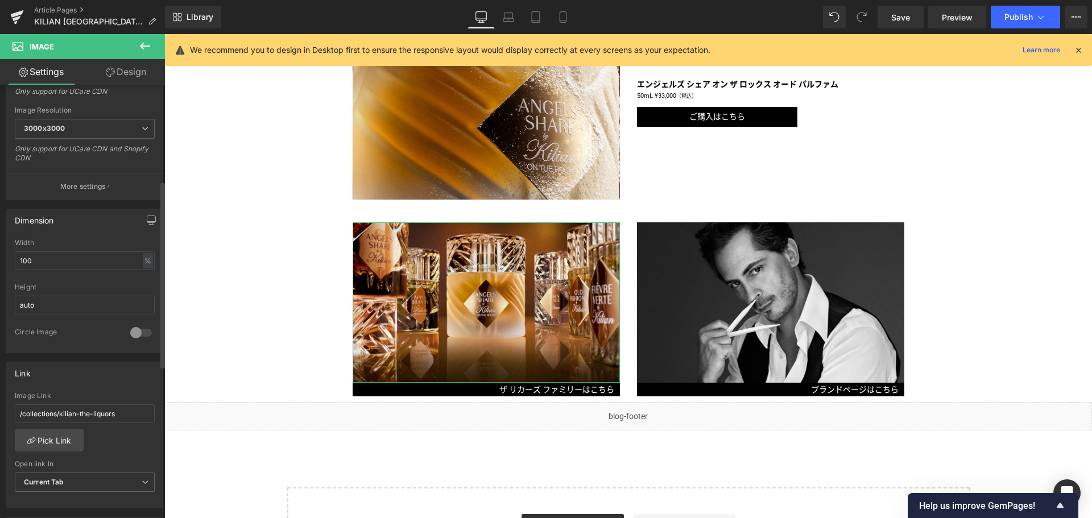
scroll to position [223, 0]
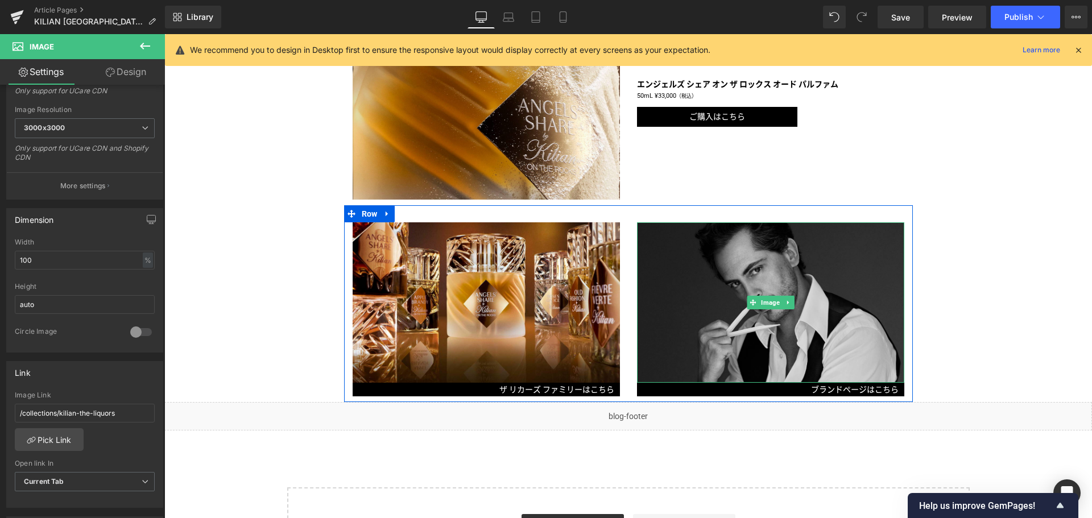
click at [792, 319] on img at bounding box center [770, 302] width 267 height 160
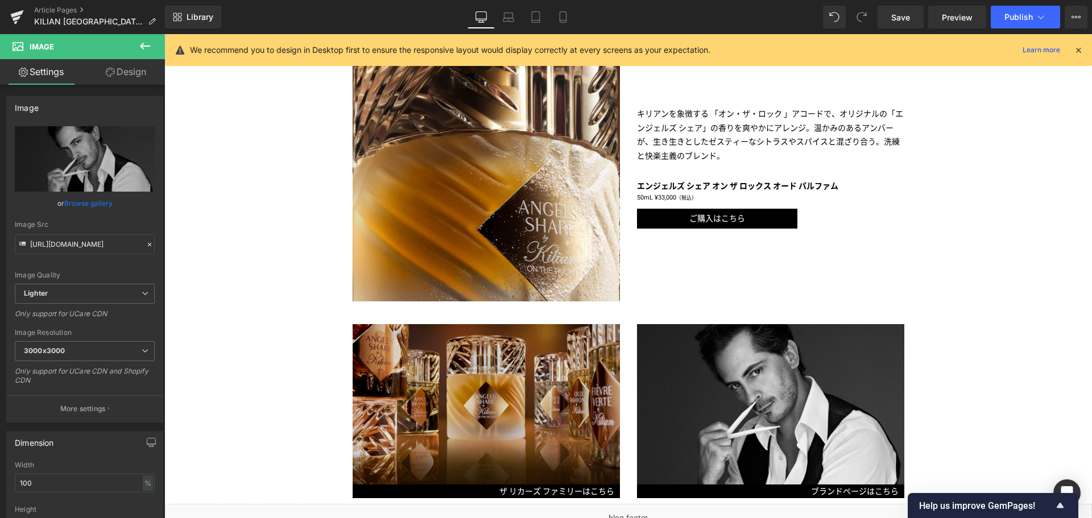
scroll to position [596, 0]
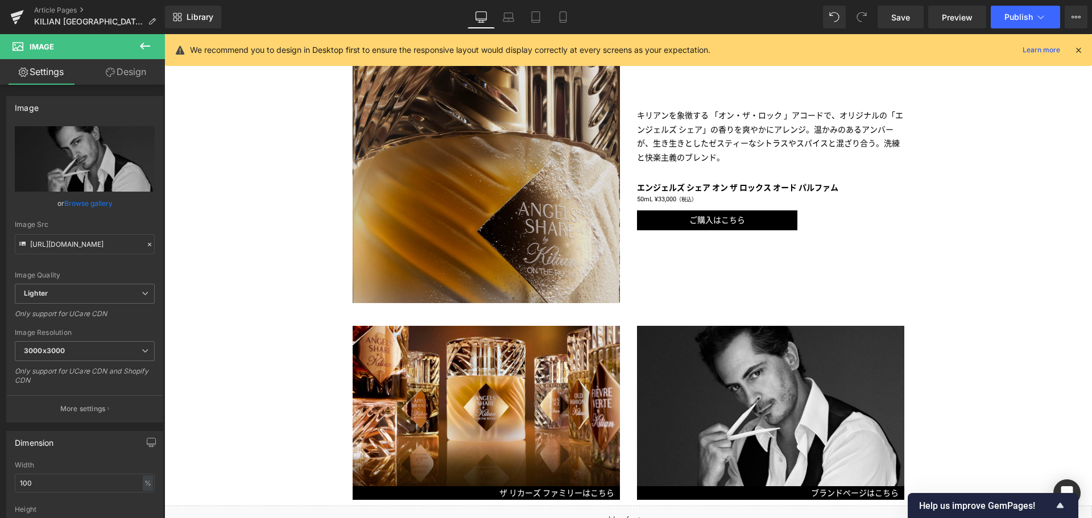
click at [468, 230] on img at bounding box center [485, 169] width 267 height 267
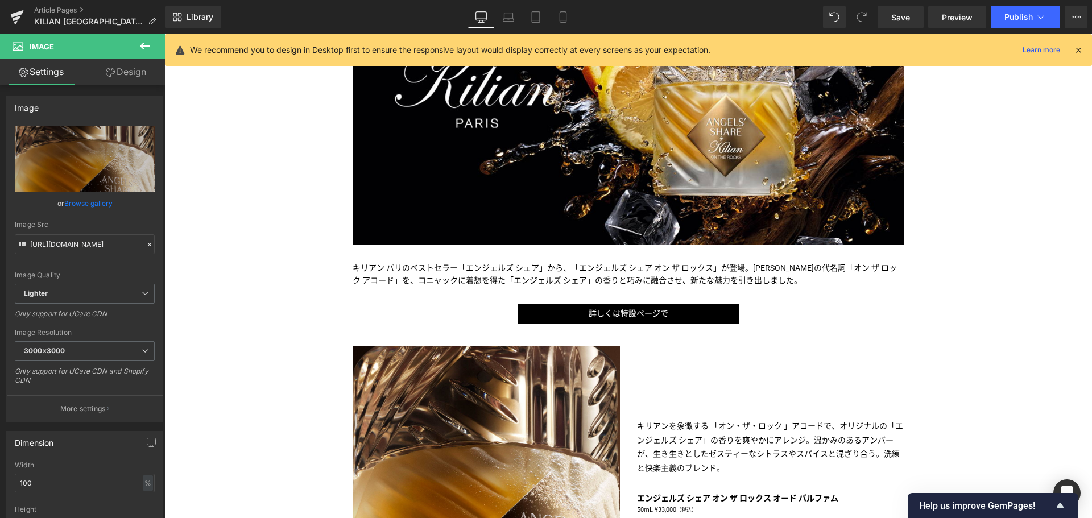
scroll to position [285, 0]
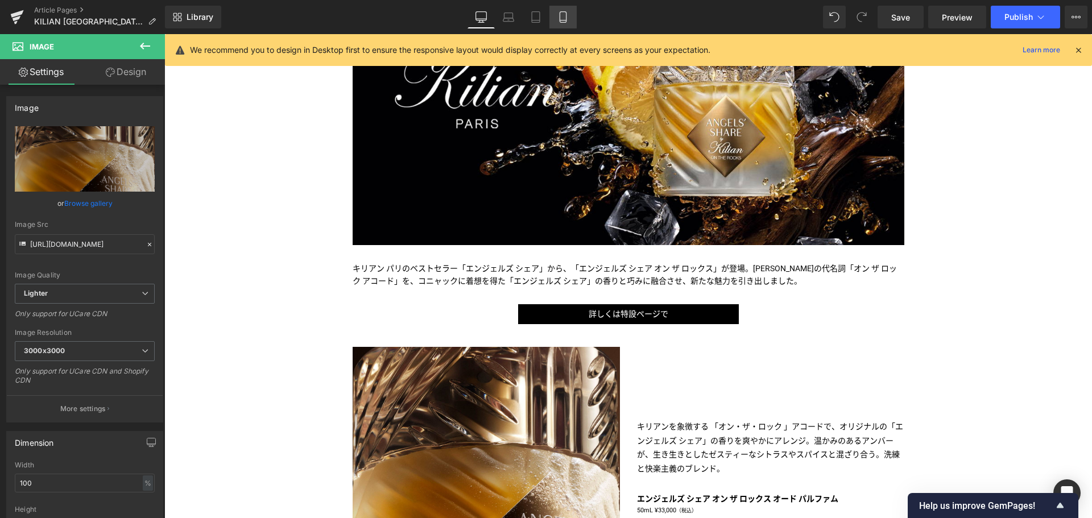
click at [575, 19] on link "Mobile" at bounding box center [562, 17] width 27 height 23
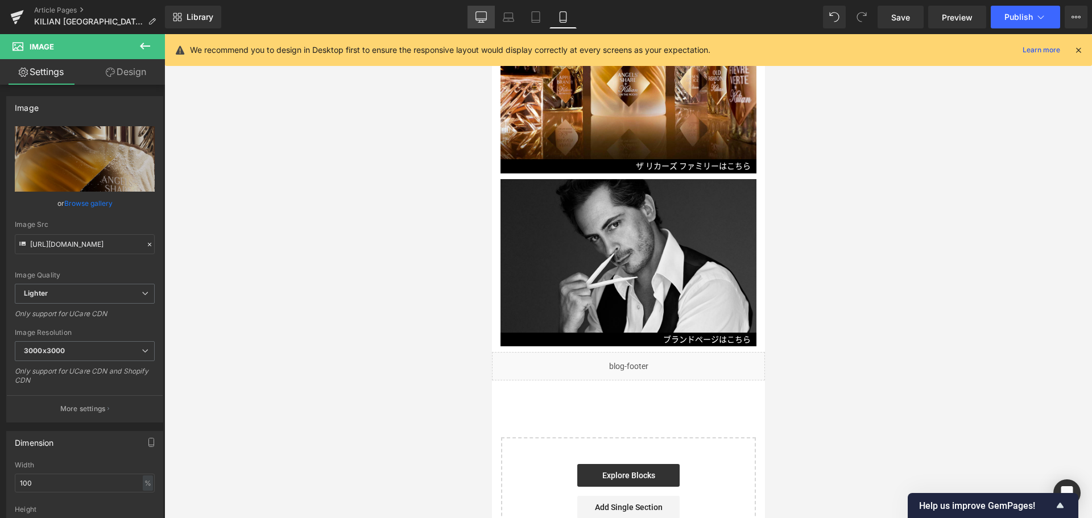
click at [475, 22] on icon at bounding box center [480, 16] width 11 height 11
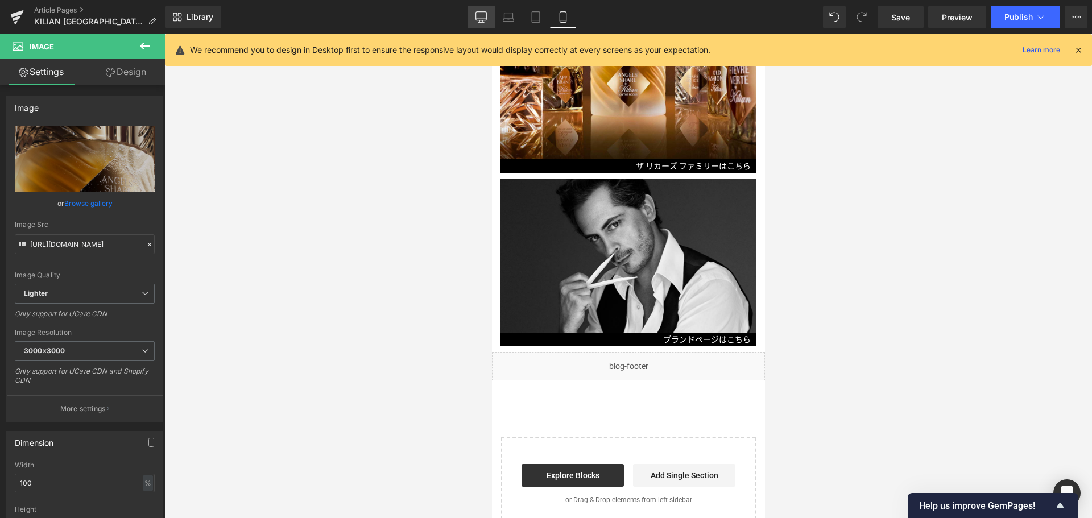
scroll to position [435, 0]
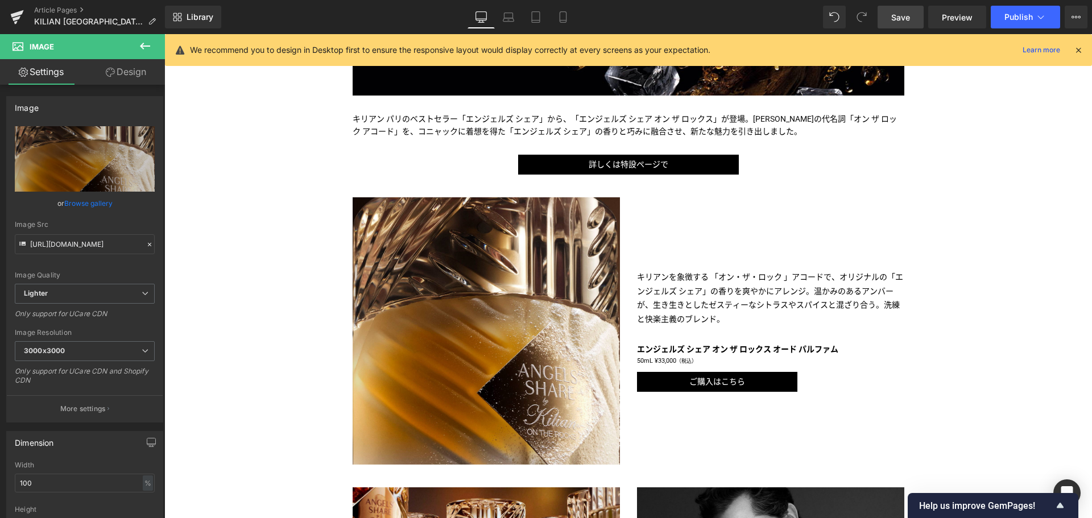
drag, startPoint x: 900, startPoint y: 20, endPoint x: 710, endPoint y: 44, distance: 191.4
click at [900, 20] on span "Save" at bounding box center [900, 17] width 19 height 12
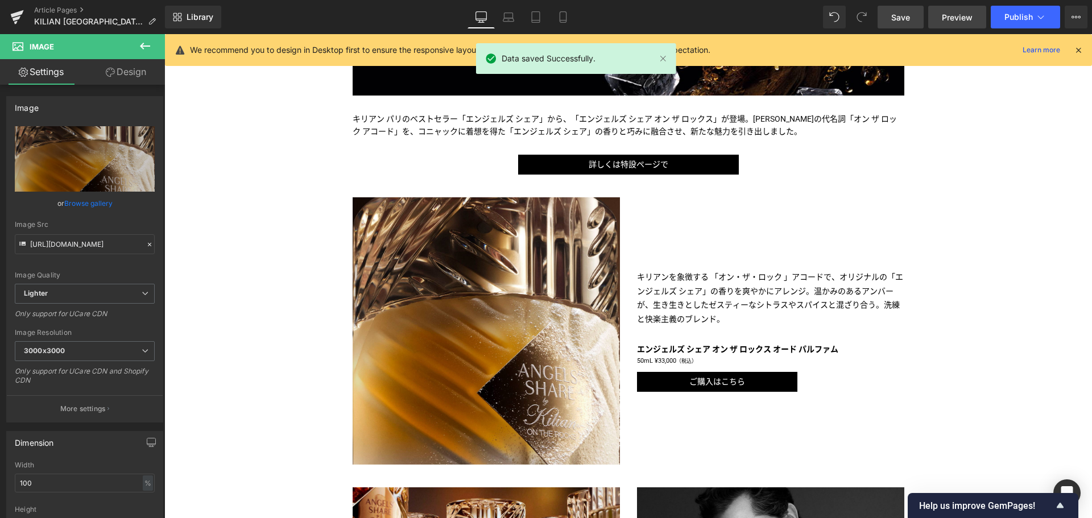
click at [961, 17] on span "Preview" at bounding box center [956, 17] width 31 height 12
